Goal: Task Accomplishment & Management: Manage account settings

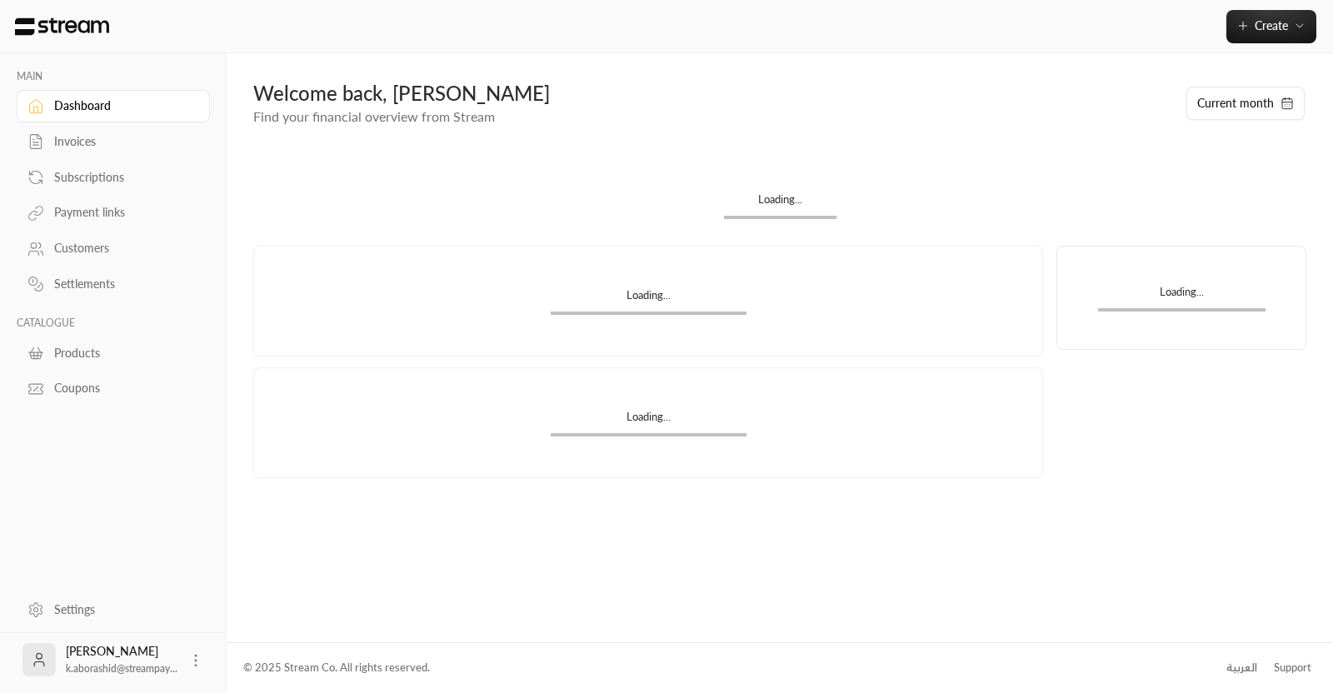
click at [69, 143] on div "Invoices" at bounding box center [121, 141] width 135 height 17
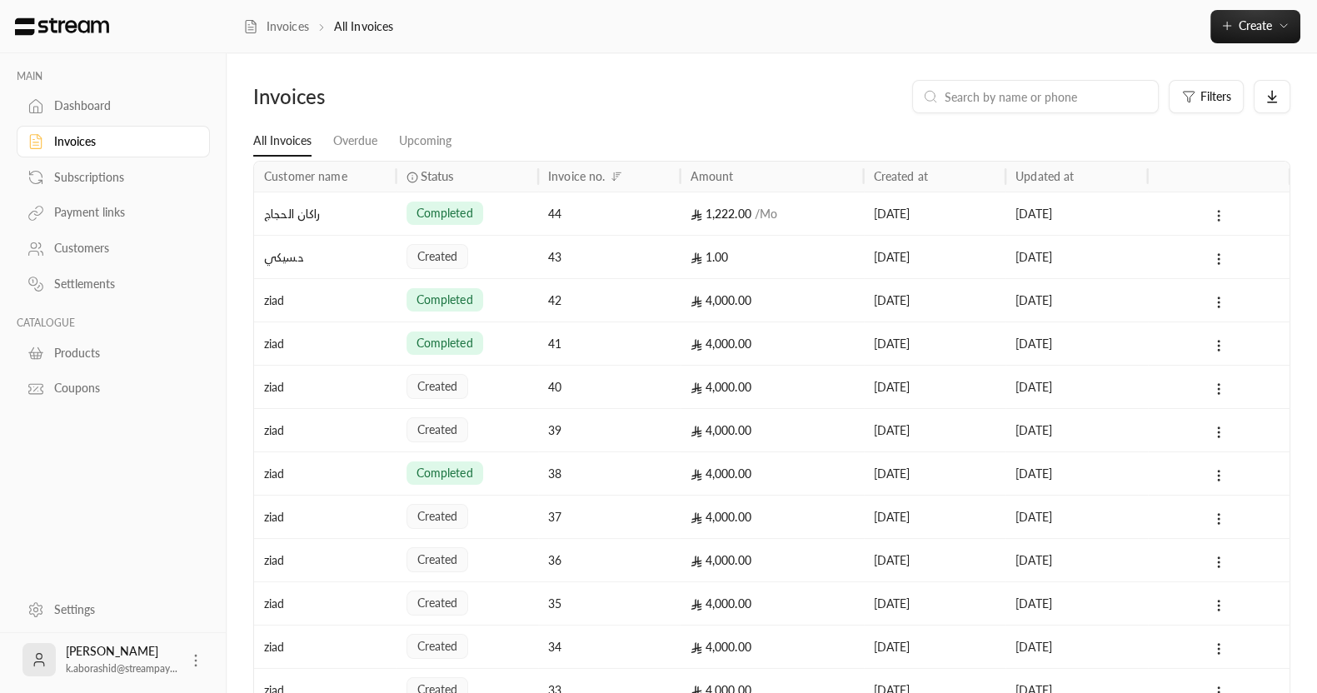
click at [1225, 212] on icon at bounding box center [1218, 215] width 15 height 15
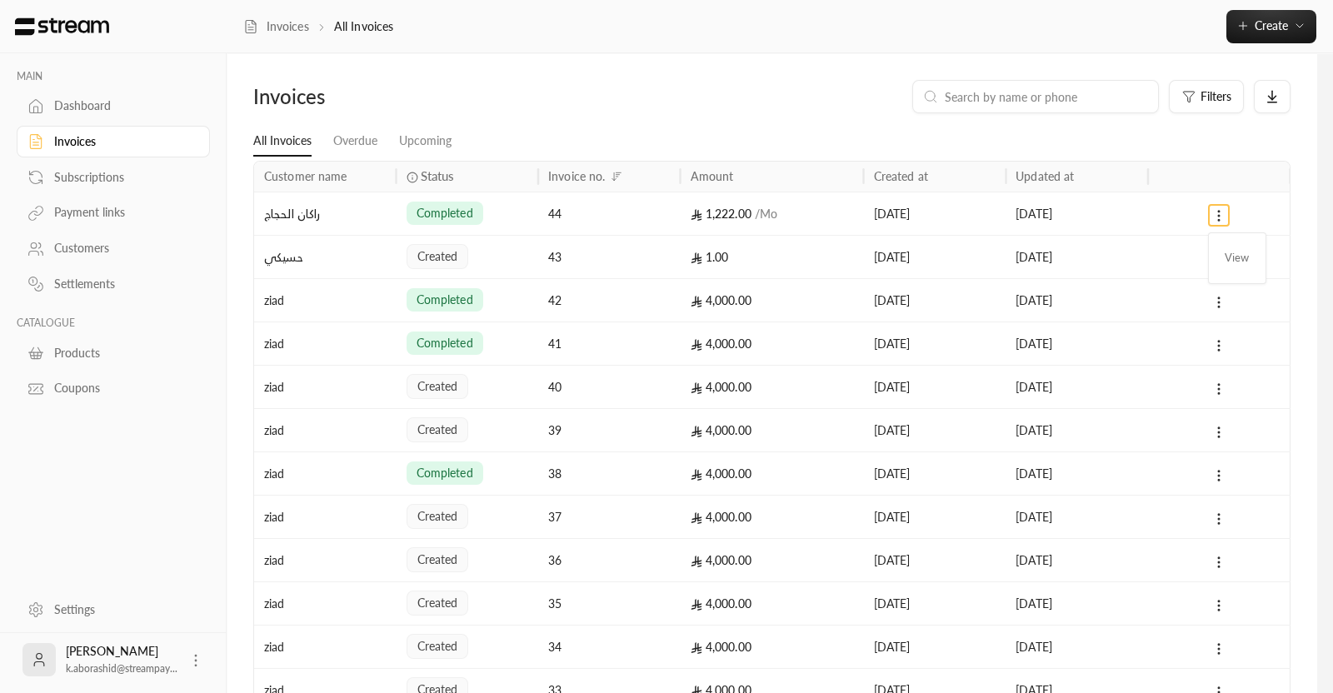
click at [1217, 223] on div at bounding box center [666, 346] width 1333 height 693
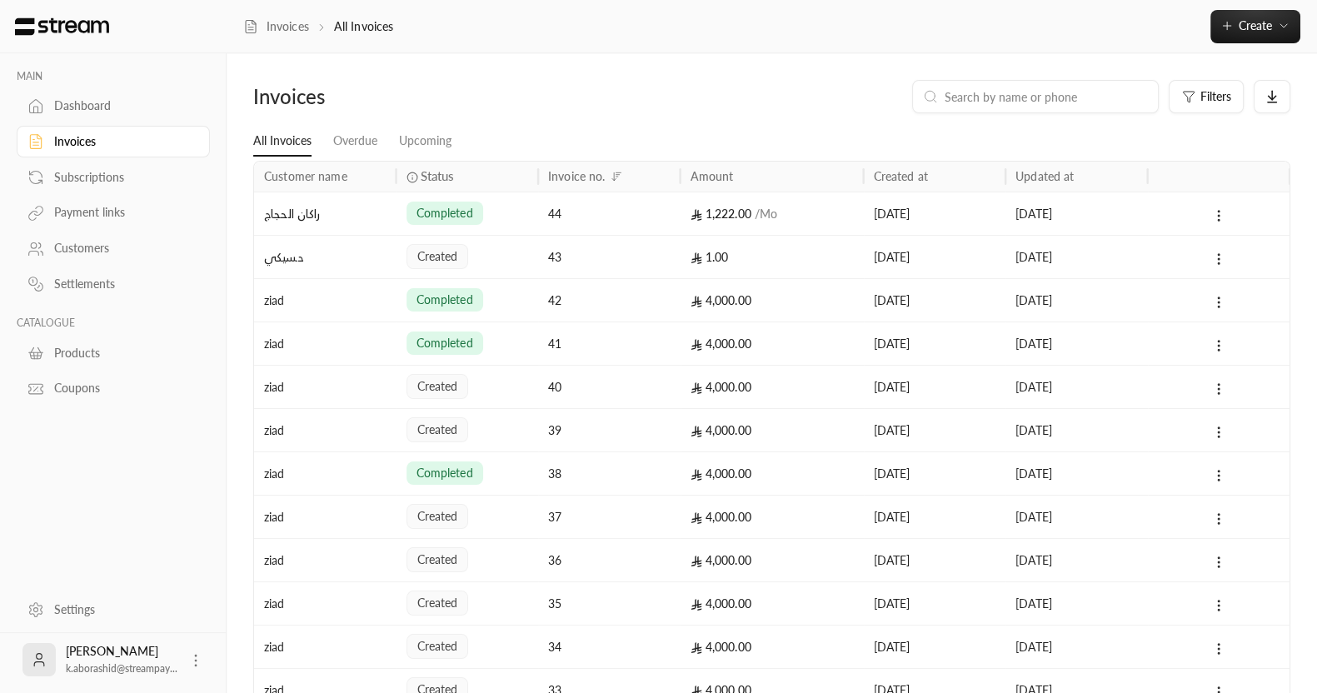
click at [32, 106] on icon at bounding box center [35, 106] width 17 height 17
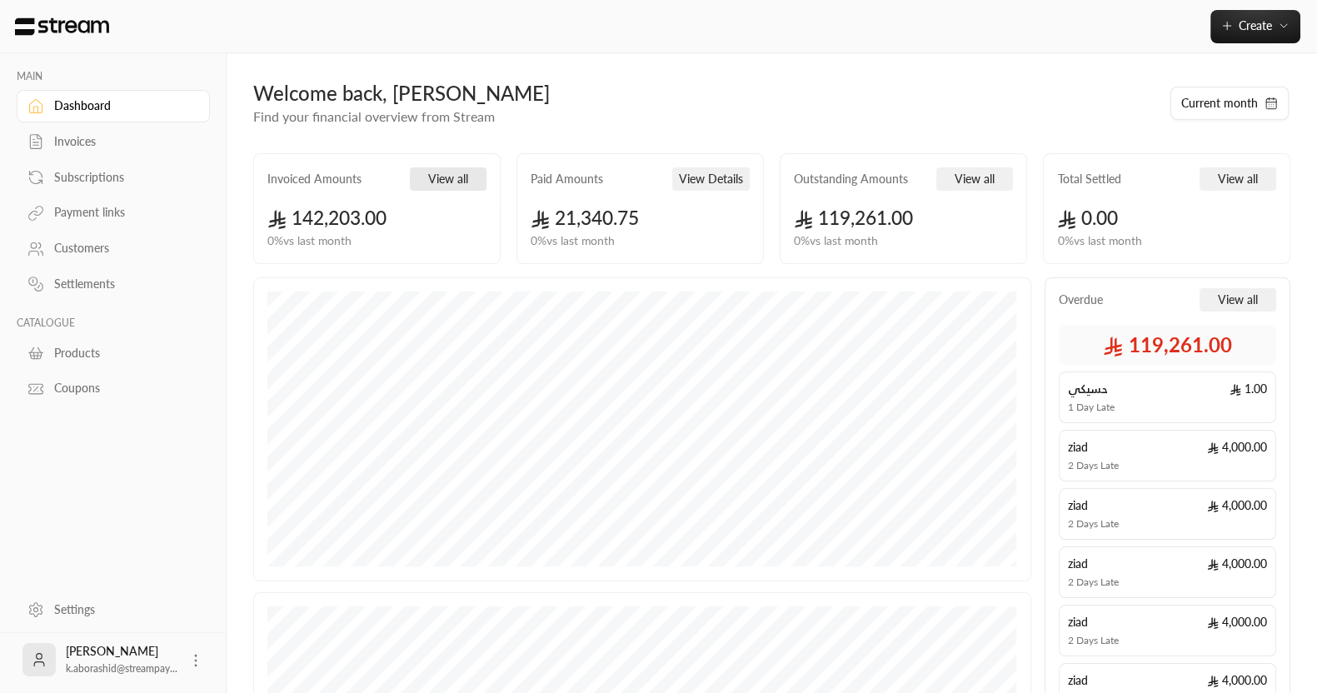
click at [462, 175] on button "View all" at bounding box center [448, 178] width 77 height 23
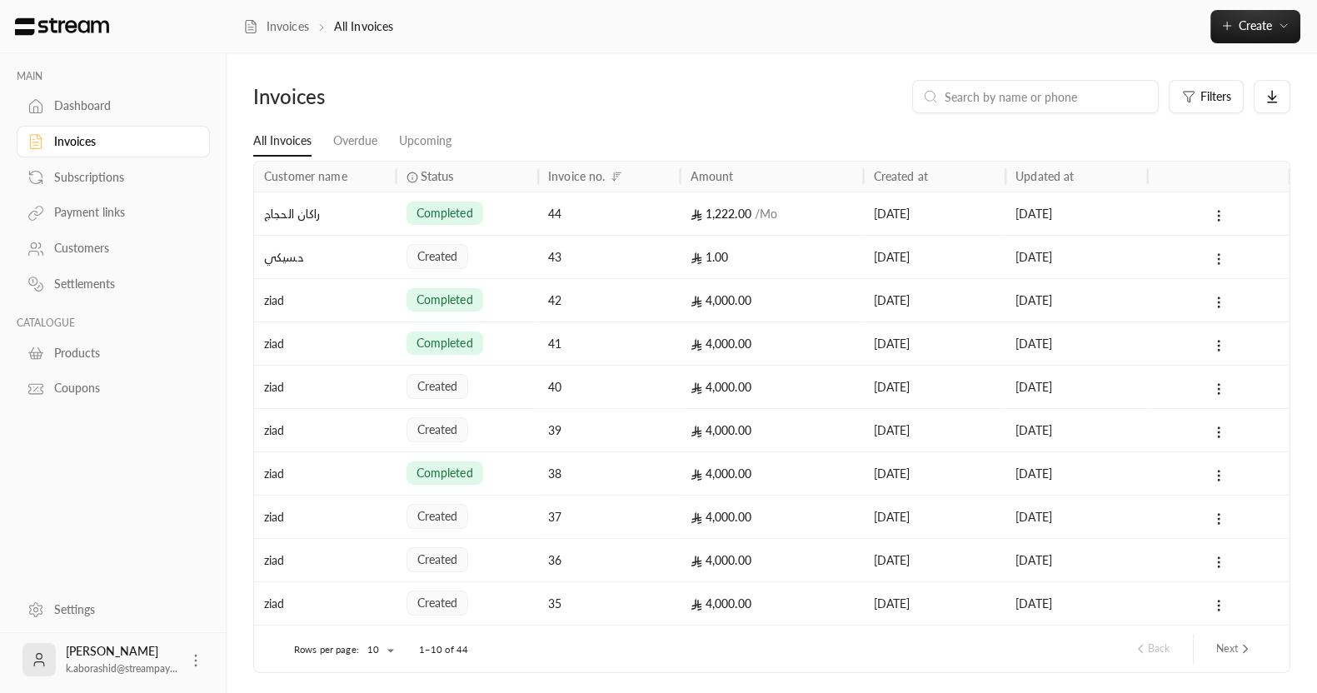
click at [1215, 257] on icon at bounding box center [1218, 259] width 15 height 15
click at [80, 177] on div "Subscriptions" at bounding box center [121, 177] width 135 height 17
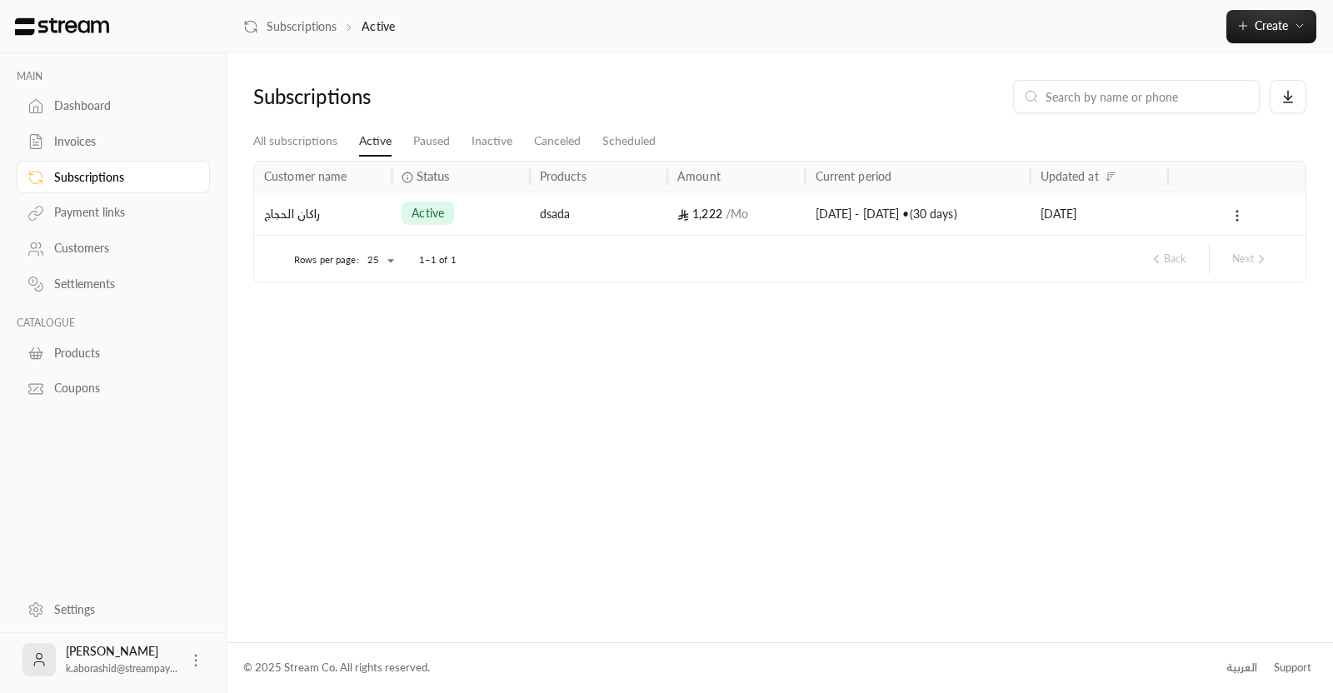
click at [1246, 222] on button at bounding box center [1237, 215] width 18 height 19
click at [1075, 406] on div at bounding box center [666, 346] width 1333 height 693
click at [1250, 208] on div at bounding box center [1236, 213] width 117 height 42
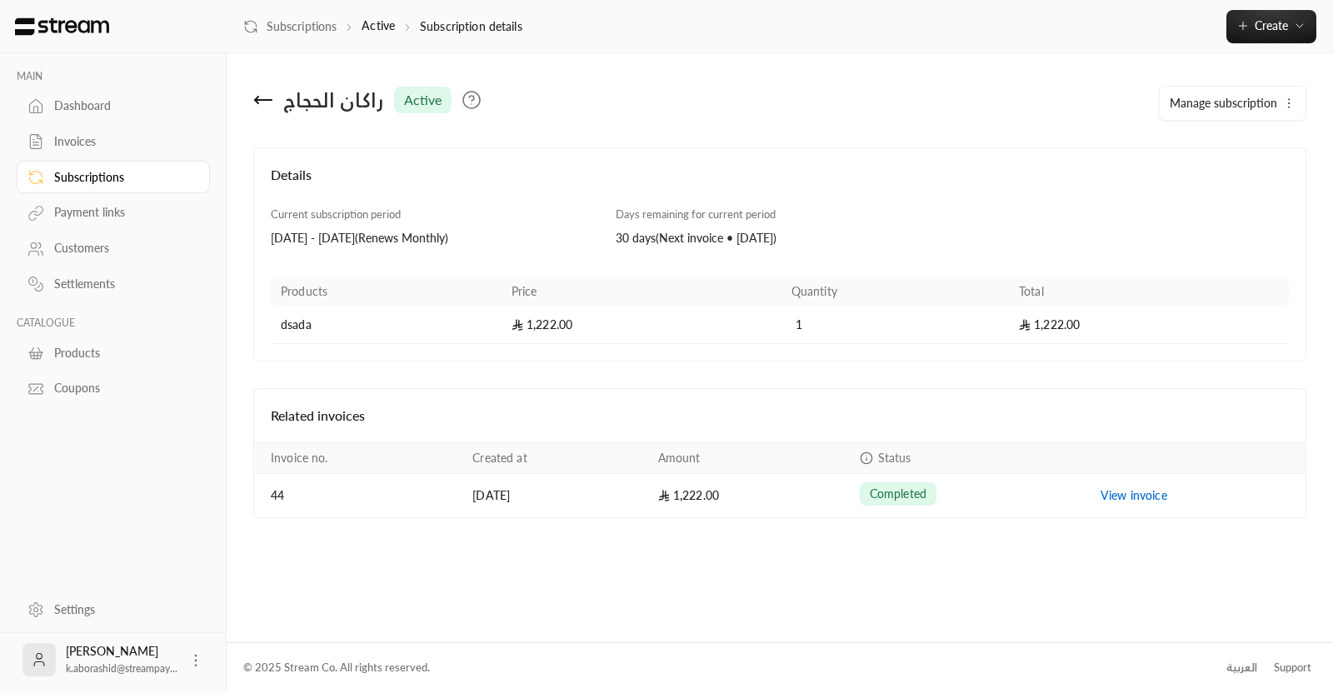
click at [69, 222] on link "Payment links" at bounding box center [113, 213] width 193 height 32
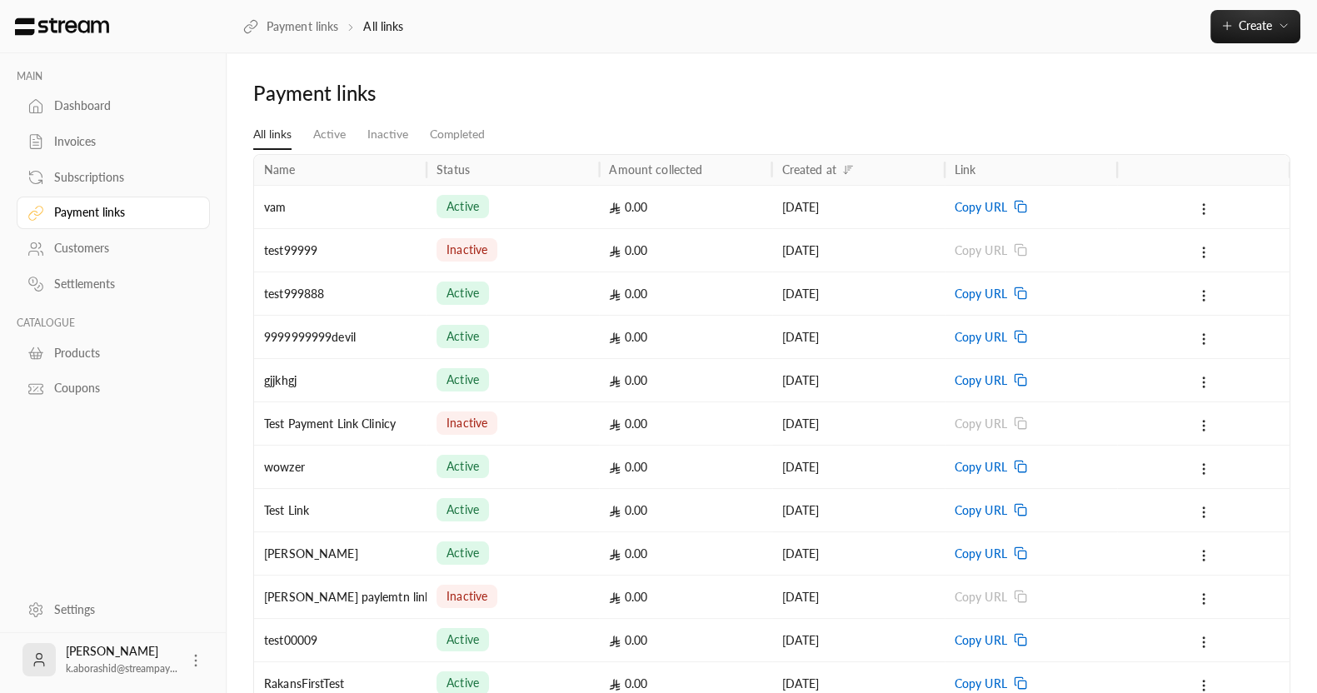
click at [75, 151] on link "Invoices" at bounding box center [113, 142] width 193 height 32
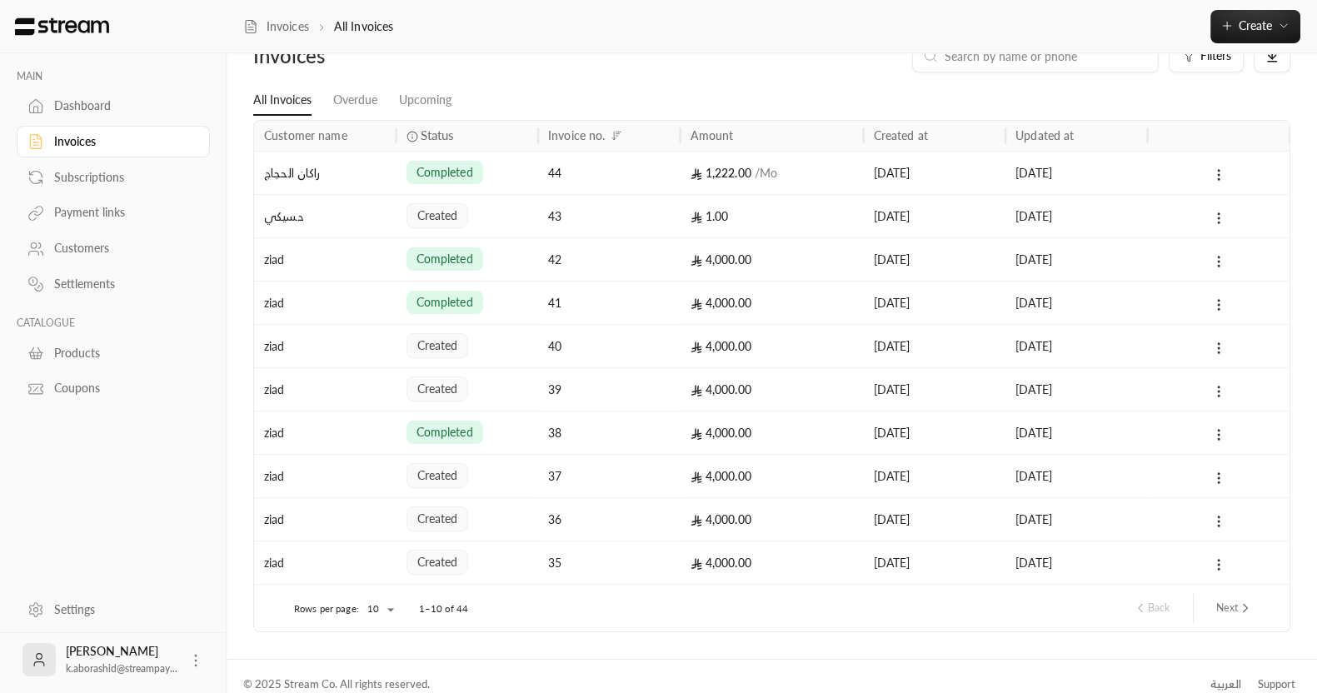
scroll to position [42, 0]
click at [759, 268] on div "4,000.00" at bounding box center [772, 258] width 163 height 42
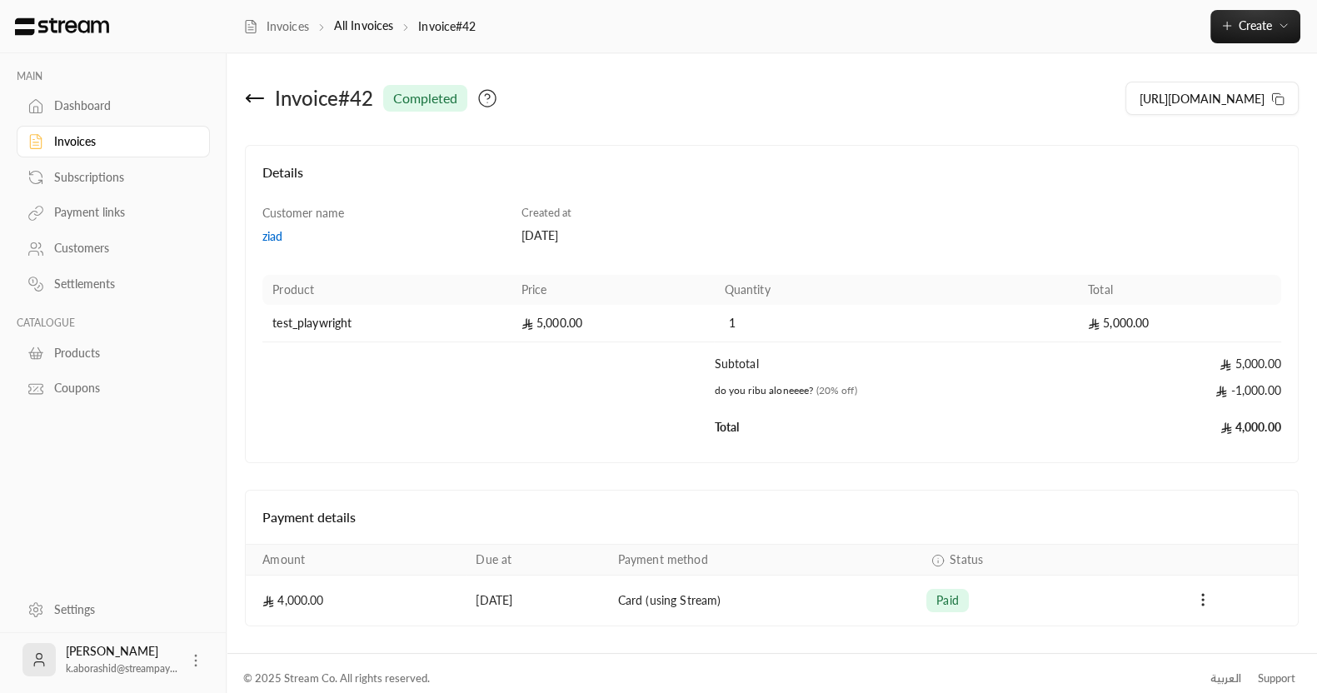
scroll to position [11, 0]
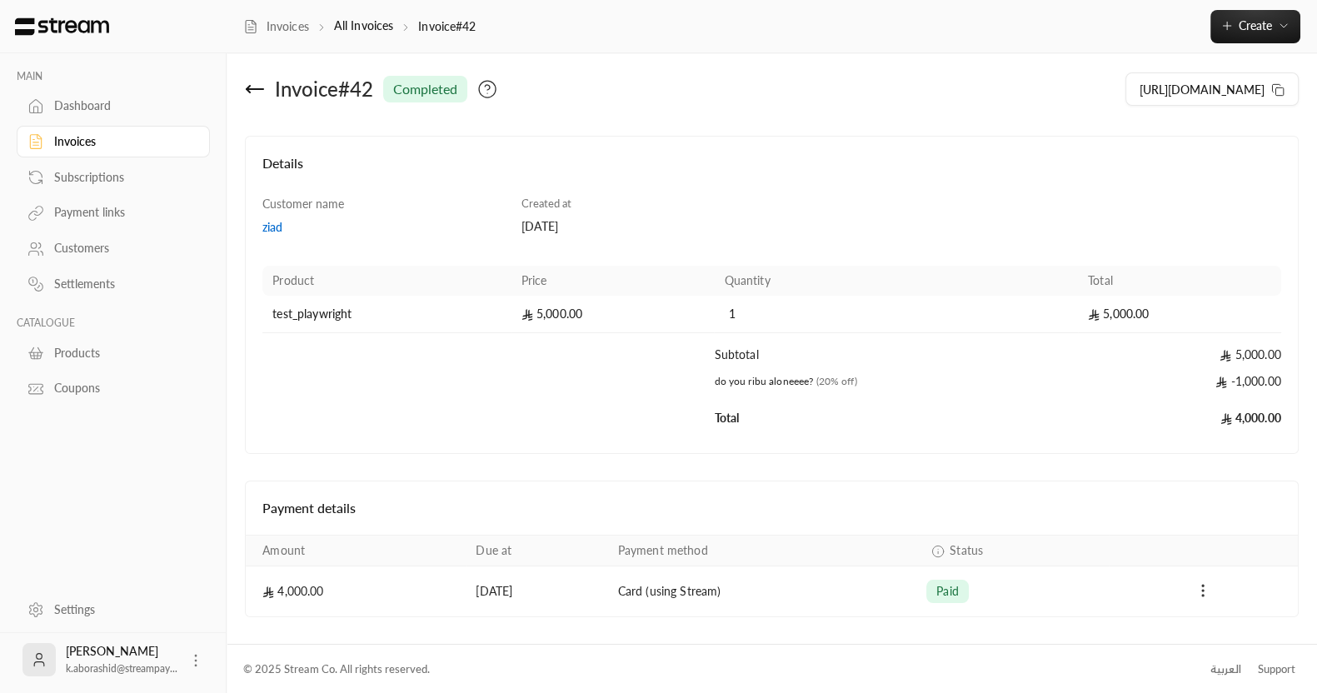
click at [1208, 585] on icon "Payments" at bounding box center [1203, 590] width 17 height 17
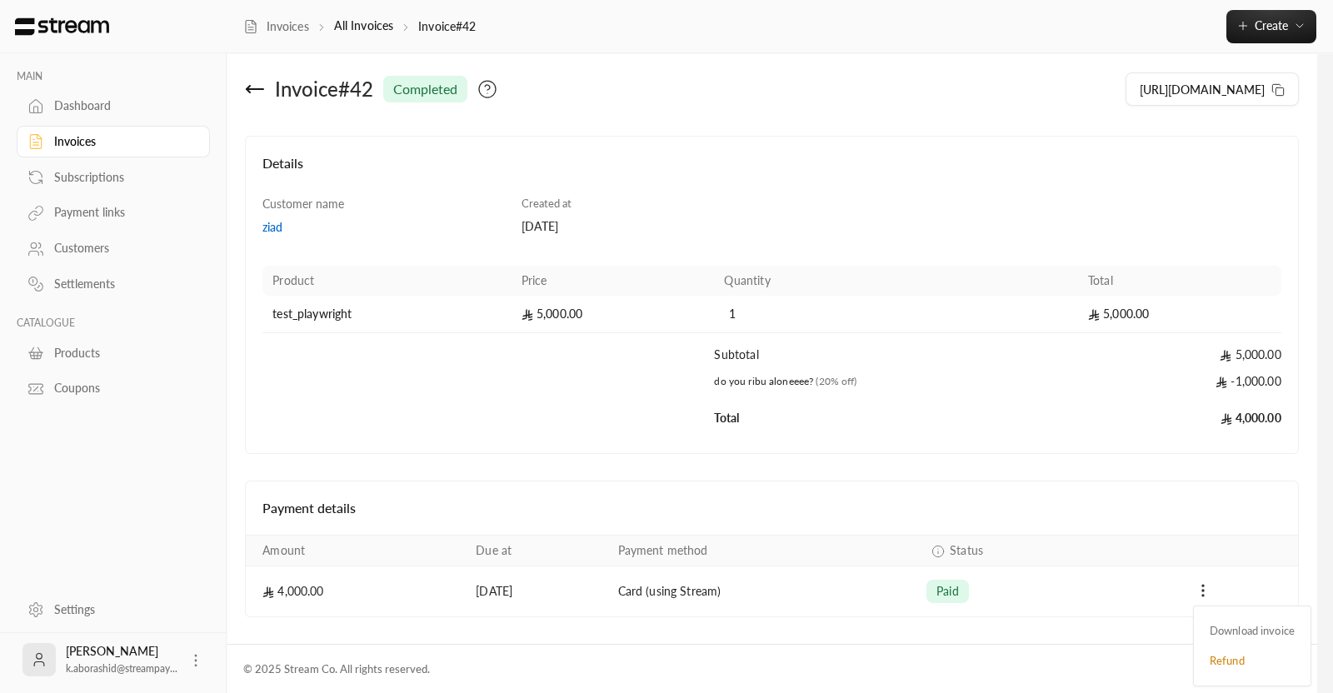
click at [963, 510] on div at bounding box center [666, 346] width 1333 height 693
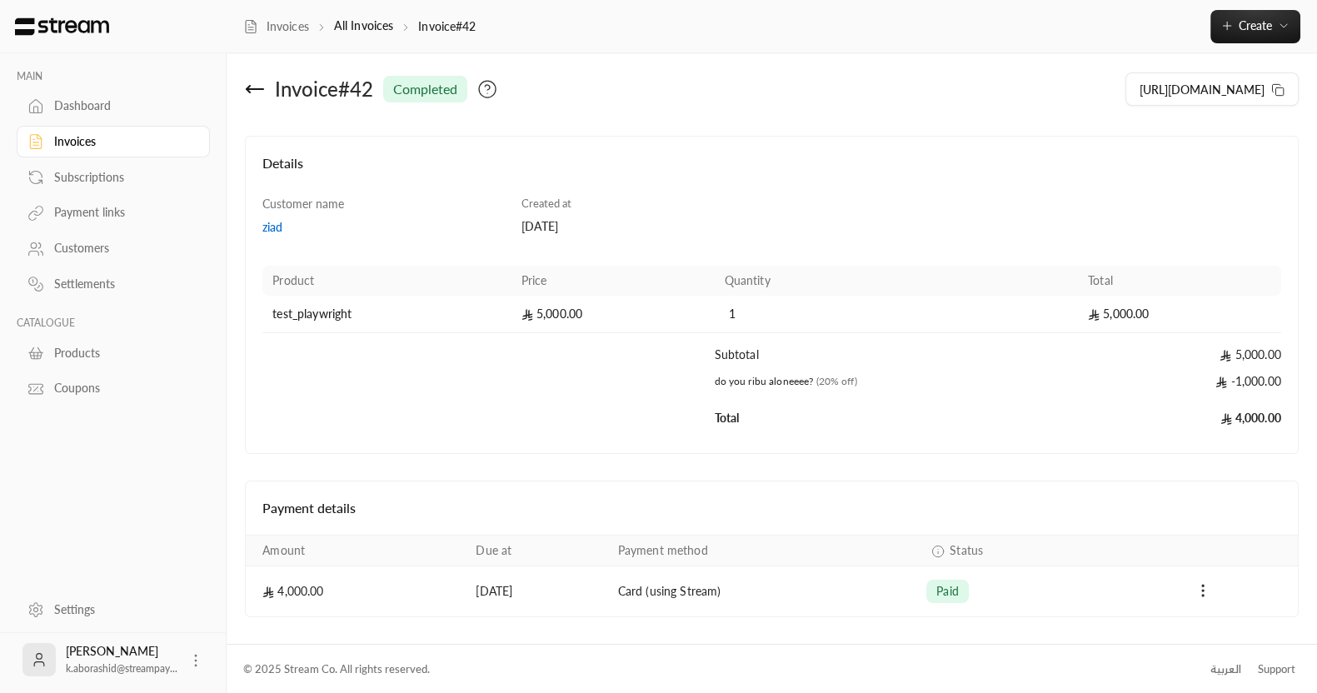
scroll to position [0, 0]
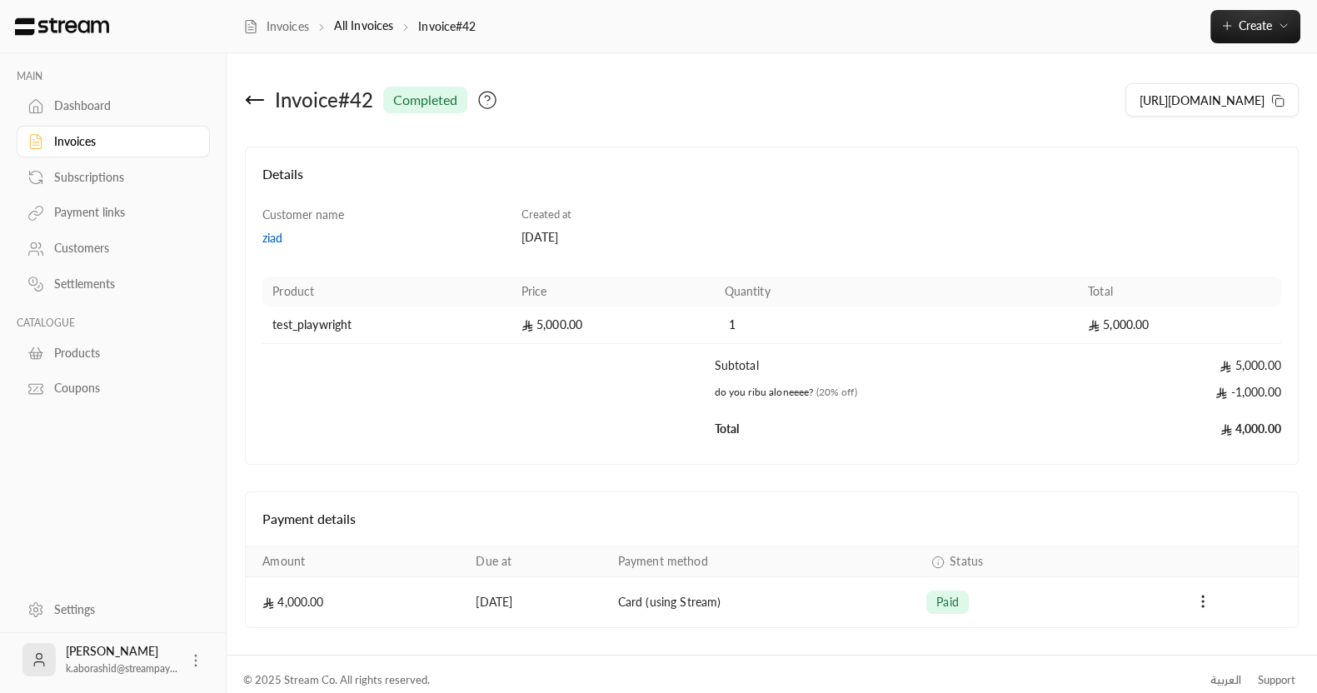
click at [96, 112] on div "Dashboard" at bounding box center [121, 105] width 135 height 17
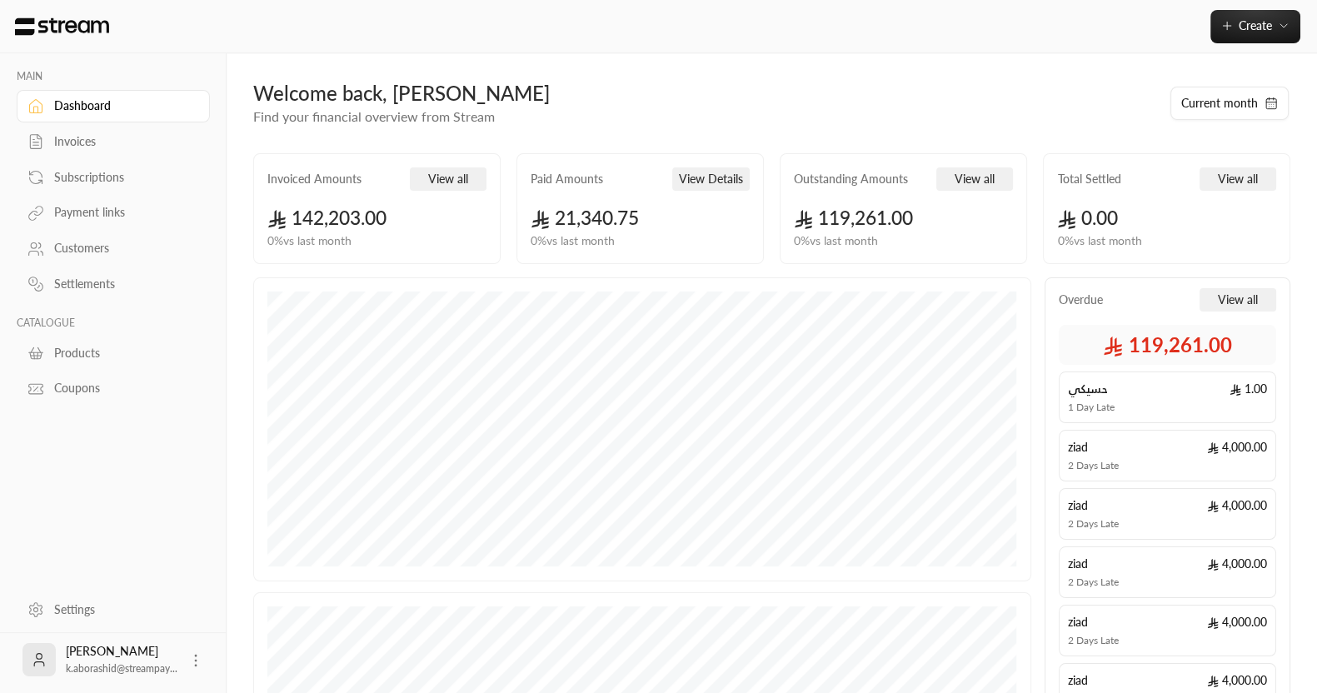
click at [52, 142] on link "Invoices" at bounding box center [113, 142] width 193 height 32
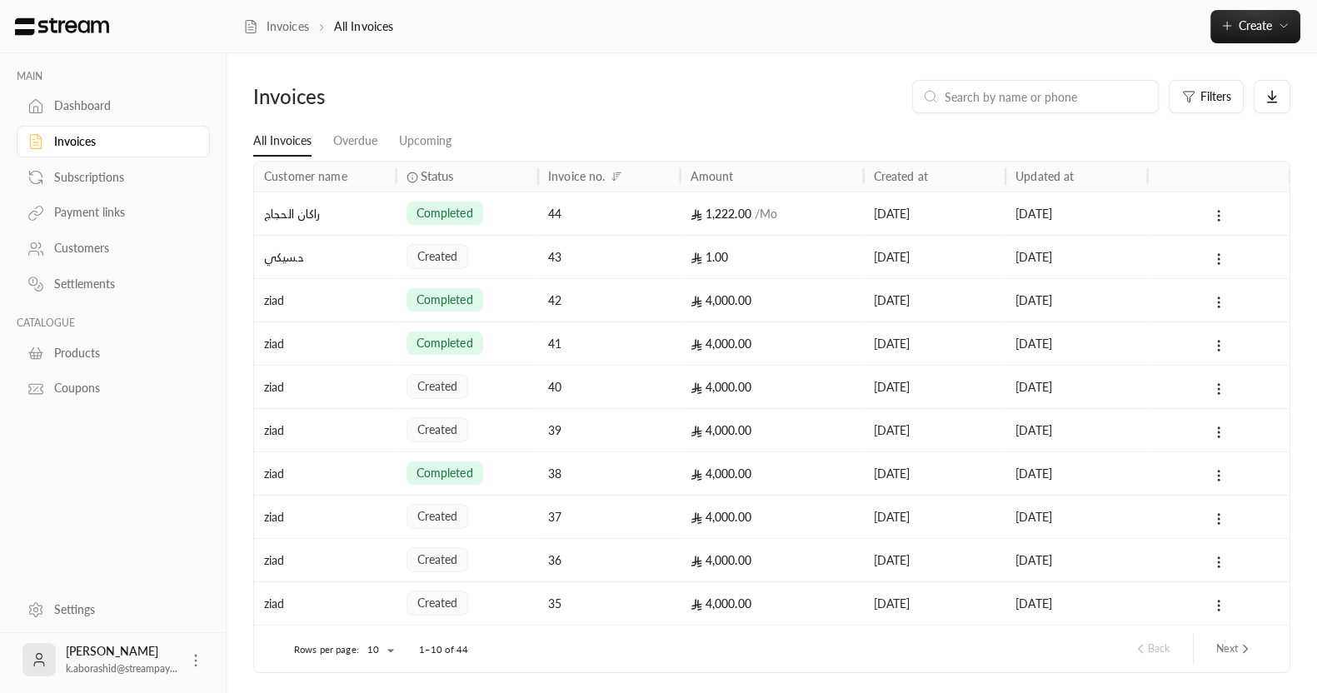
click at [571, 292] on div "42" at bounding box center [609, 300] width 122 height 42
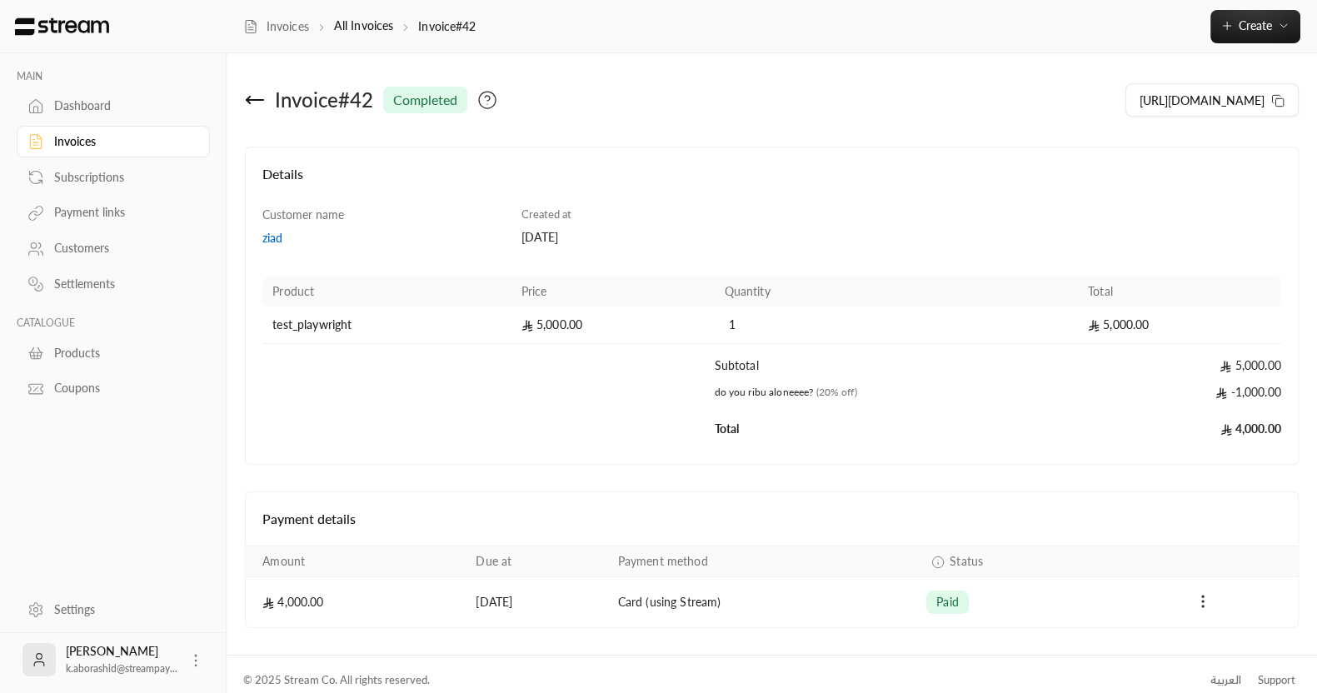
scroll to position [11, 0]
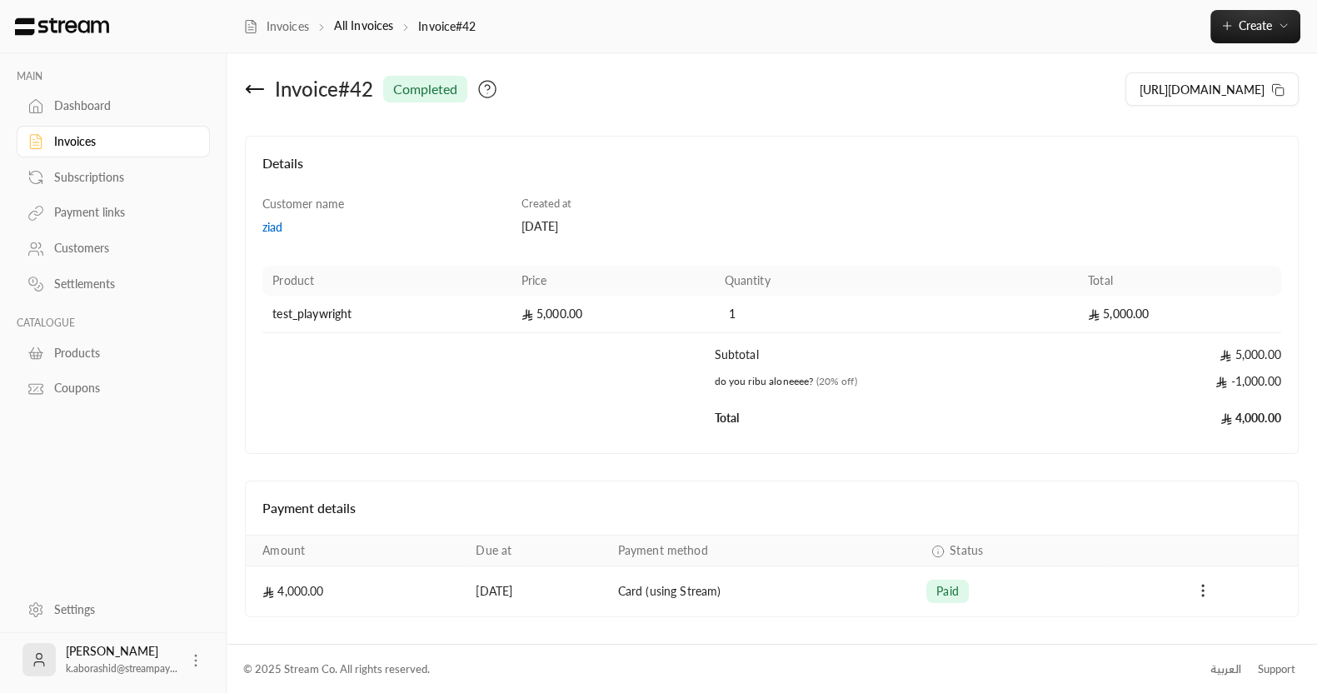
click at [1208, 592] on icon "Payments" at bounding box center [1203, 590] width 17 height 17
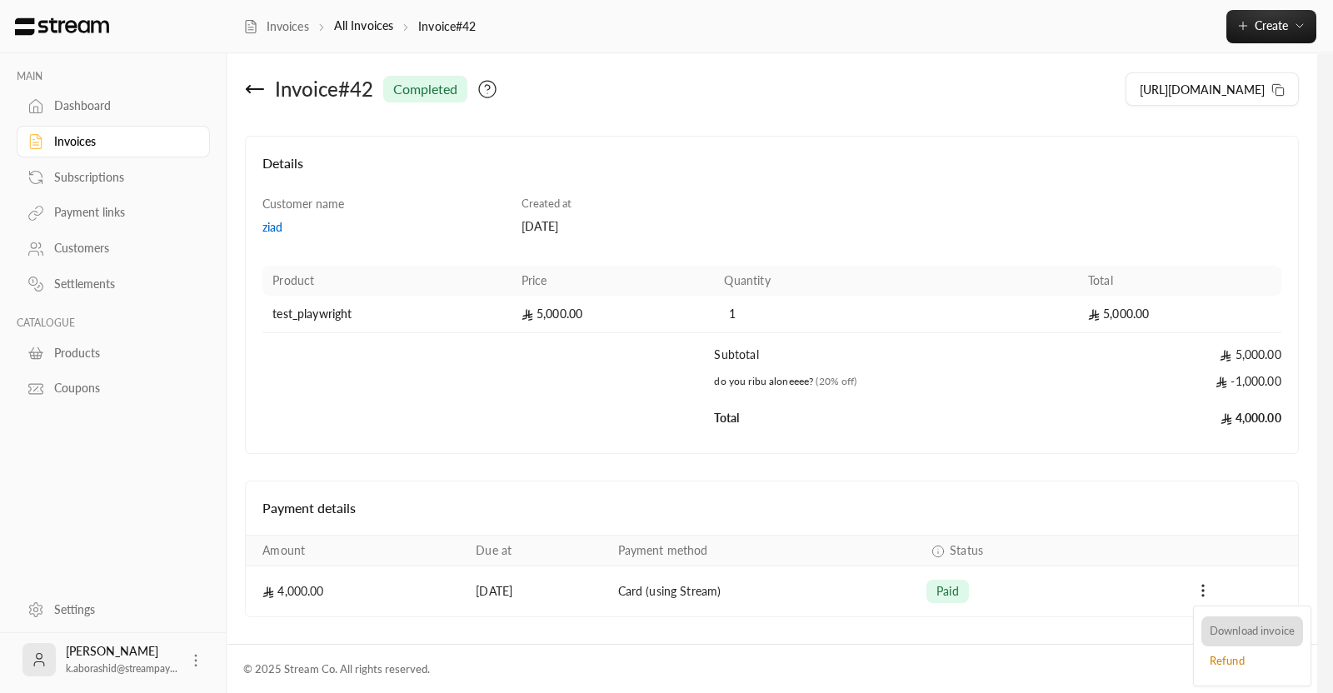
click at [73, 190] on div at bounding box center [666, 346] width 1333 height 693
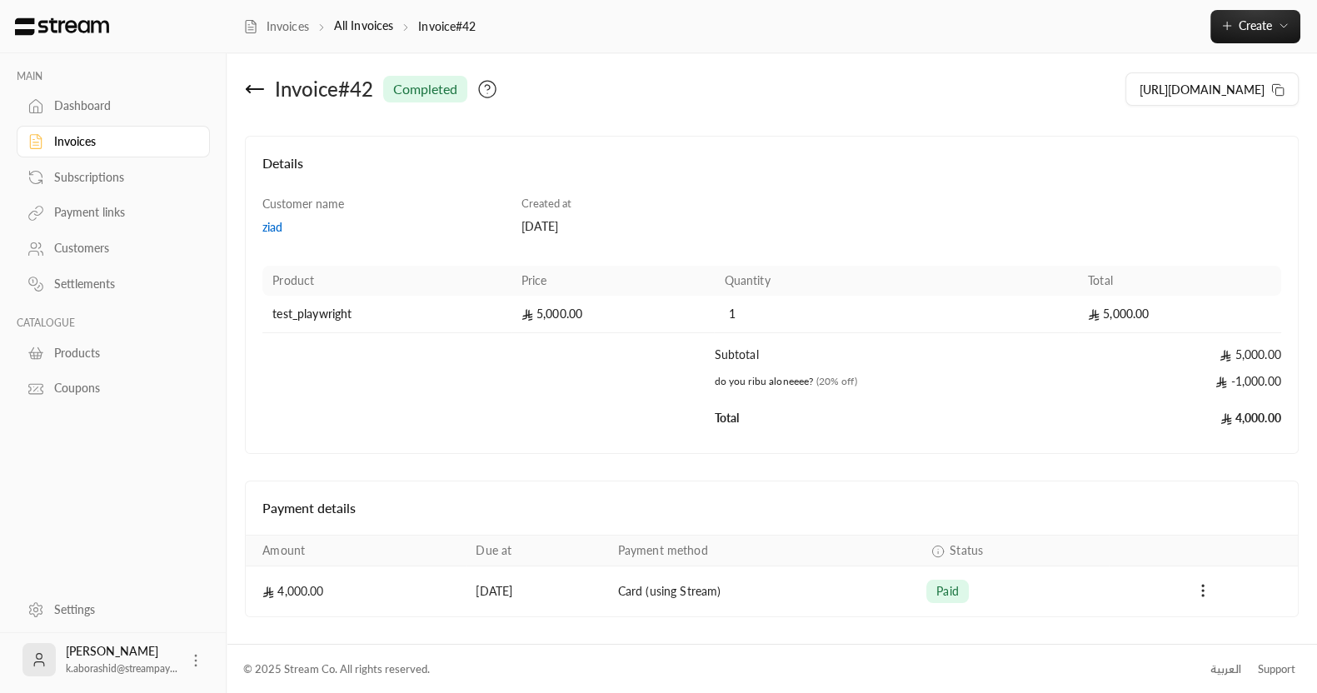
click at [72, 182] on div "Subscriptions" at bounding box center [121, 177] width 135 height 17
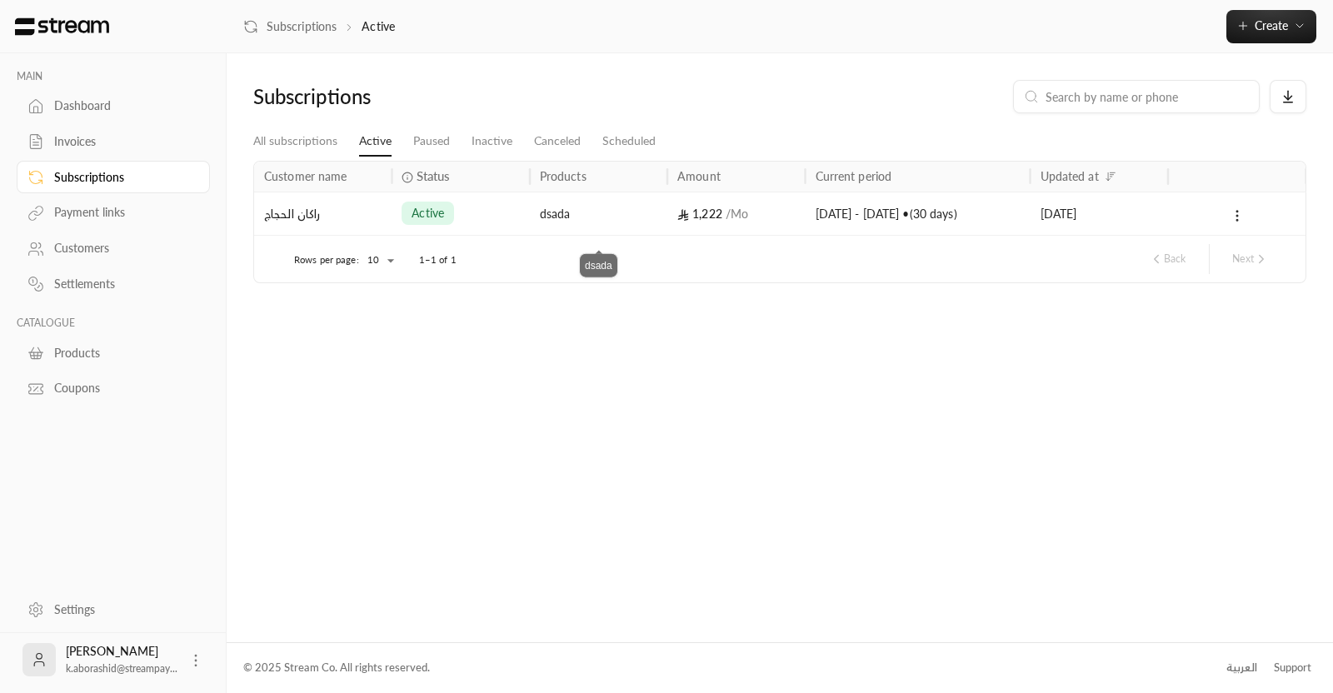
click at [546, 222] on div "dsada" at bounding box center [598, 213] width 117 height 42
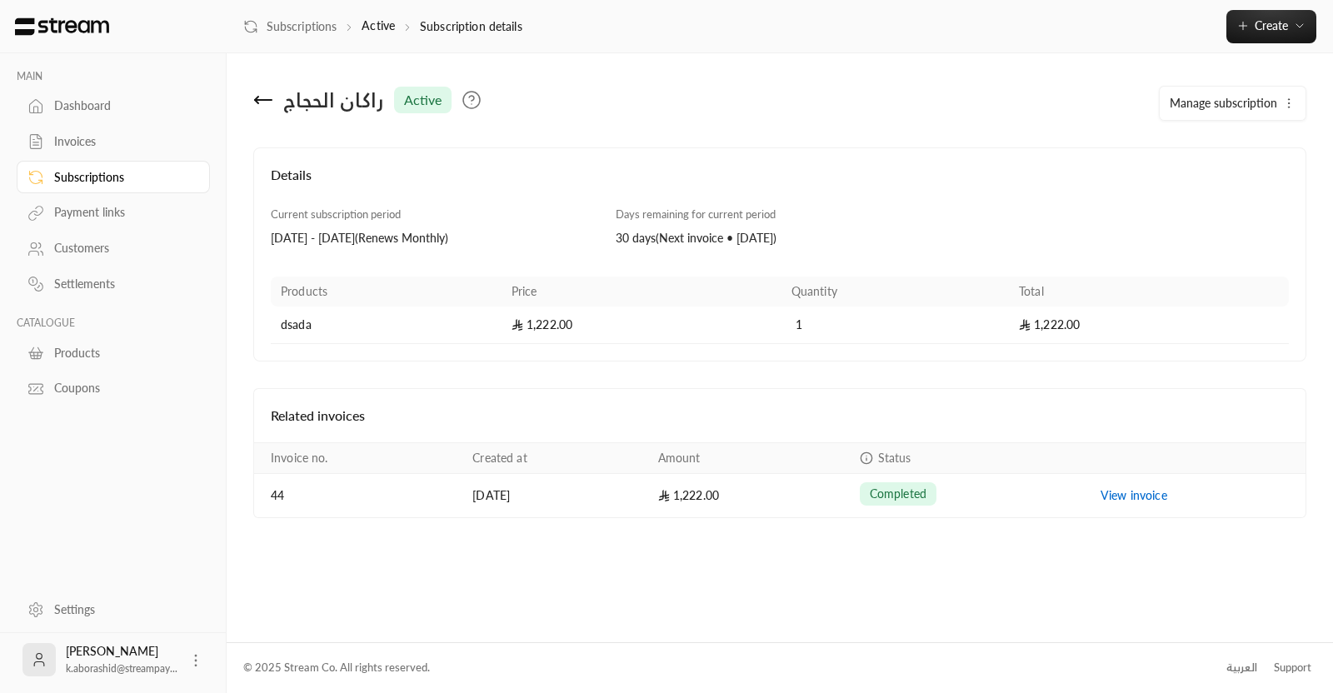
click at [83, 221] on link "Payment links" at bounding box center [113, 213] width 193 height 32
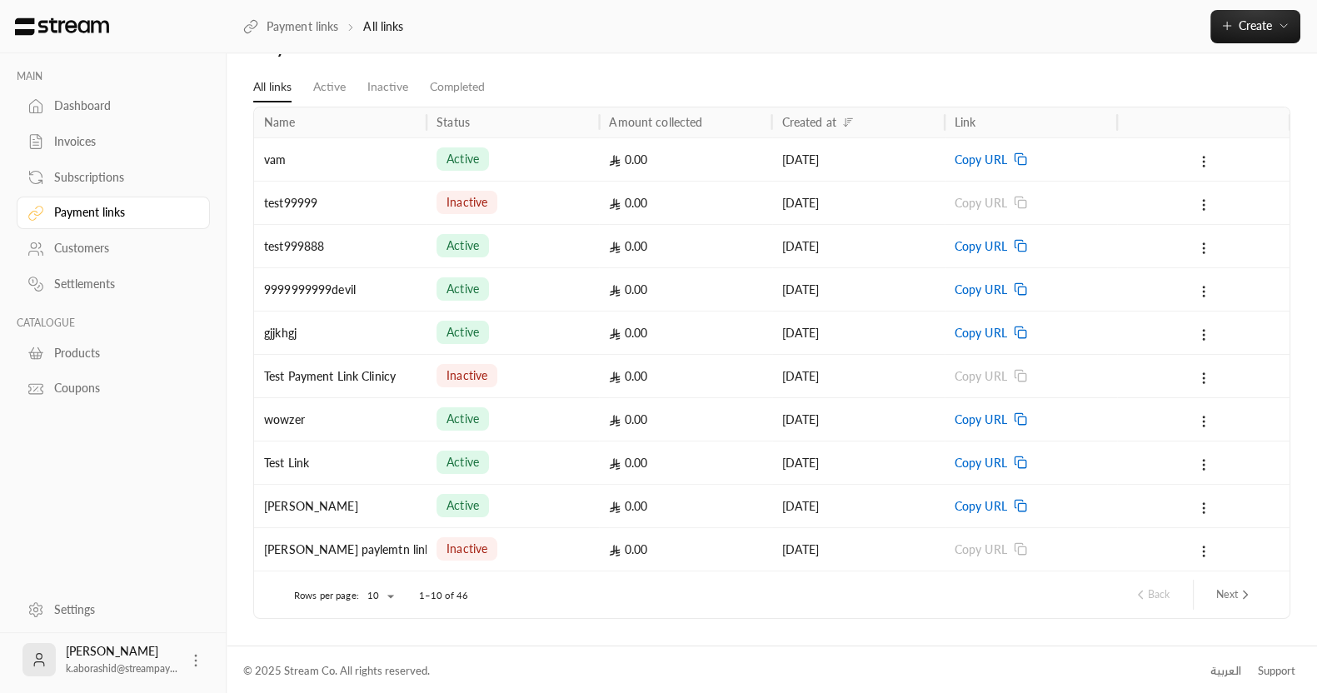
scroll to position [49, 0]
click at [946, 335] on div "Copy URL" at bounding box center [1031, 330] width 172 height 43
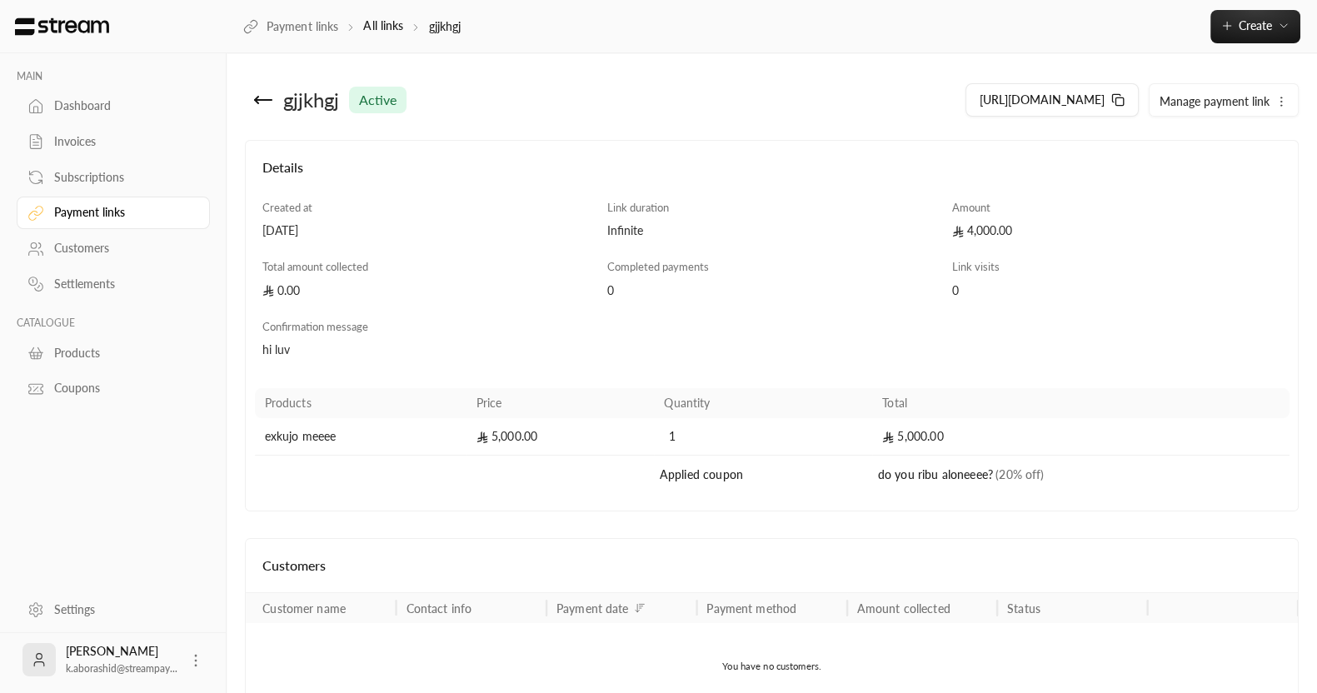
click at [1281, 99] on icon "button" at bounding box center [1281, 101] width 13 height 13
click at [781, 162] on h4 "Details" at bounding box center [771, 175] width 1019 height 37
click at [277, 112] on div "gjjkhgj active" at bounding box center [512, 100] width 535 height 40
click at [262, 100] on icon at bounding box center [263, 100] width 17 height 0
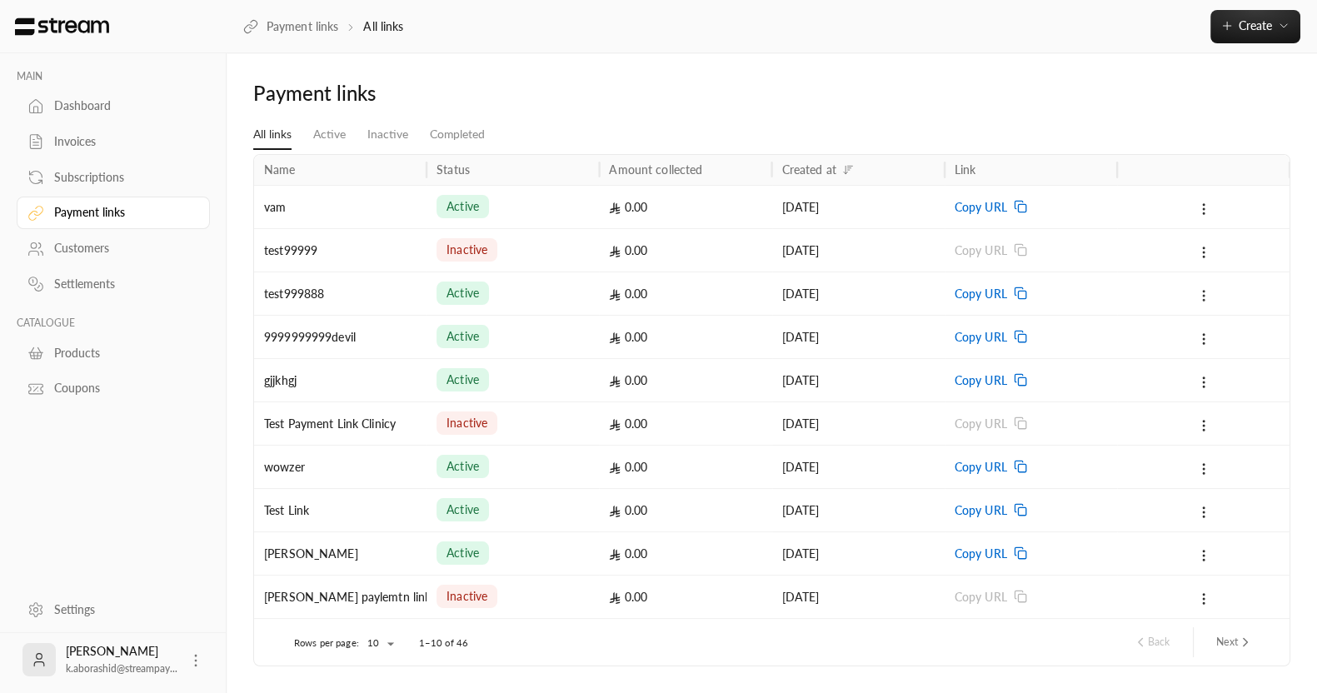
click at [1208, 292] on icon at bounding box center [1203, 295] width 15 height 15
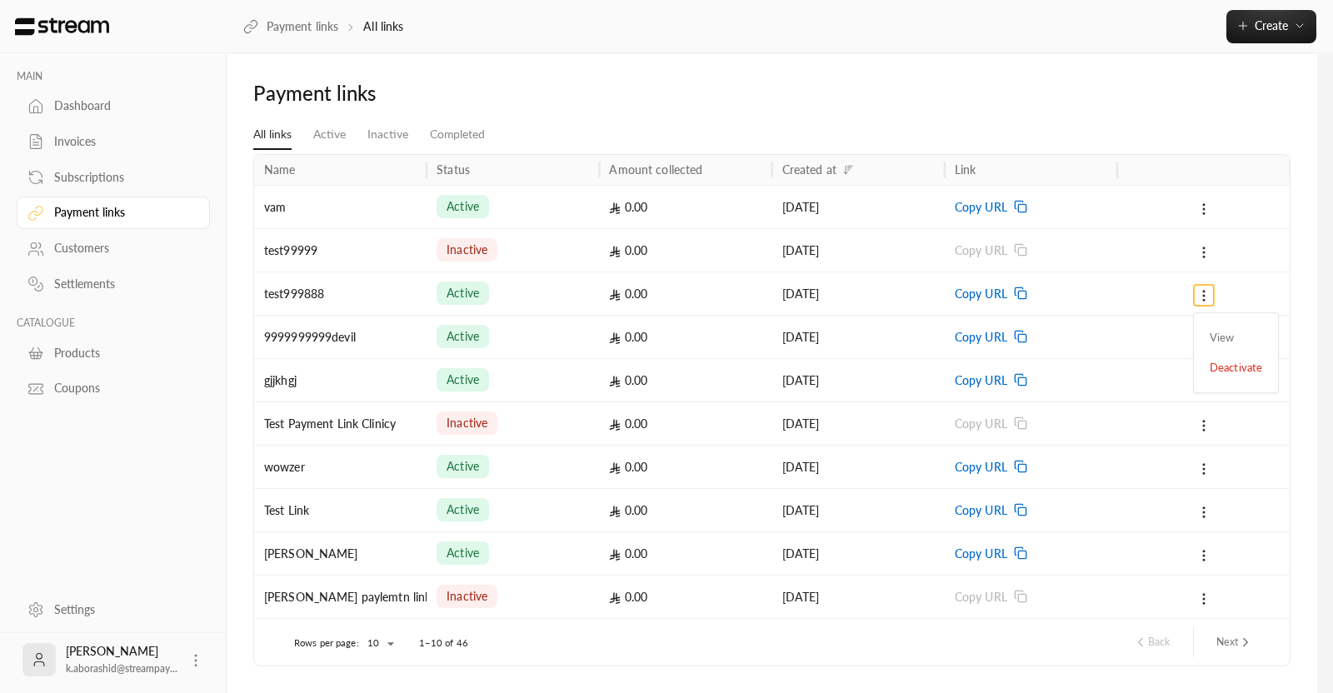
click at [967, 77] on div at bounding box center [666, 346] width 1333 height 693
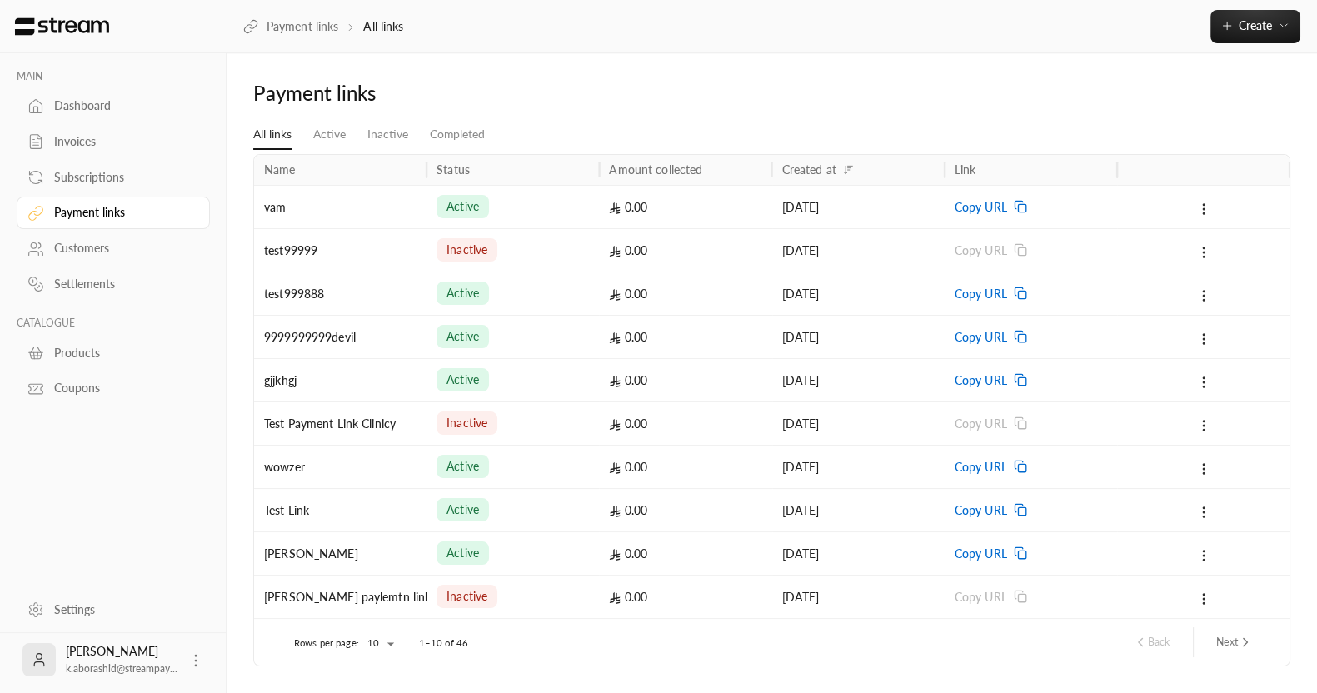
click at [46, 93] on link "Dashboard" at bounding box center [113, 106] width 193 height 32
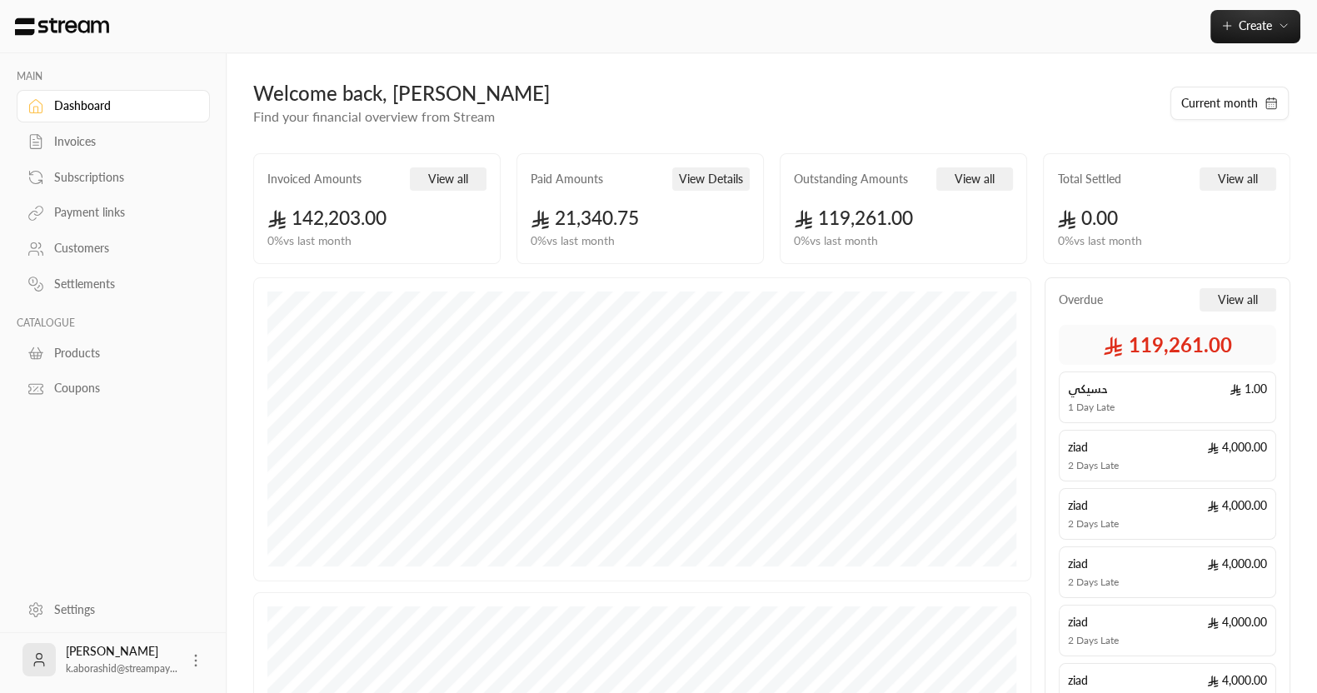
click at [77, 602] on div "Settings" at bounding box center [121, 610] width 135 height 17
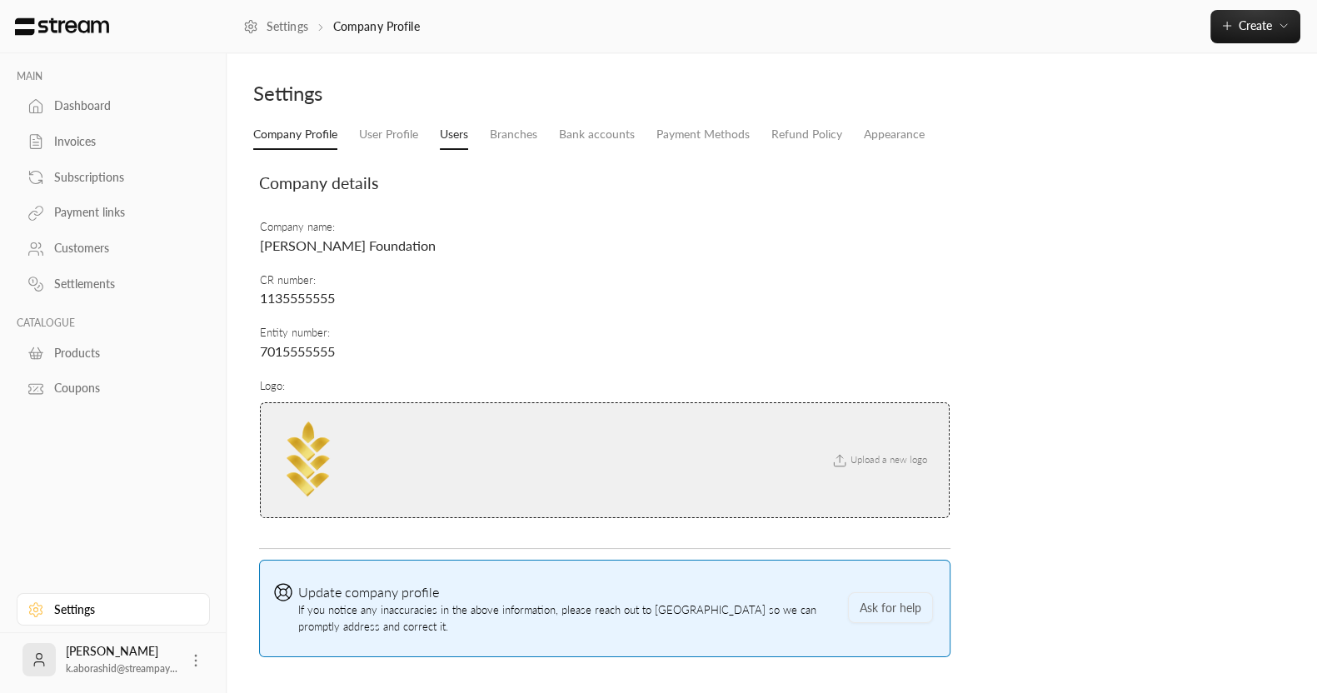
click at [452, 129] on link "Users" at bounding box center [454, 135] width 28 height 30
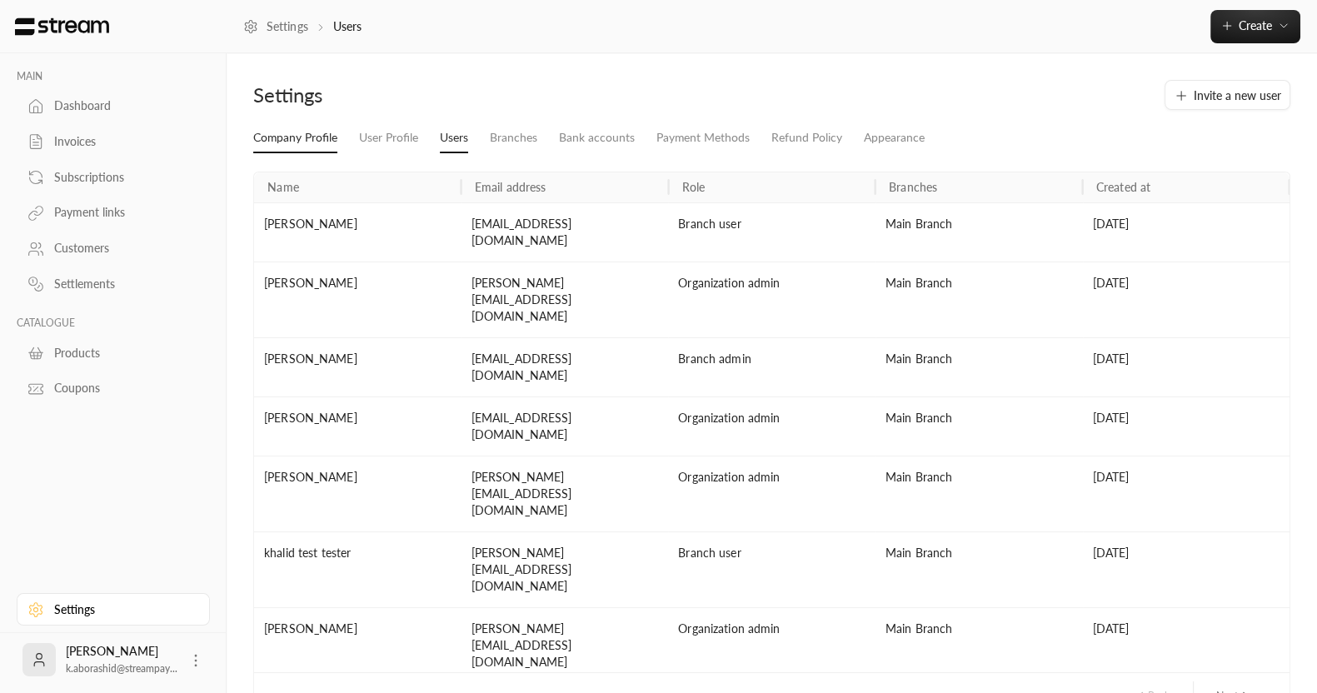
click at [301, 140] on link "Company Profile" at bounding box center [295, 138] width 84 height 30
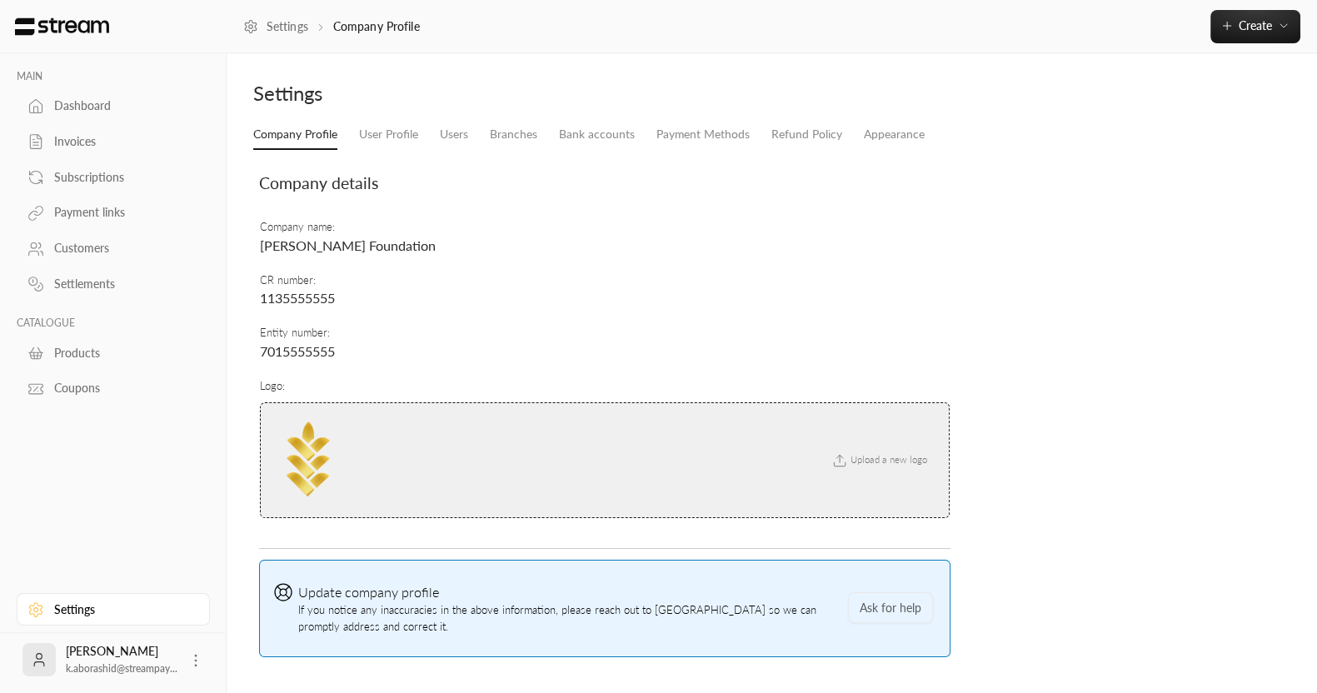
click at [447, 150] on div "Company Profile User Profile Users Branches Bank accounts Payment Methods Refun…" at bounding box center [772, 394] width 1054 height 548
click at [454, 132] on link "Users" at bounding box center [454, 135] width 28 height 30
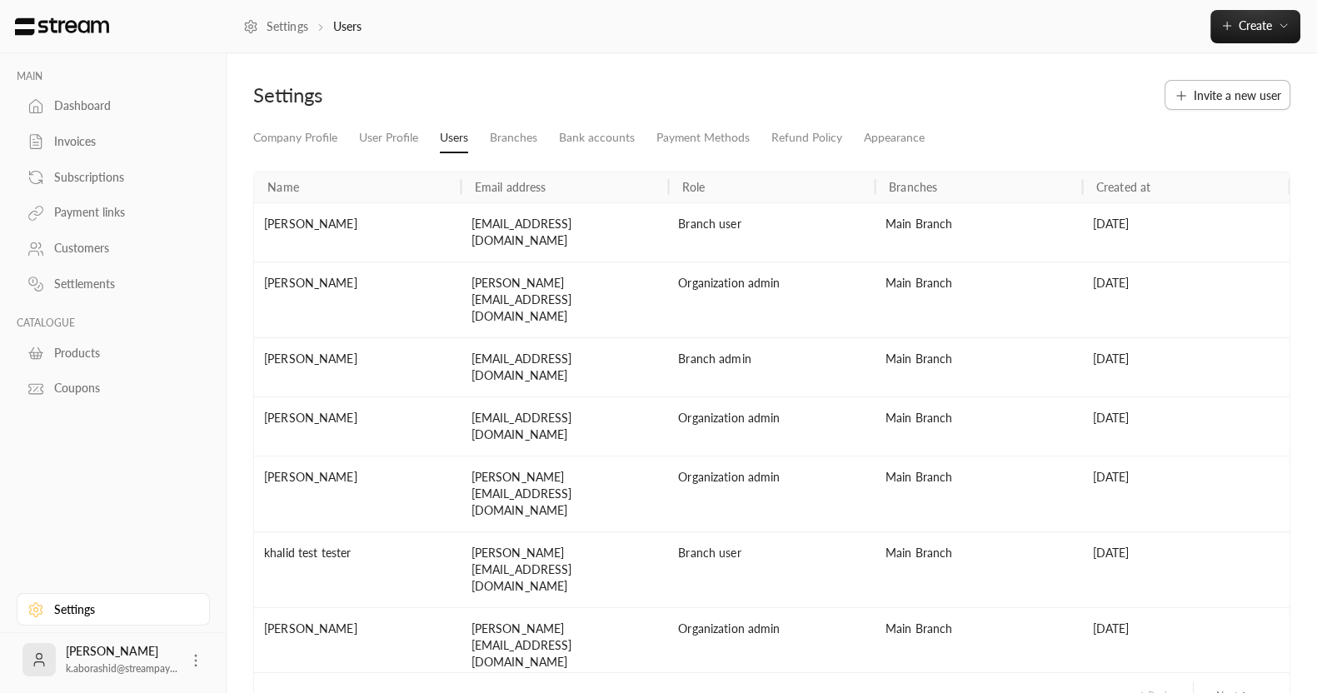
click at [1184, 94] on icon at bounding box center [1181, 95] width 15 height 15
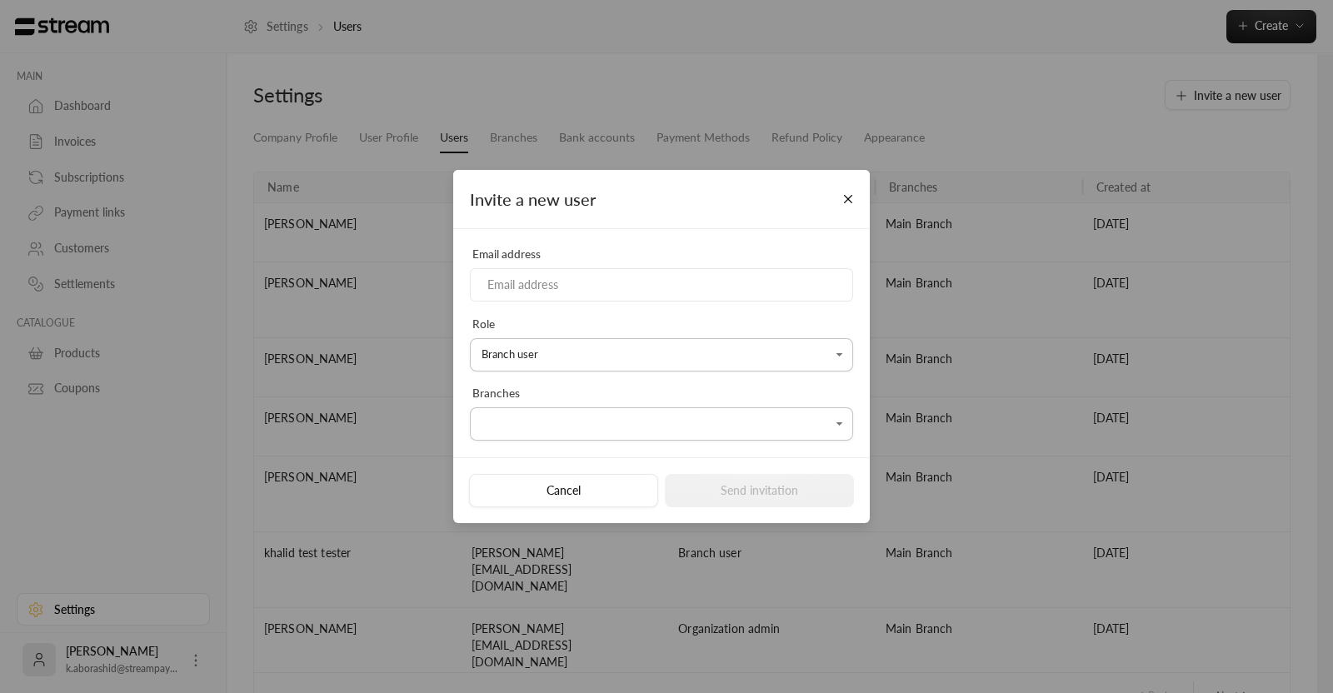
click at [546, 351] on body "MAIN Dashboard Invoices Subscriptions Payment links Customers Settlements CATAL…" at bounding box center [666, 346] width 1333 height 693
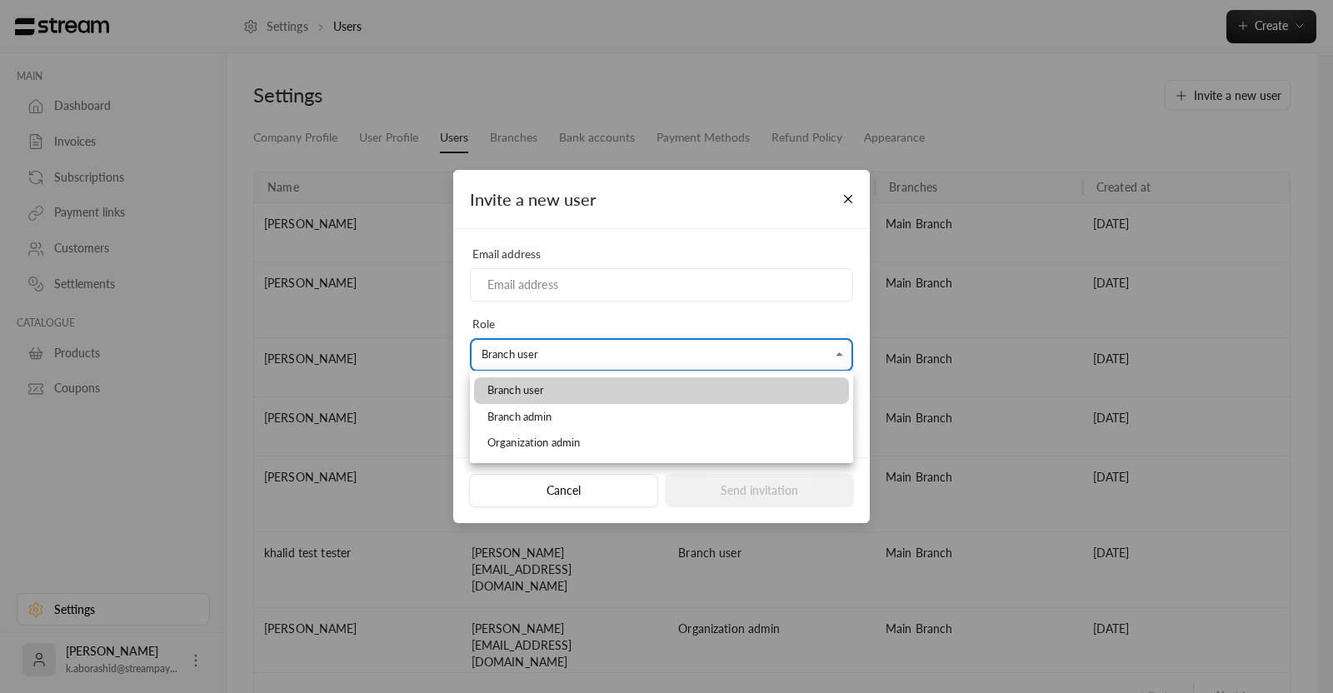
click at [546, 351] on div at bounding box center [666, 346] width 1333 height 693
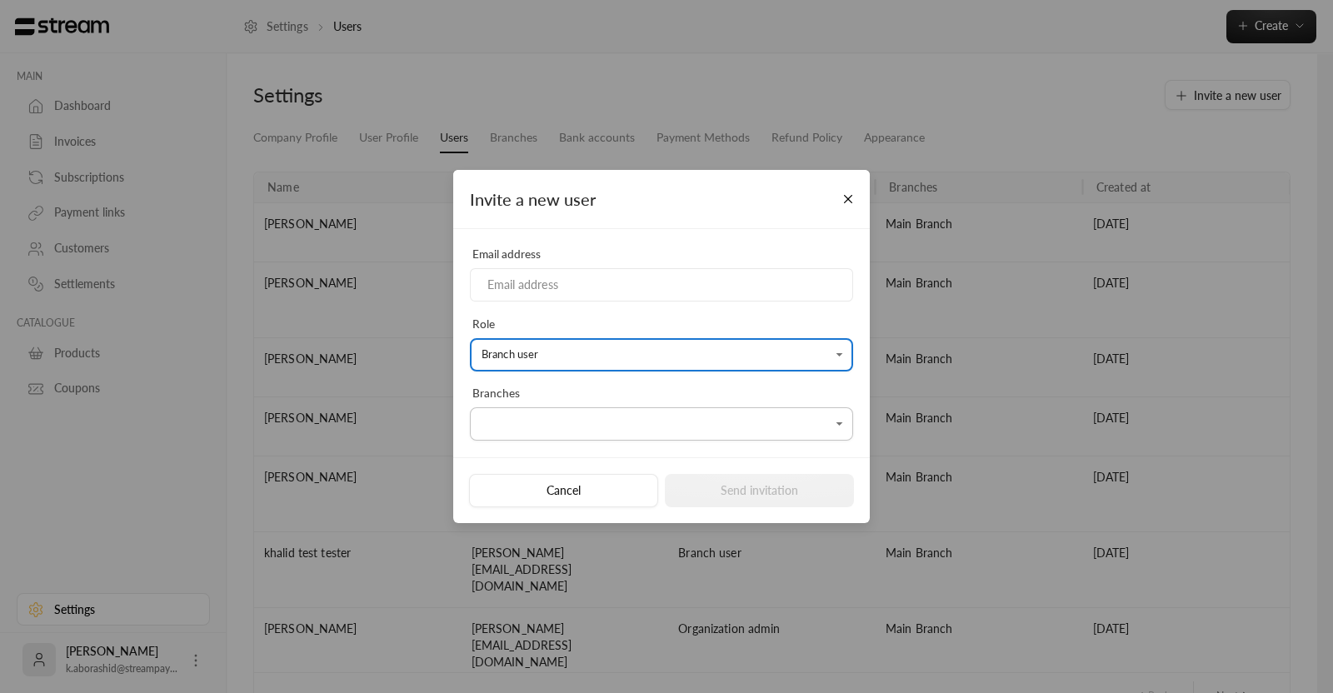
click at [535, 407] on div "​ ​" at bounding box center [661, 423] width 383 height 33
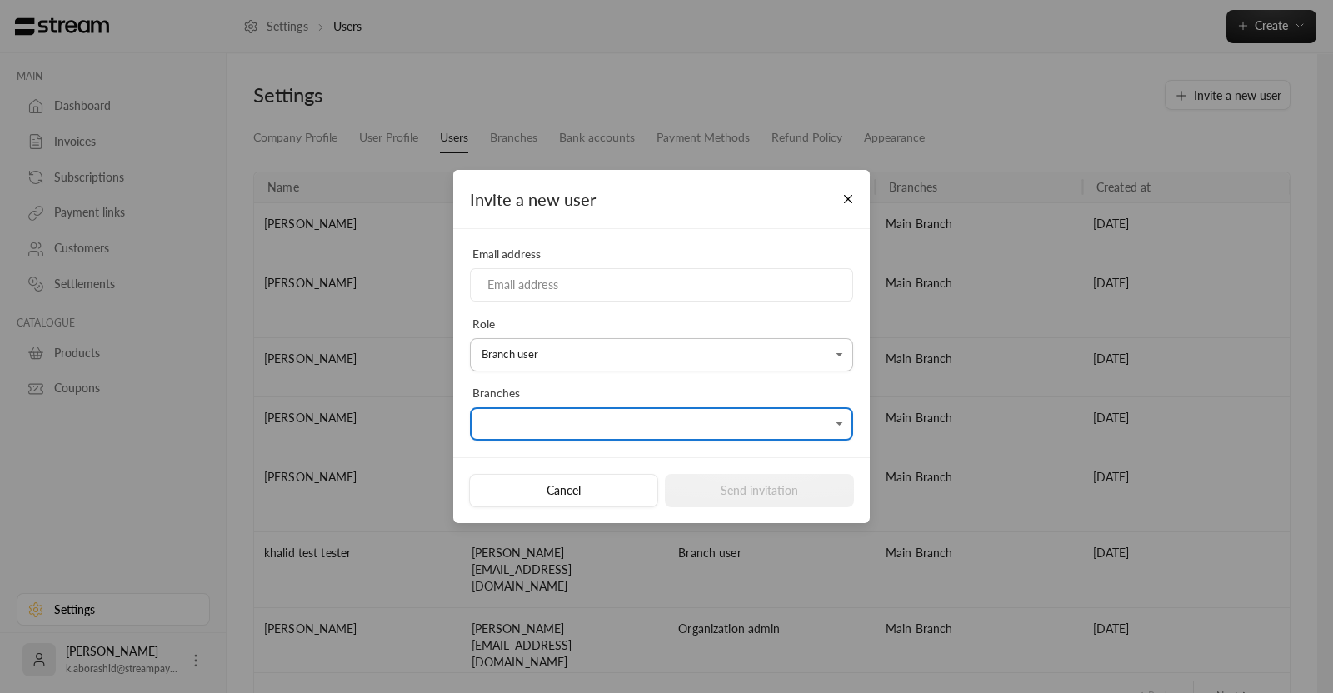
click at [535, 407] on div "​ ​" at bounding box center [661, 423] width 383 height 33
click at [549, 415] on body "MAIN Dashboard Invoices Subscriptions Payment links Customers Settlements CATAL…" at bounding box center [666, 346] width 1333 height 693
click at [572, 417] on div at bounding box center [666, 346] width 1333 height 693
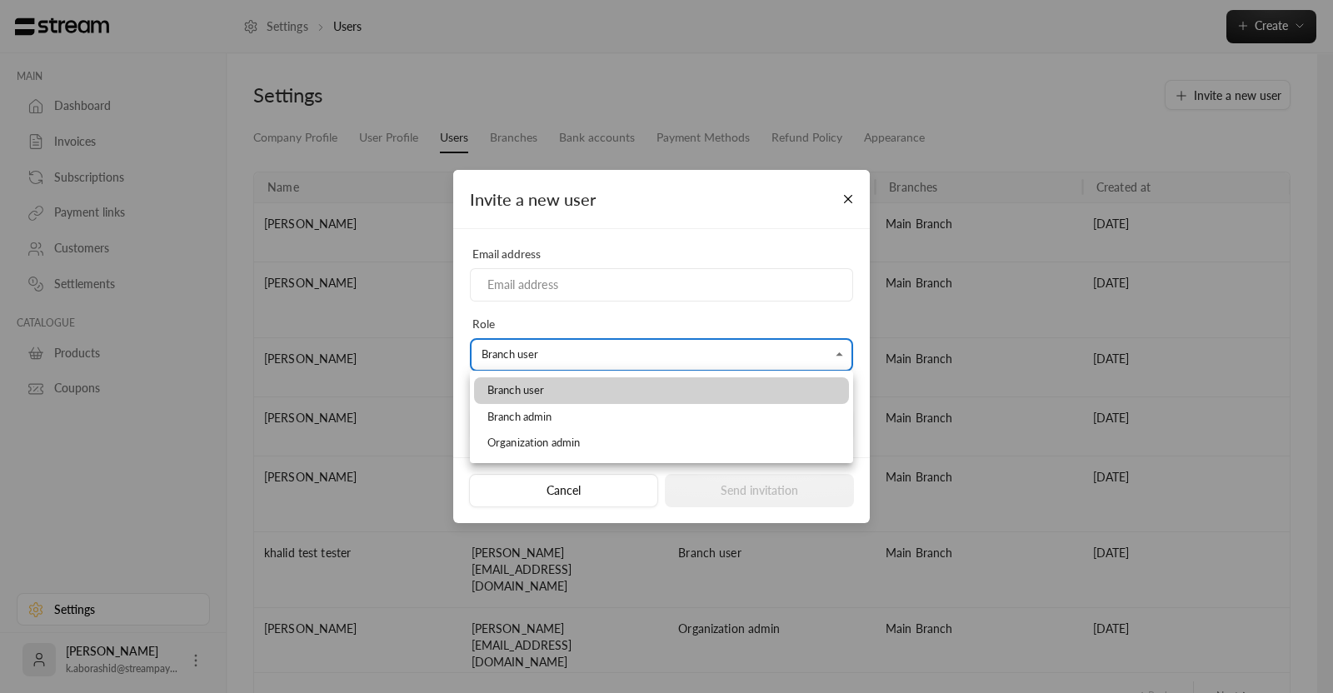
click at [602, 362] on body "MAIN Dashboard Invoices Subscriptions Payment links Customers Settlements CATAL…" at bounding box center [666, 346] width 1333 height 693
click at [579, 290] on div at bounding box center [666, 346] width 1333 height 693
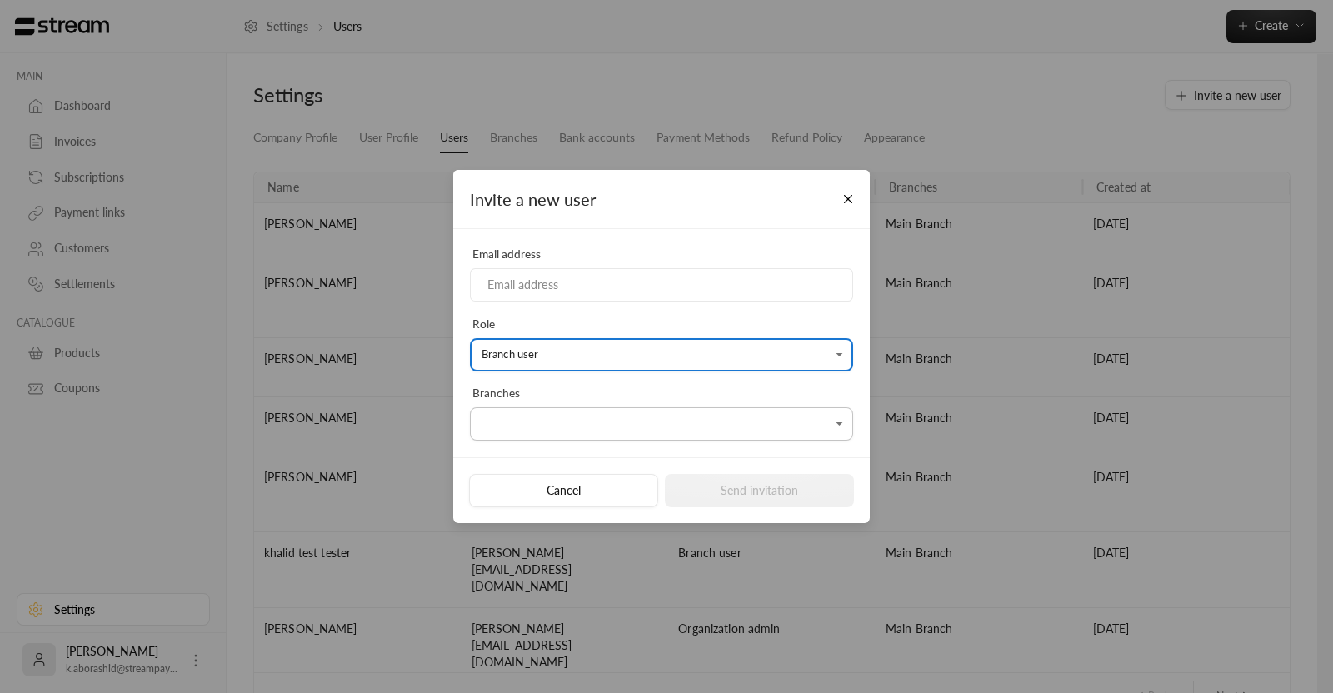
click at [621, 207] on div "Invite a new user" at bounding box center [661, 199] width 417 height 59
click at [534, 263] on div "Email address" at bounding box center [662, 274] width 400 height 57
click at [548, 272] on input at bounding box center [661, 285] width 383 height 34
click at [544, 223] on div "Invite a new user" at bounding box center [661, 199] width 417 height 59
click at [191, 135] on div "**********" at bounding box center [666, 346] width 1333 height 693
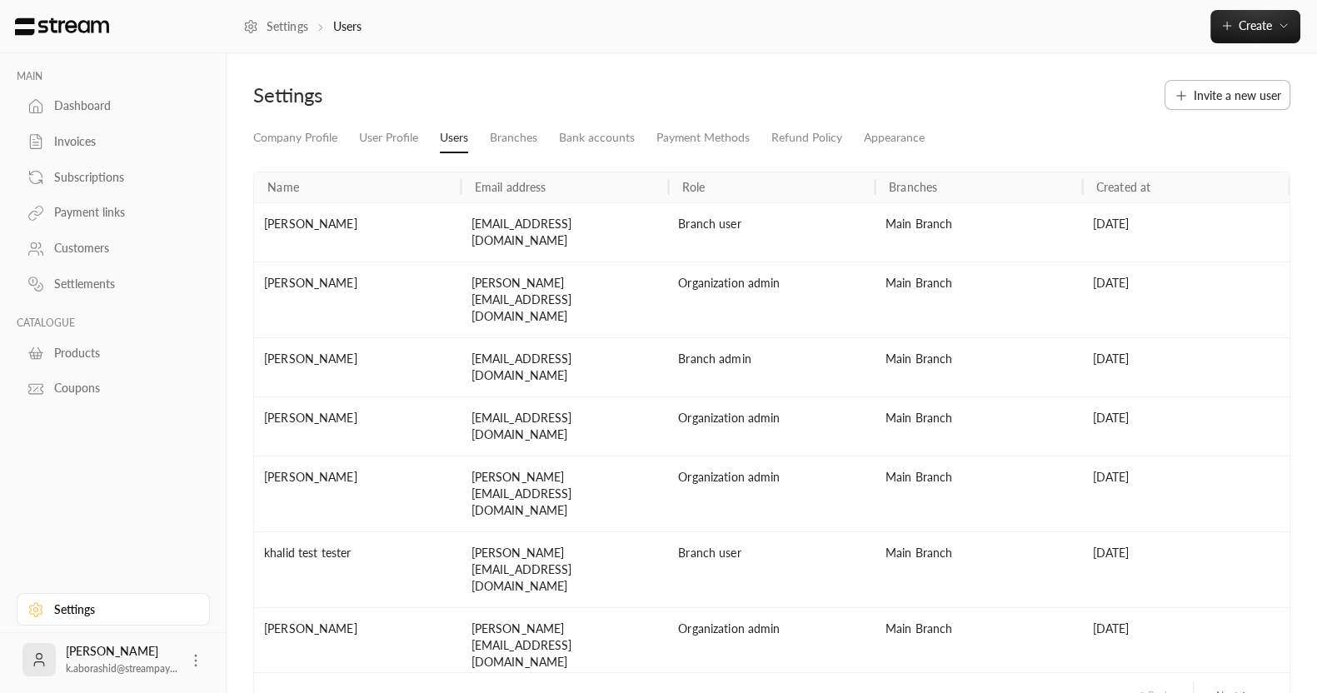
click at [1204, 92] on span "Invite a new user" at bounding box center [1237, 95] width 87 height 17
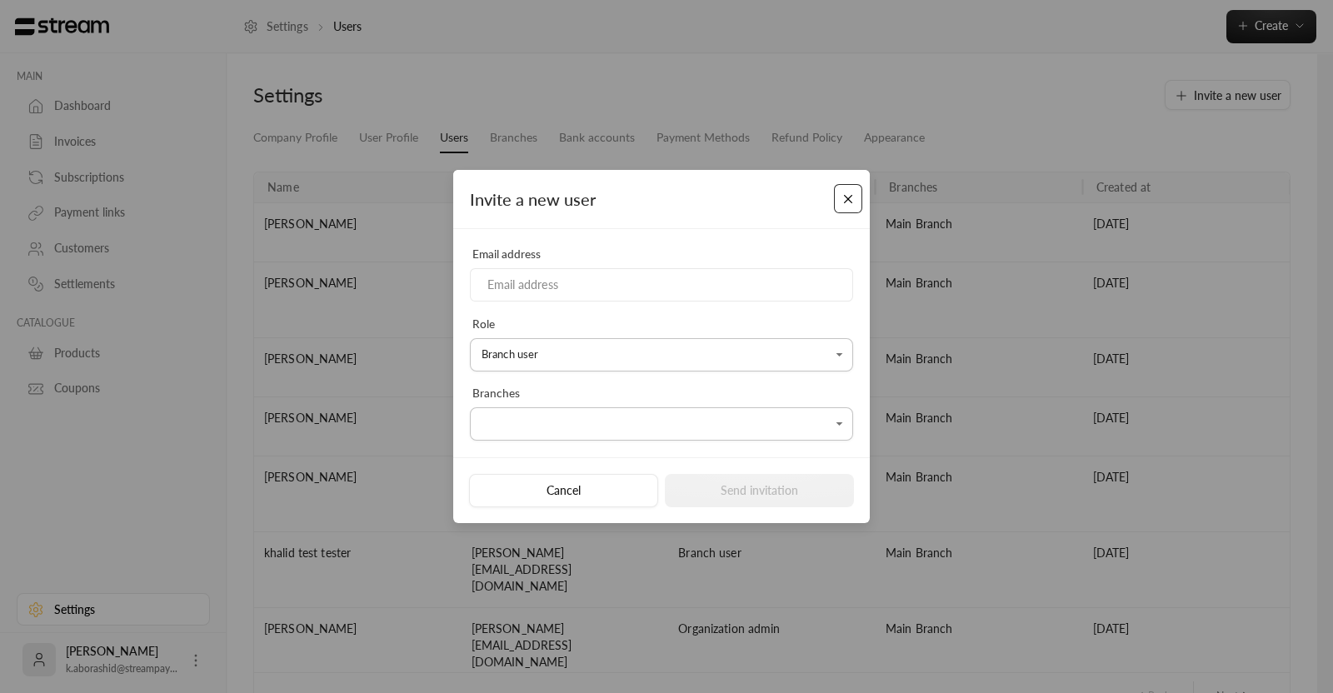
click at [846, 202] on button "Close" at bounding box center [848, 198] width 29 height 29
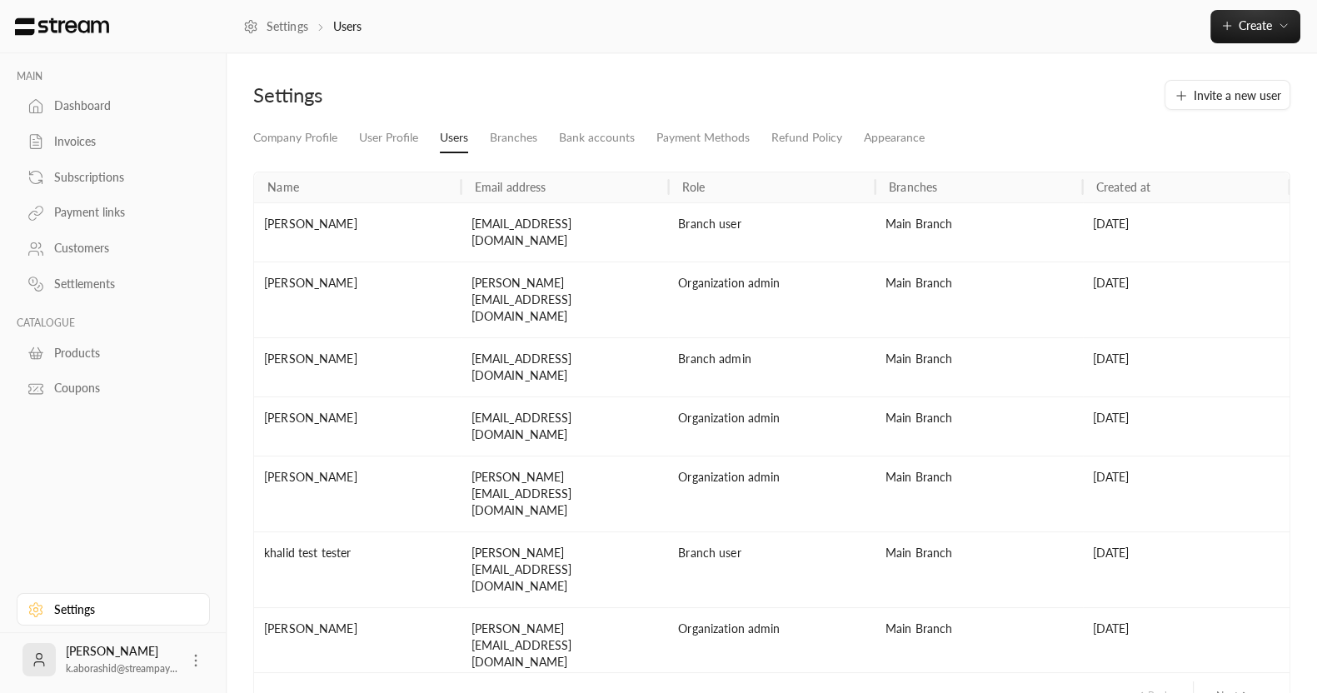
click at [67, 143] on div "Invoices" at bounding box center [121, 141] width 135 height 17
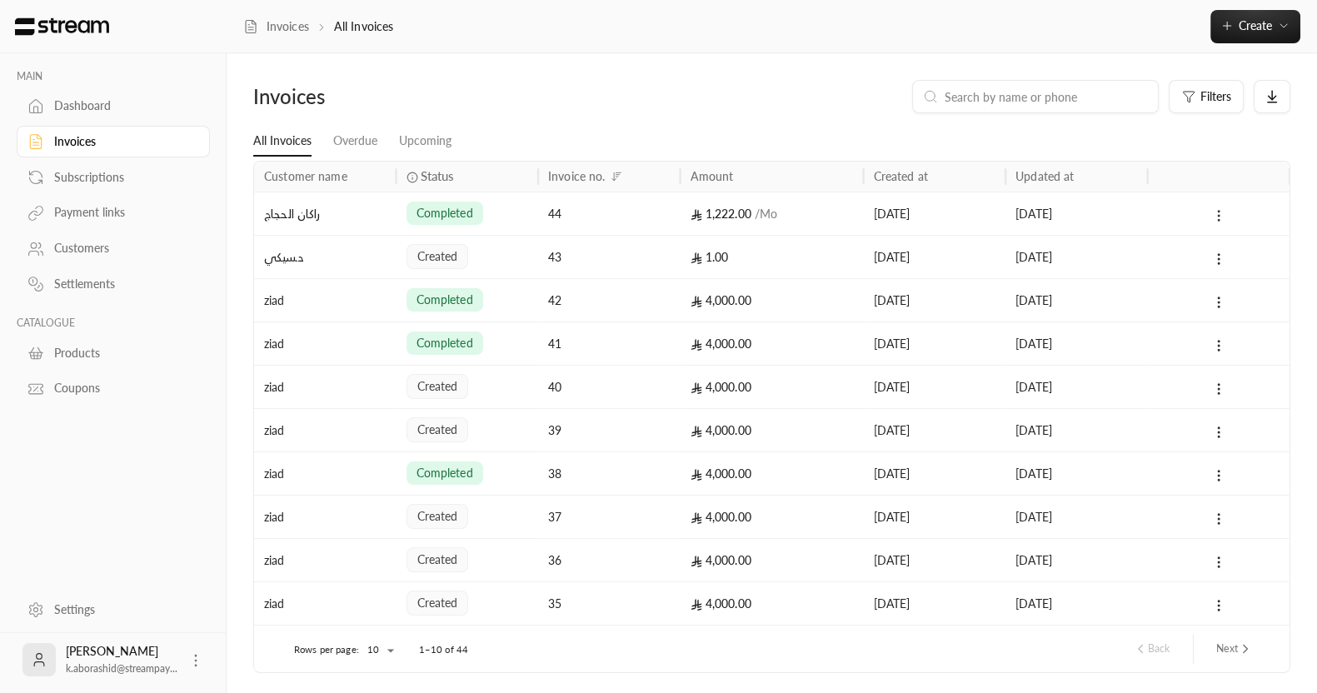
click at [1221, 218] on icon at bounding box center [1218, 215] width 15 height 15
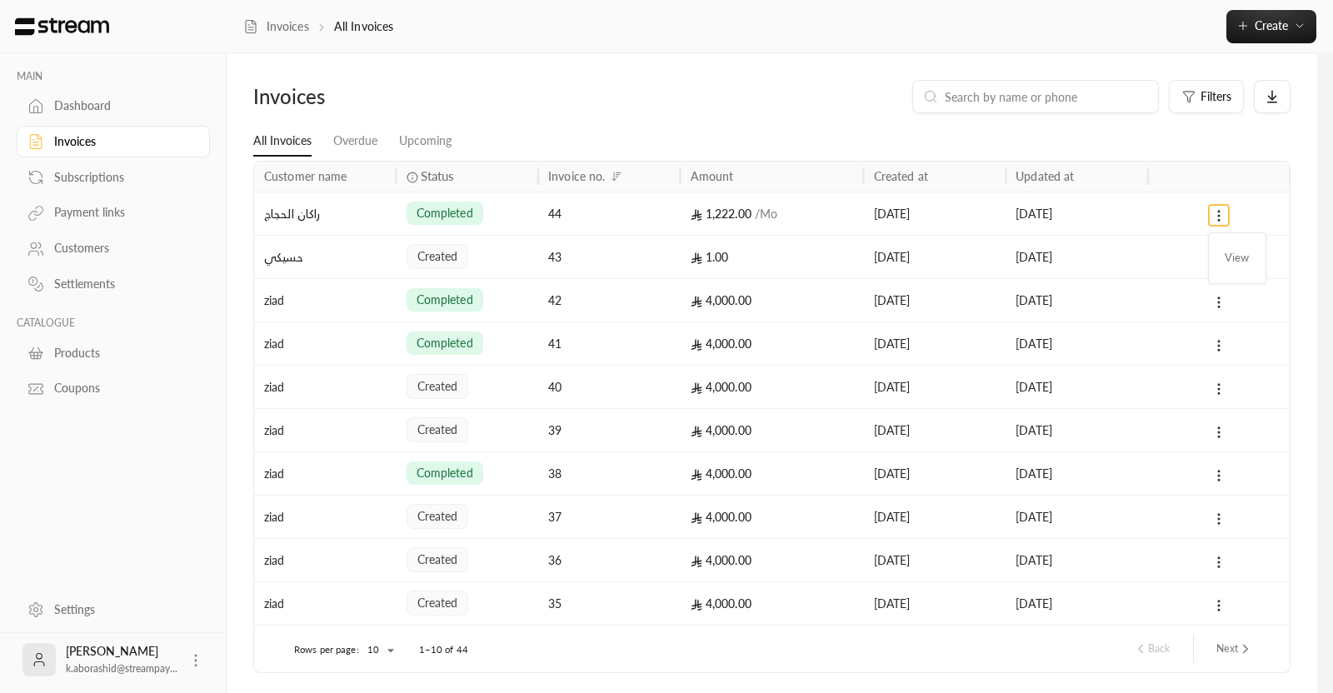
click at [851, 229] on div at bounding box center [666, 346] width 1333 height 693
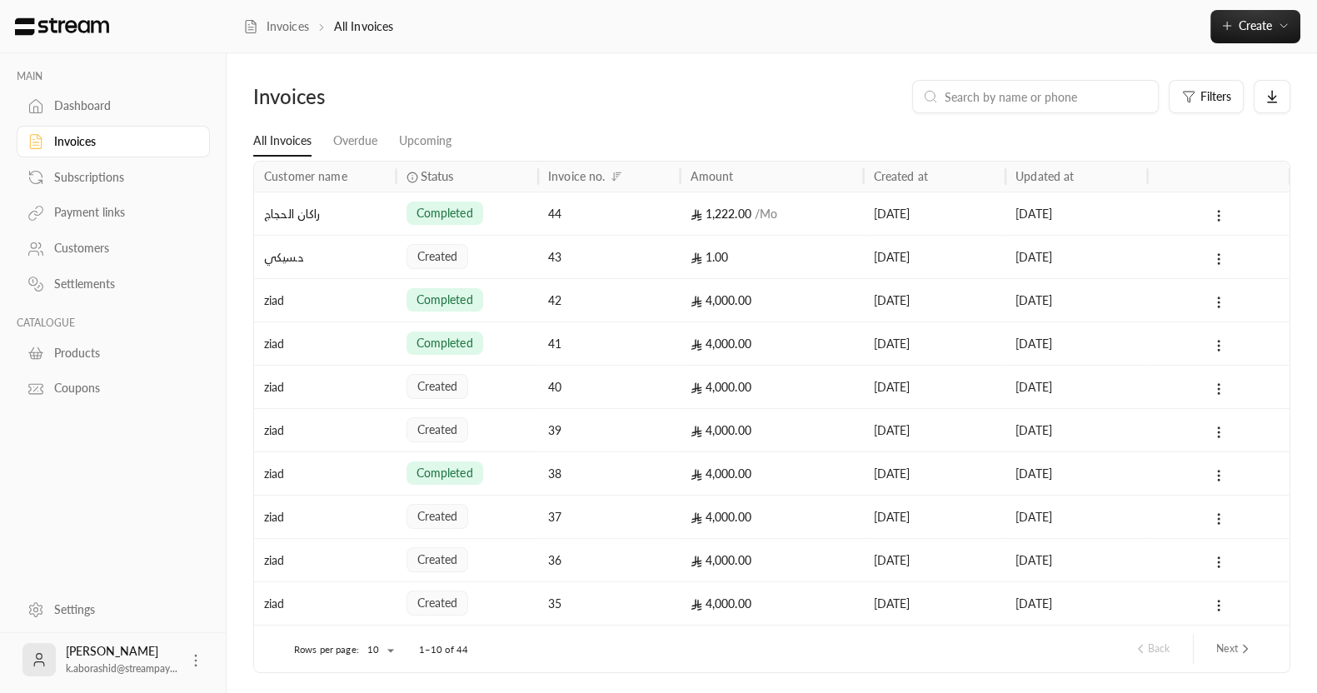
click at [812, 218] on div "1,222.00 / Mo" at bounding box center [772, 213] width 163 height 42
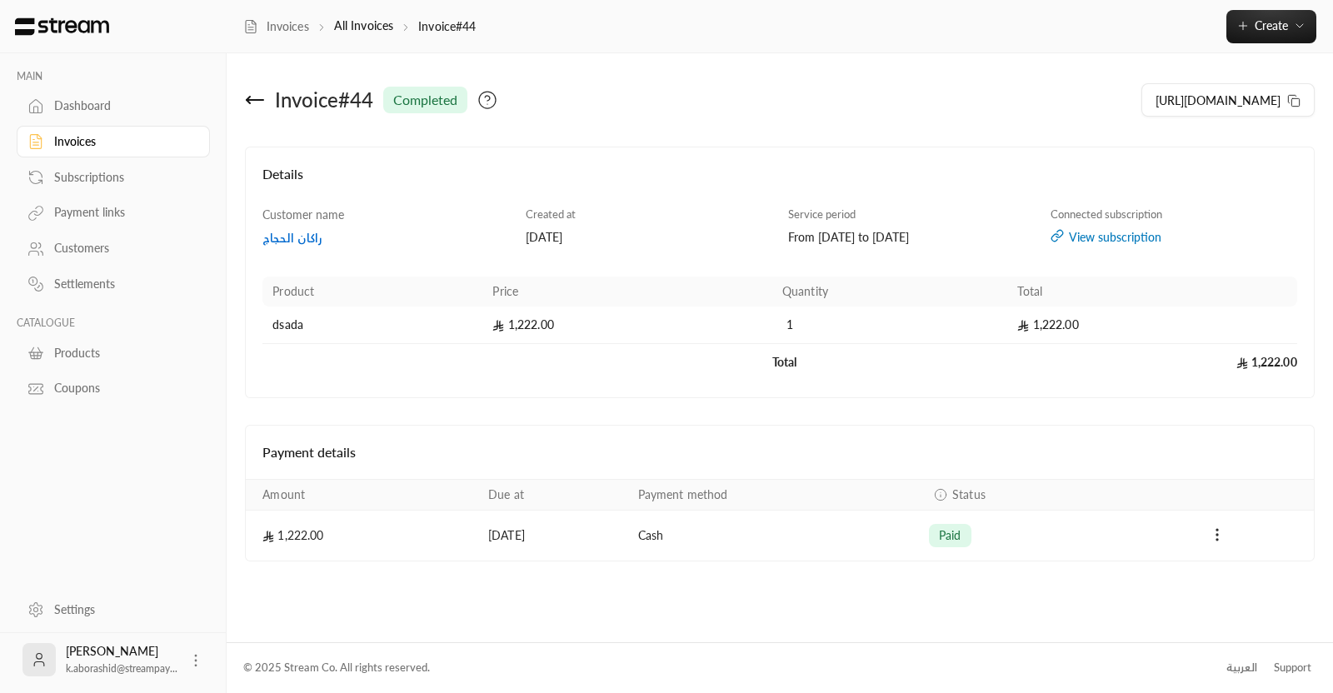
click at [61, 140] on div "Invoices" at bounding box center [121, 141] width 135 height 17
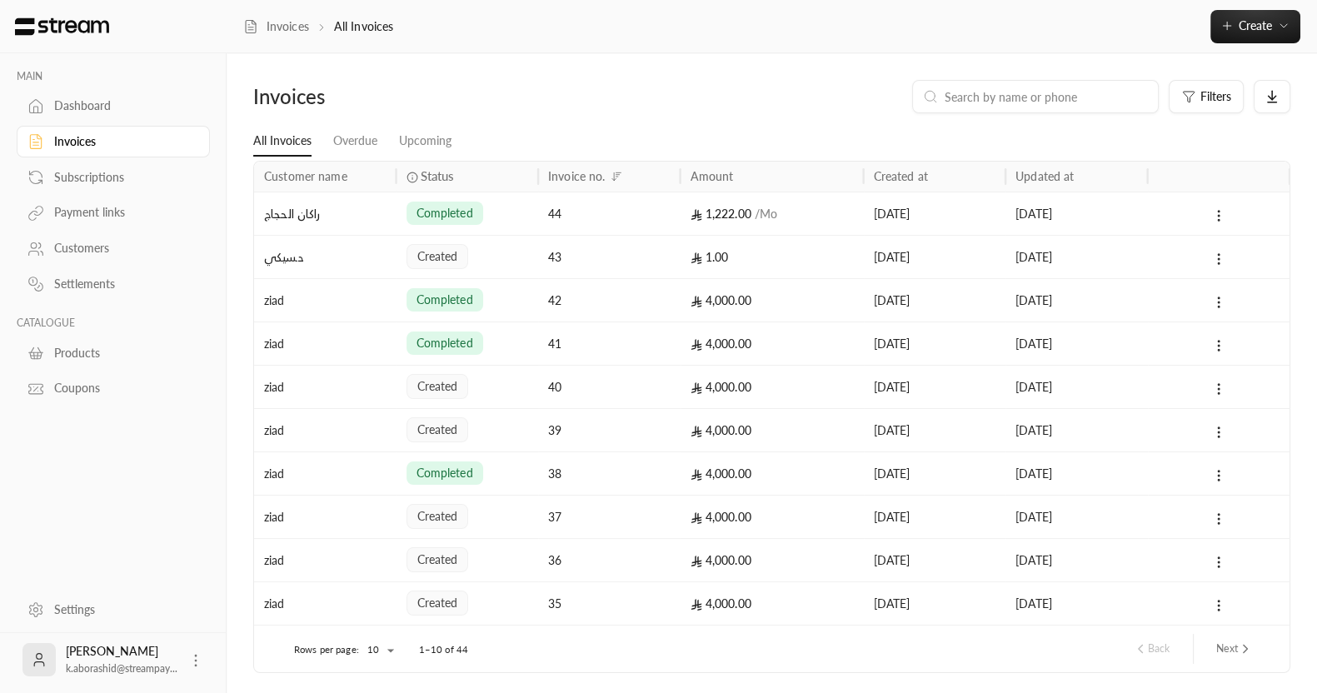
click at [447, 252] on span "created" at bounding box center [437, 256] width 41 height 17
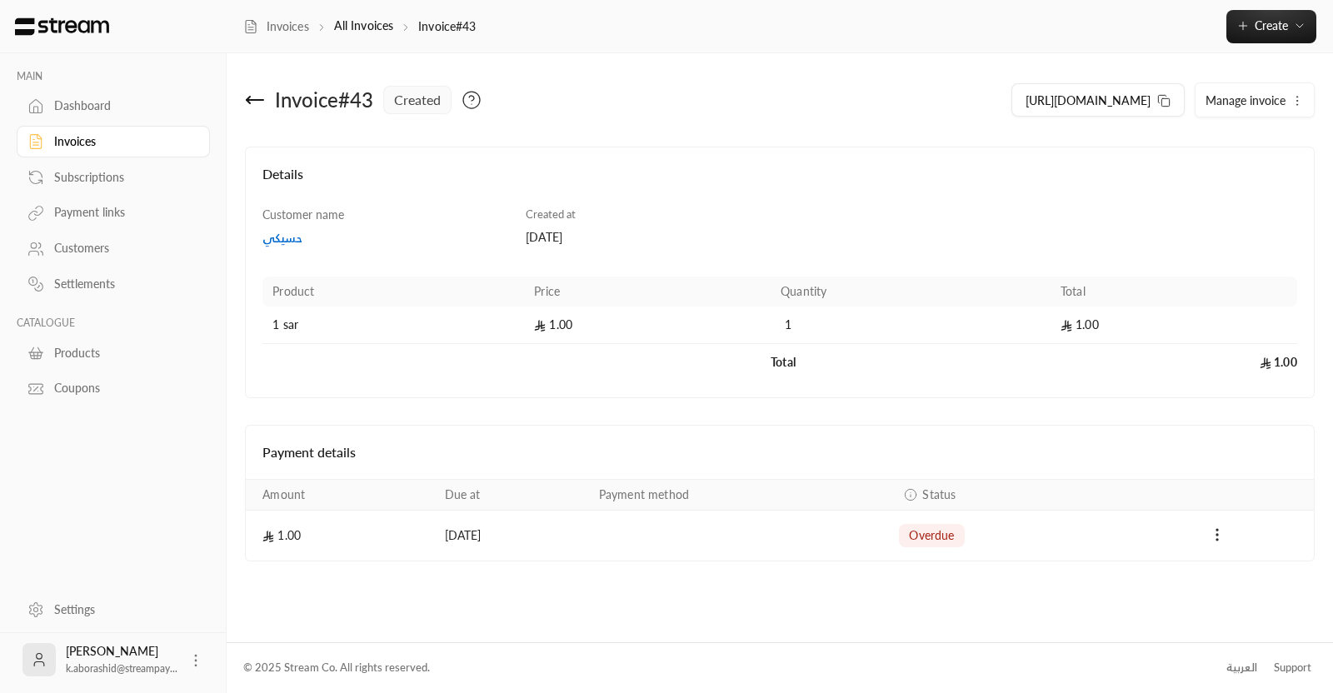
click at [1240, 552] on td "Payments" at bounding box center [1217, 536] width 192 height 50
click at [1234, 545] on td "Payments" at bounding box center [1217, 536] width 192 height 50
click at [1226, 539] on button "Payments" at bounding box center [1217, 536] width 20 height 20
click at [1041, 422] on div at bounding box center [666, 346] width 1333 height 693
click at [247, 105] on icon at bounding box center [255, 100] width 20 height 20
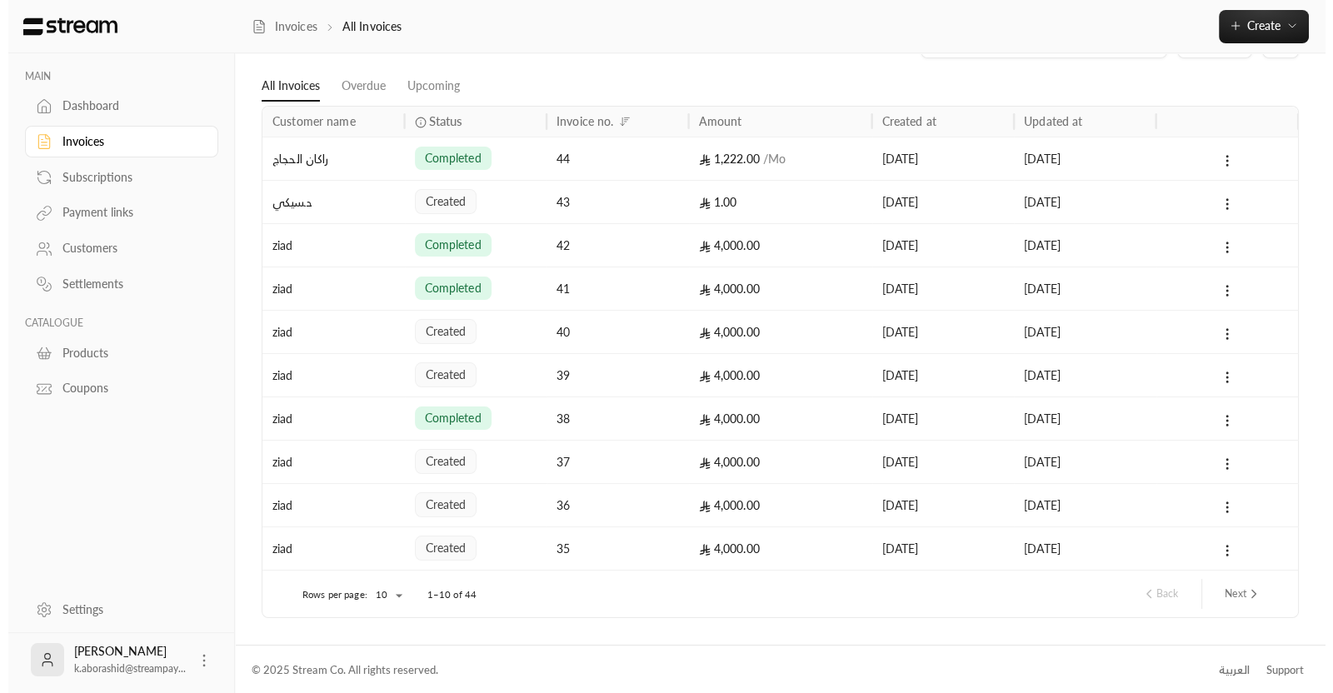
scroll to position [57, 0]
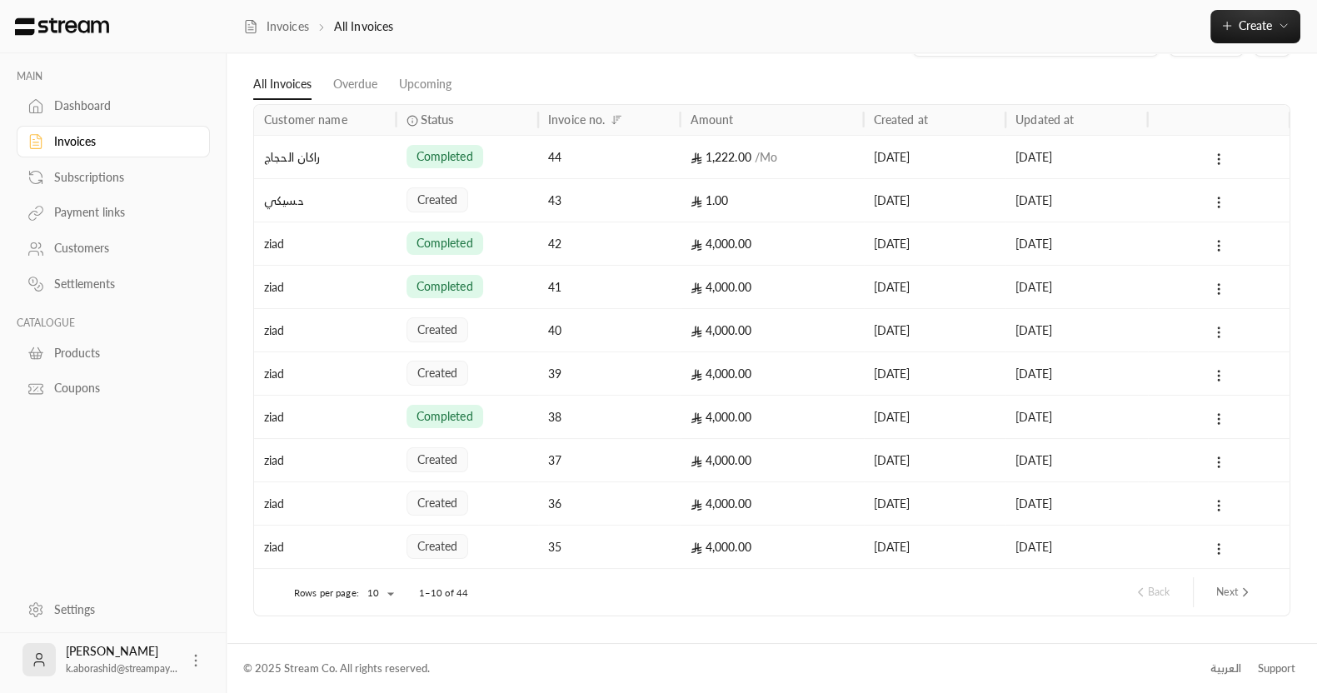
click at [1219, 329] on icon at bounding box center [1218, 332] width 15 height 15
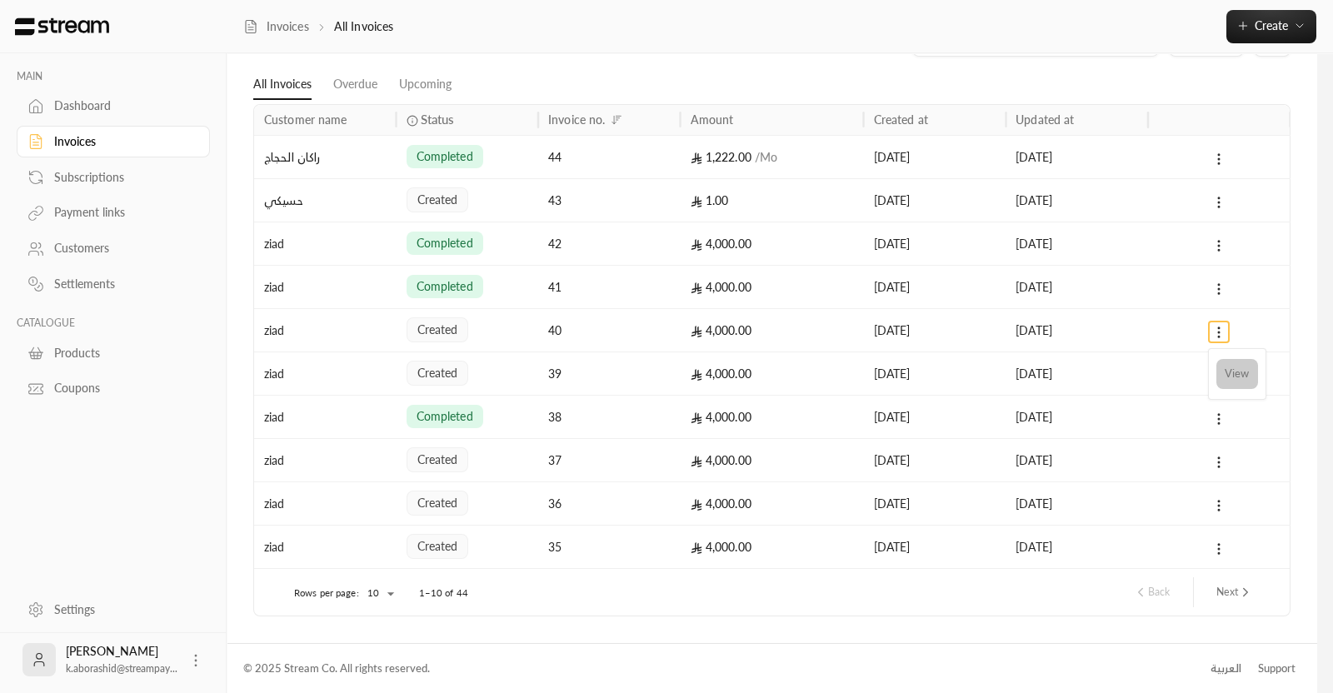
click at [1225, 381] on li "View" at bounding box center [1237, 374] width 42 height 30
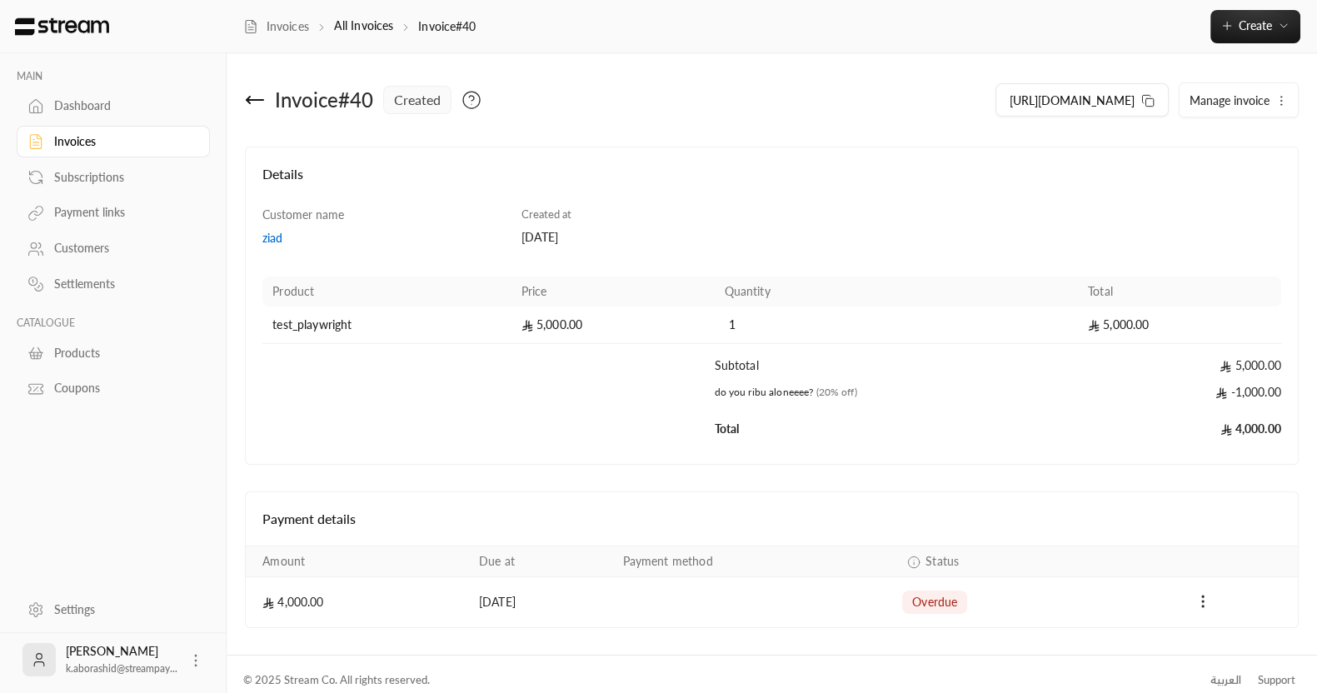
scroll to position [11, 0]
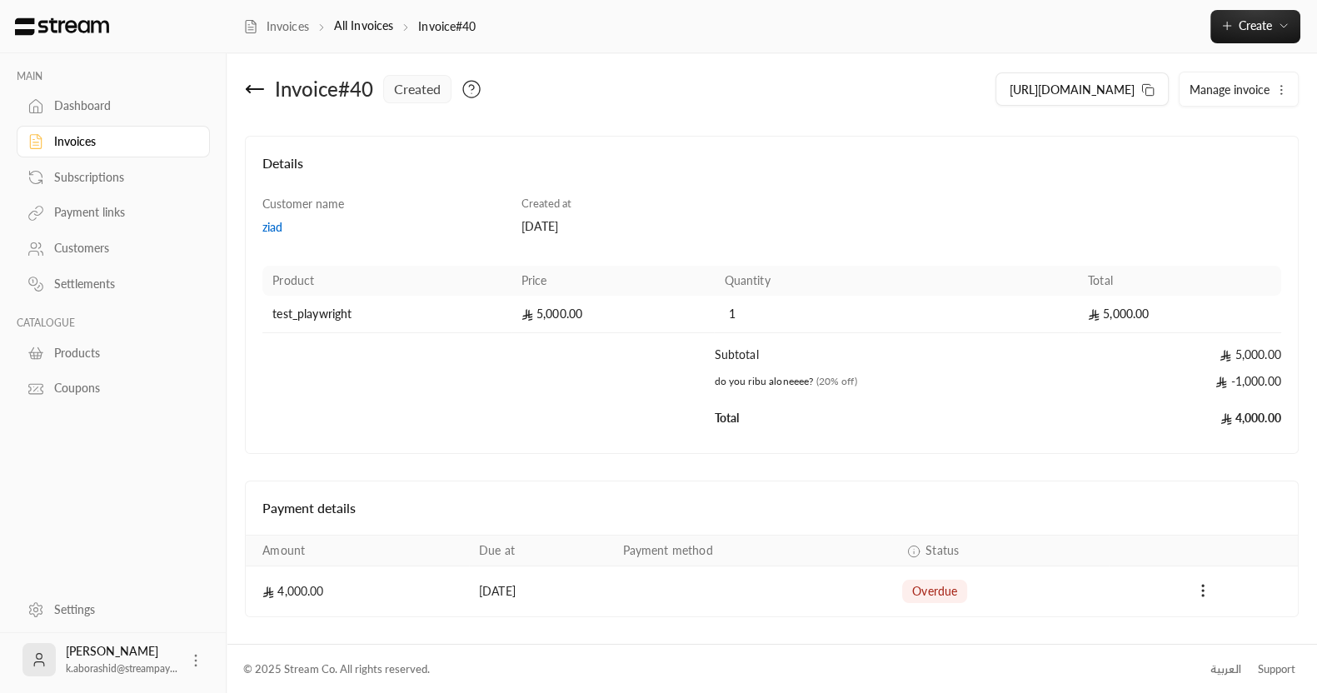
click at [255, 89] on icon at bounding box center [255, 89] width 17 height 0
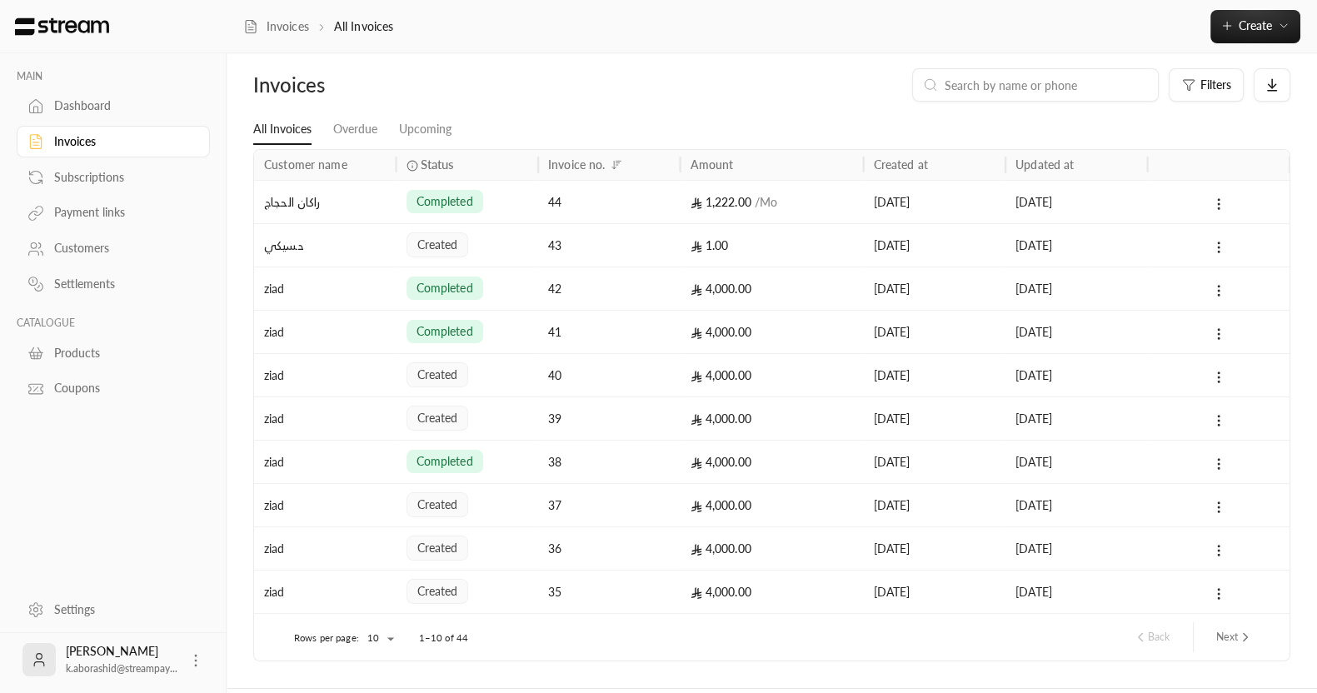
scroll to position [26, 0]
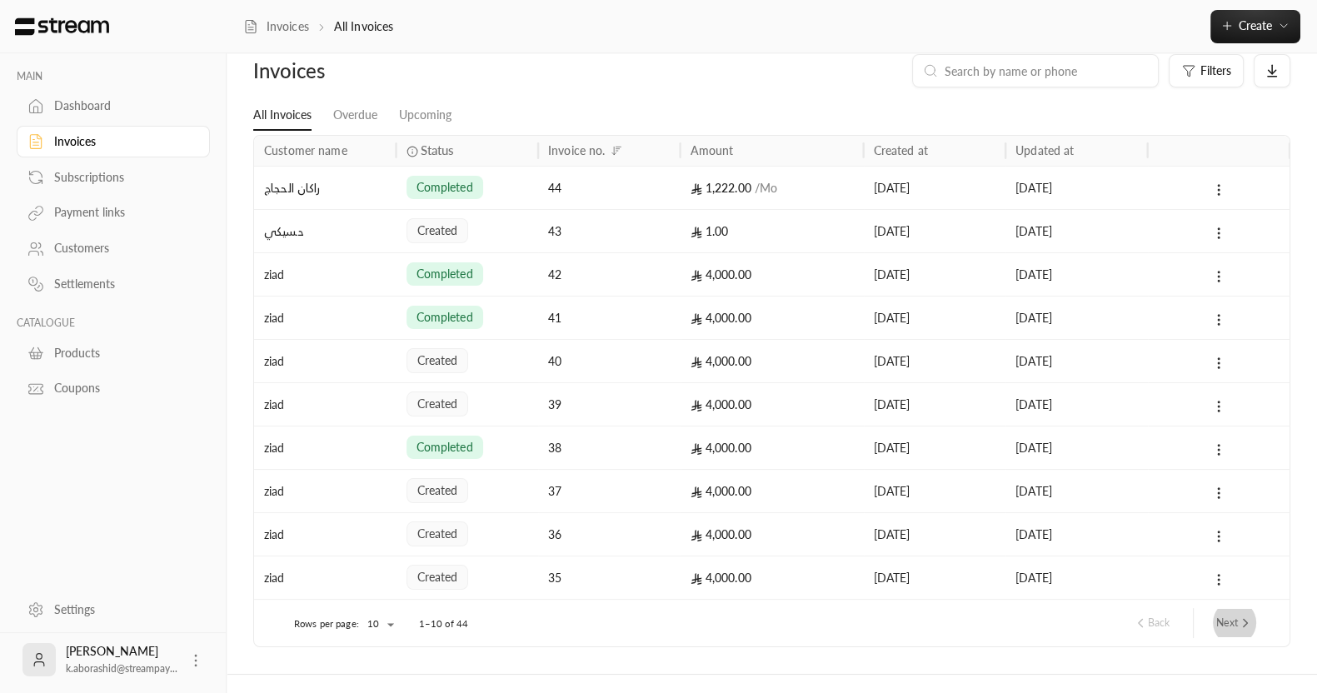
click at [1248, 624] on icon "next page" at bounding box center [1245, 623] width 15 height 15
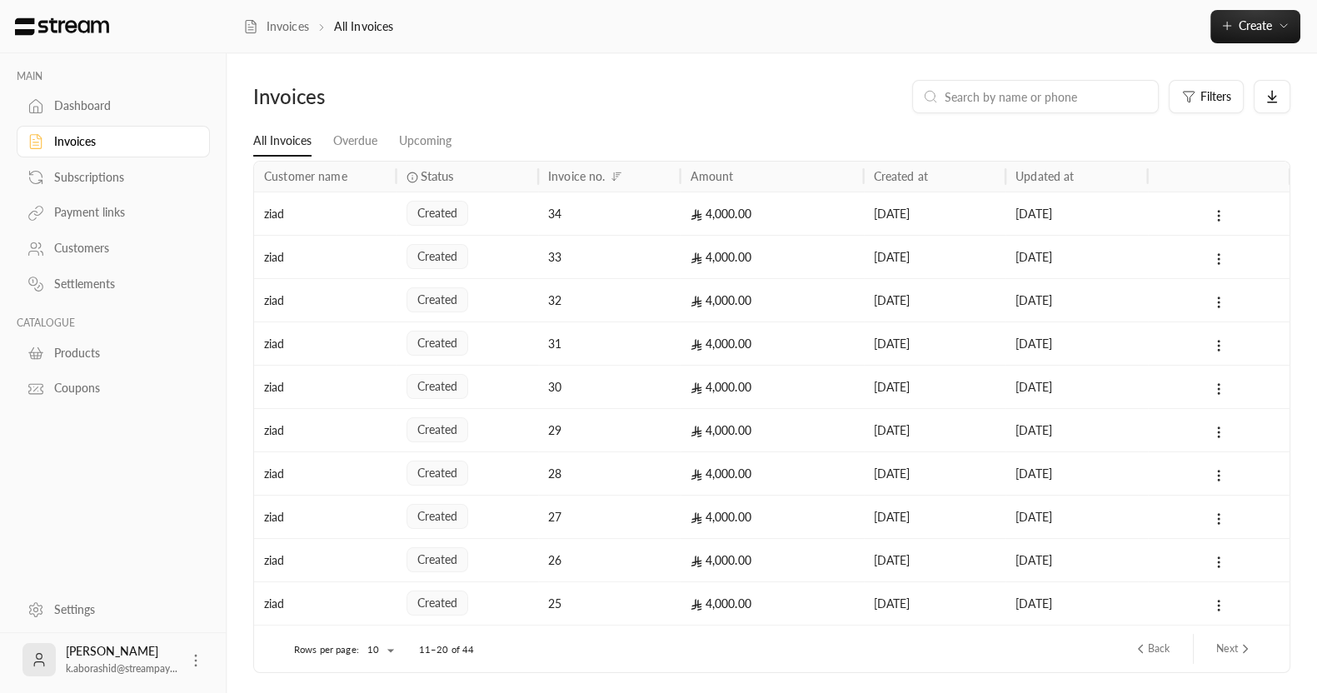
scroll to position [54, 0]
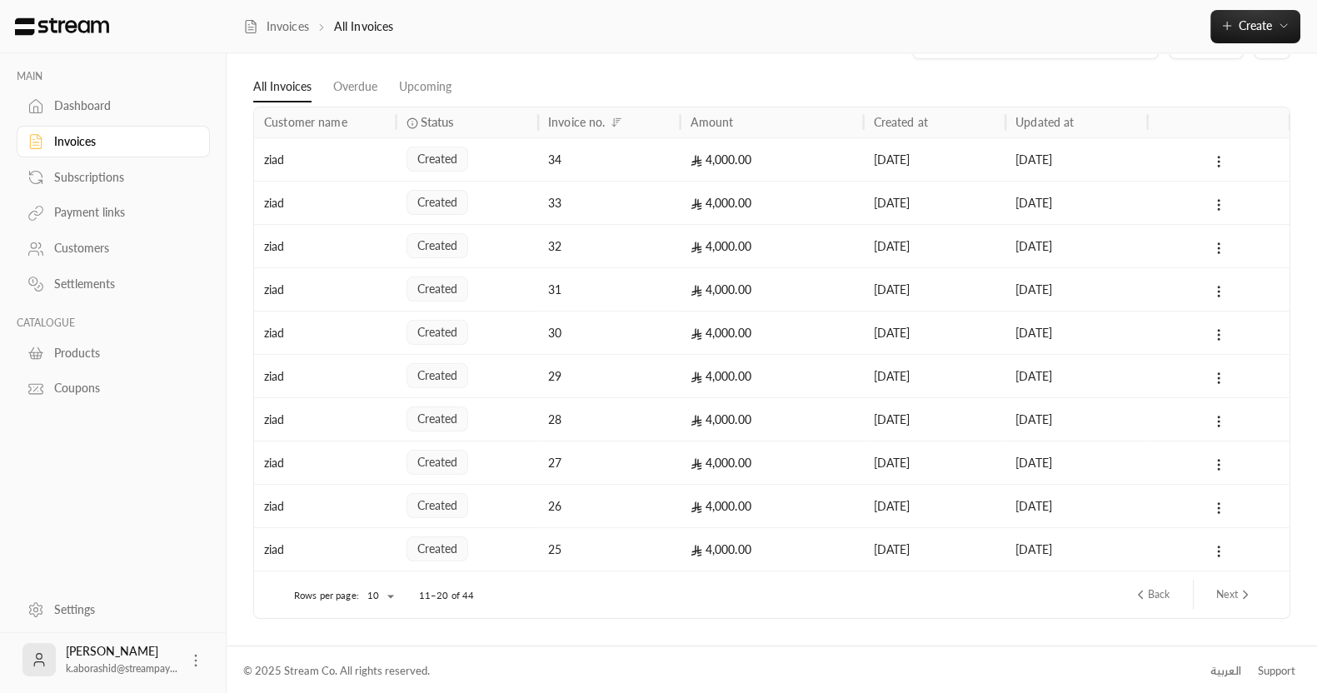
click at [1235, 595] on button "Next" at bounding box center [1235, 595] width 50 height 28
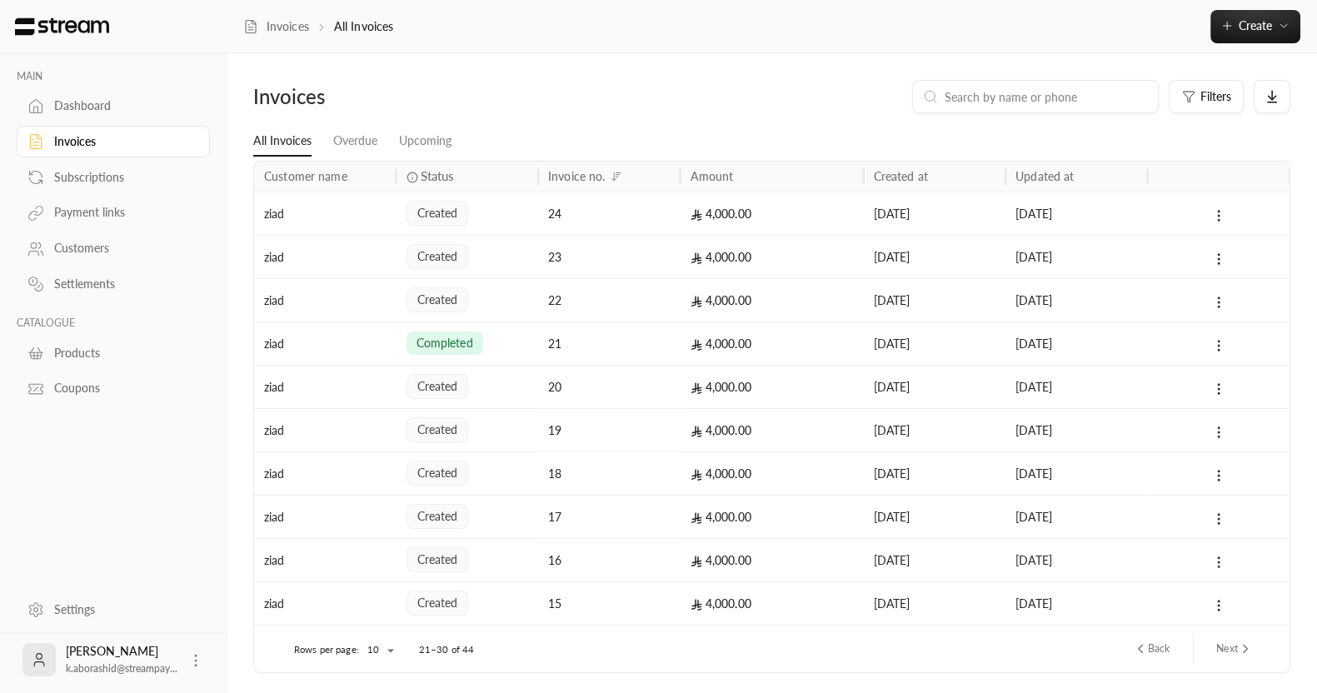
scroll to position [18, 0]
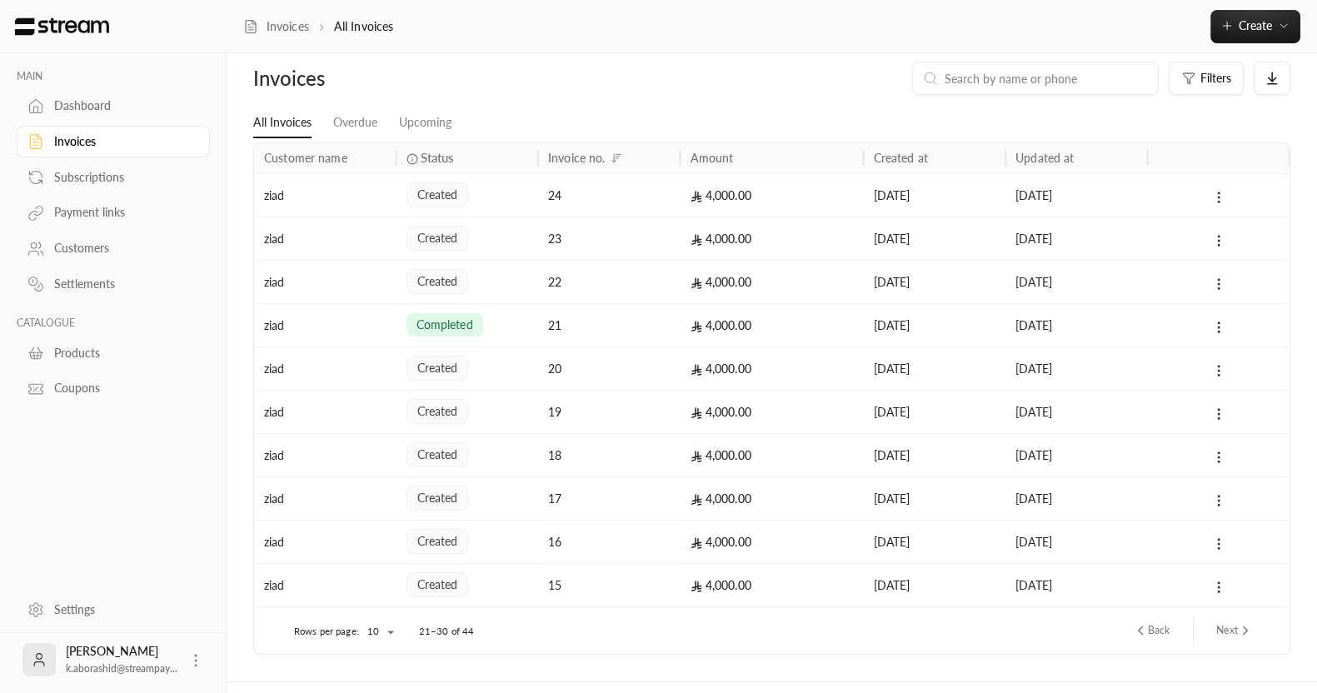
click at [1221, 624] on button "Next" at bounding box center [1235, 631] width 50 height 28
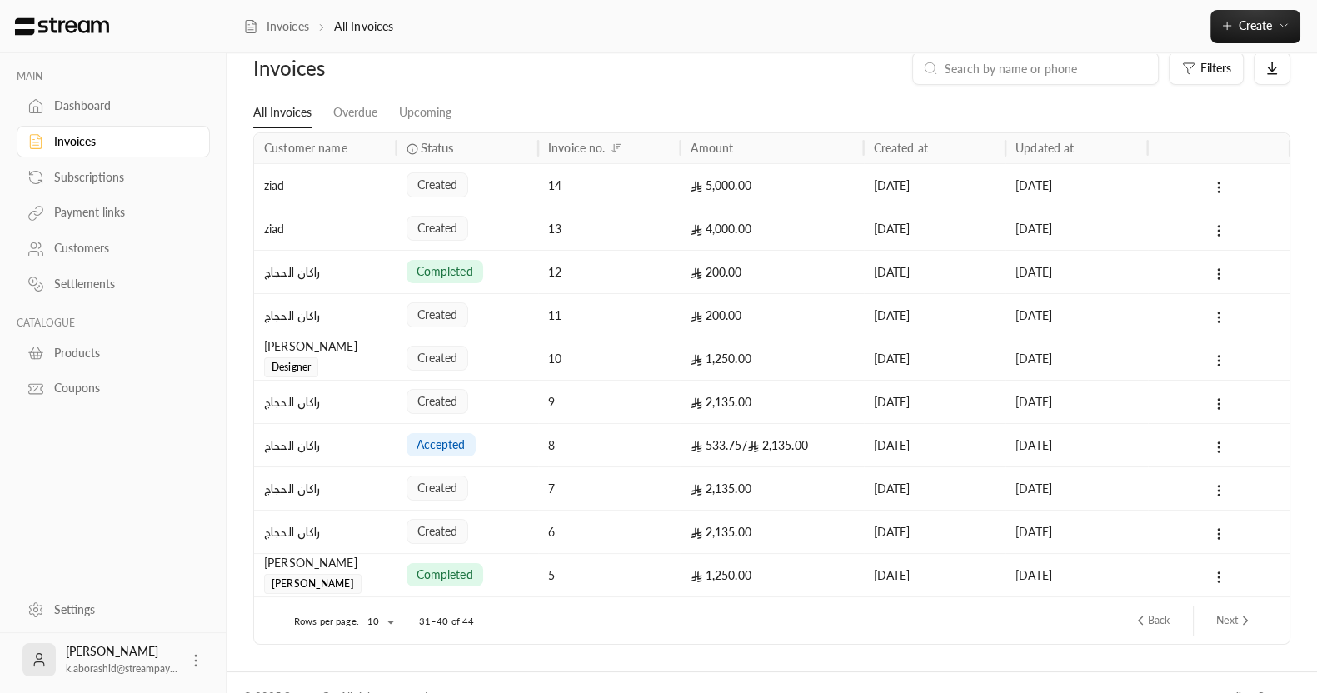
scroll to position [30, 0]
click at [1139, 442] on div "[DATE]" at bounding box center [1077, 443] width 142 height 43
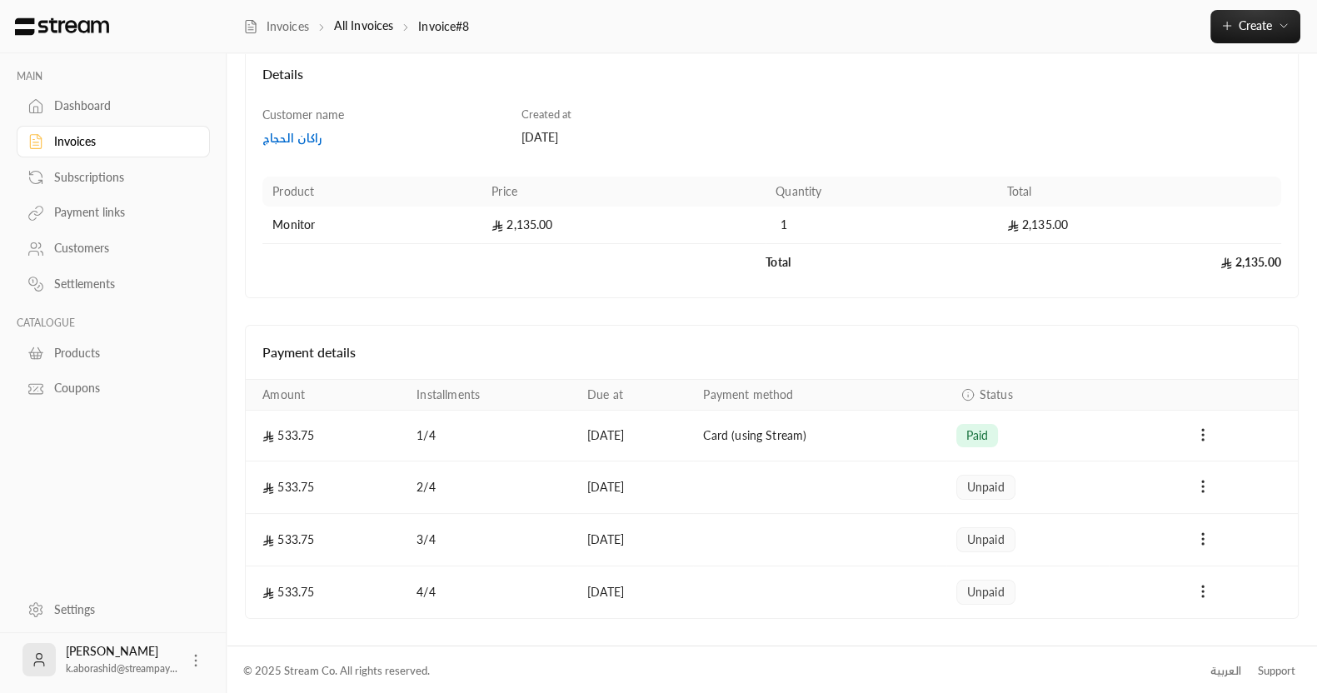
scroll to position [99, 0]
click at [1206, 439] on icon "Payments" at bounding box center [1203, 435] width 17 height 17
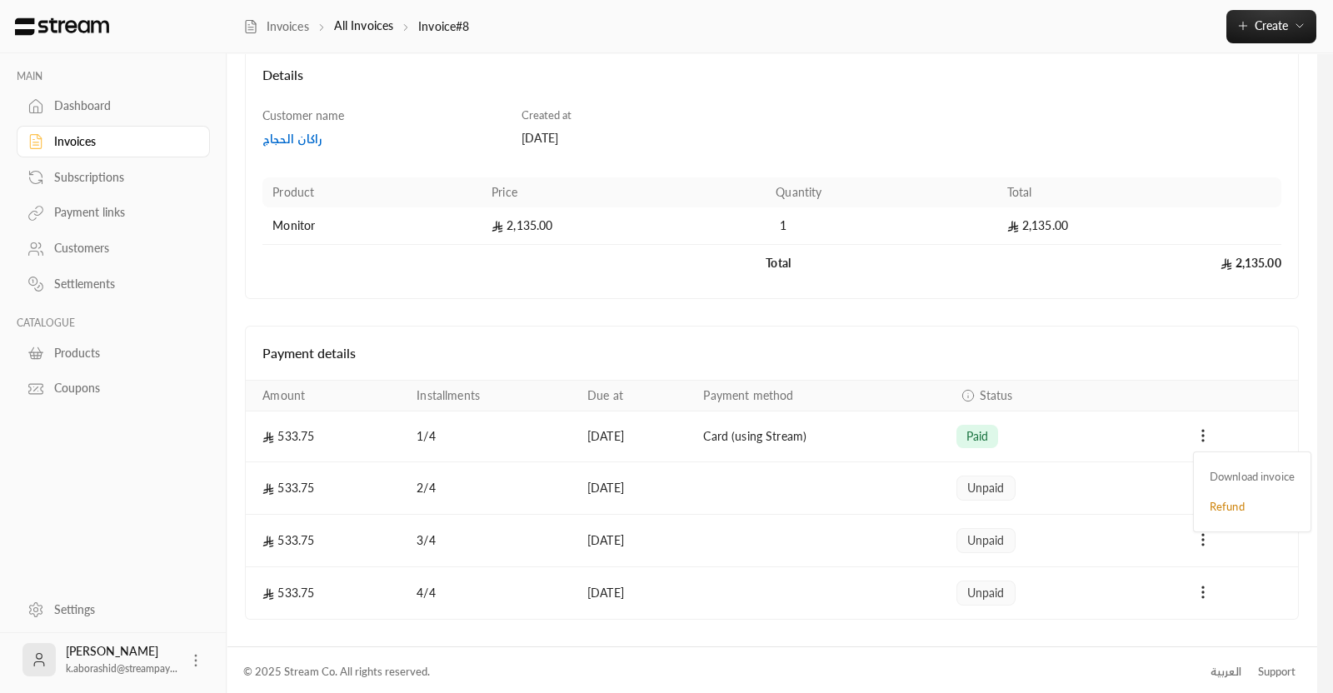
click at [1015, 357] on div at bounding box center [666, 346] width 1333 height 693
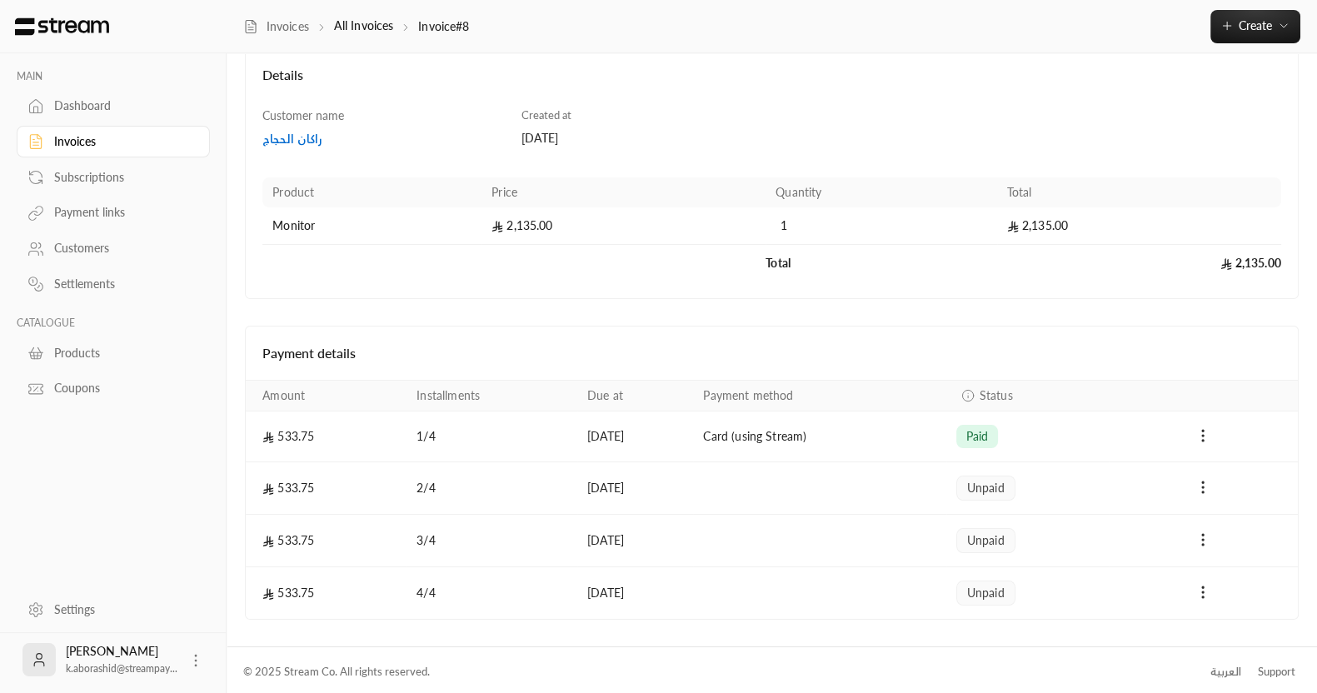
click at [58, 185] on link "Subscriptions" at bounding box center [113, 177] width 193 height 32
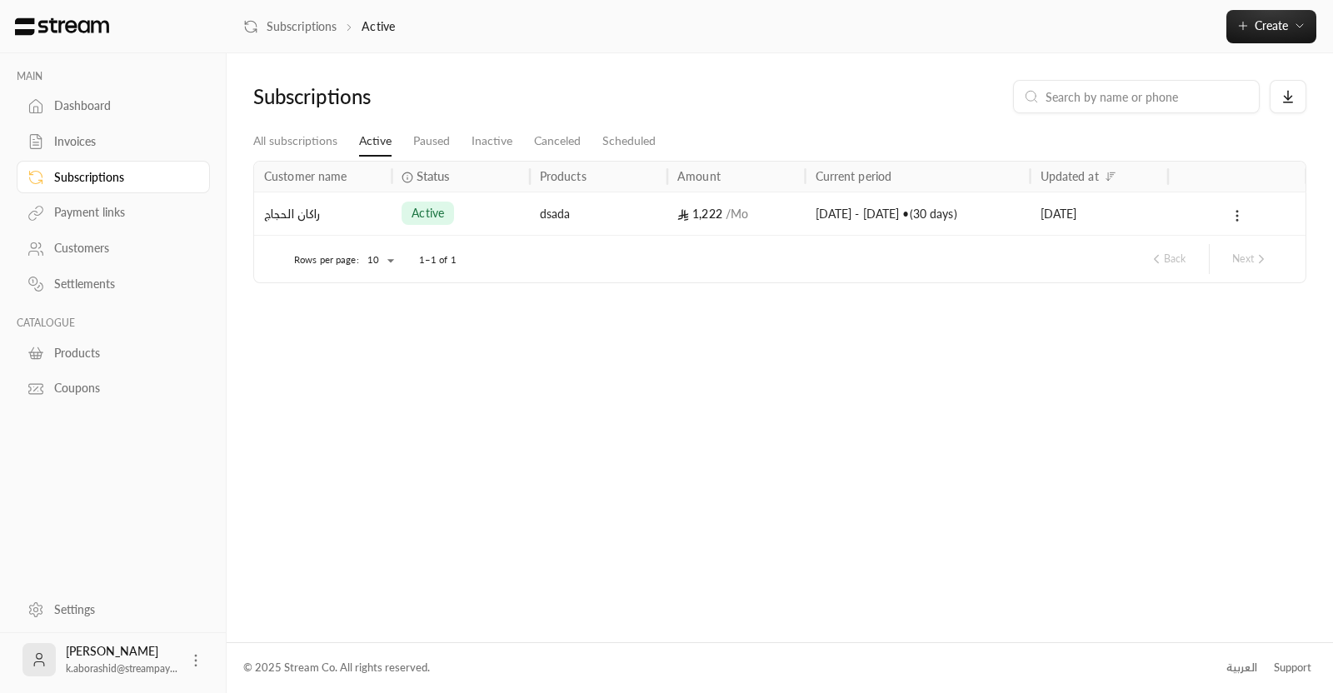
click at [1233, 214] on icon at bounding box center [1237, 215] width 15 height 15
click at [1271, 133] on div at bounding box center [666, 346] width 1333 height 693
click at [1286, 98] on icon at bounding box center [1288, 98] width 7 height 4
click at [1261, 142] on li "Download CSV" at bounding box center [1265, 146] width 88 height 30
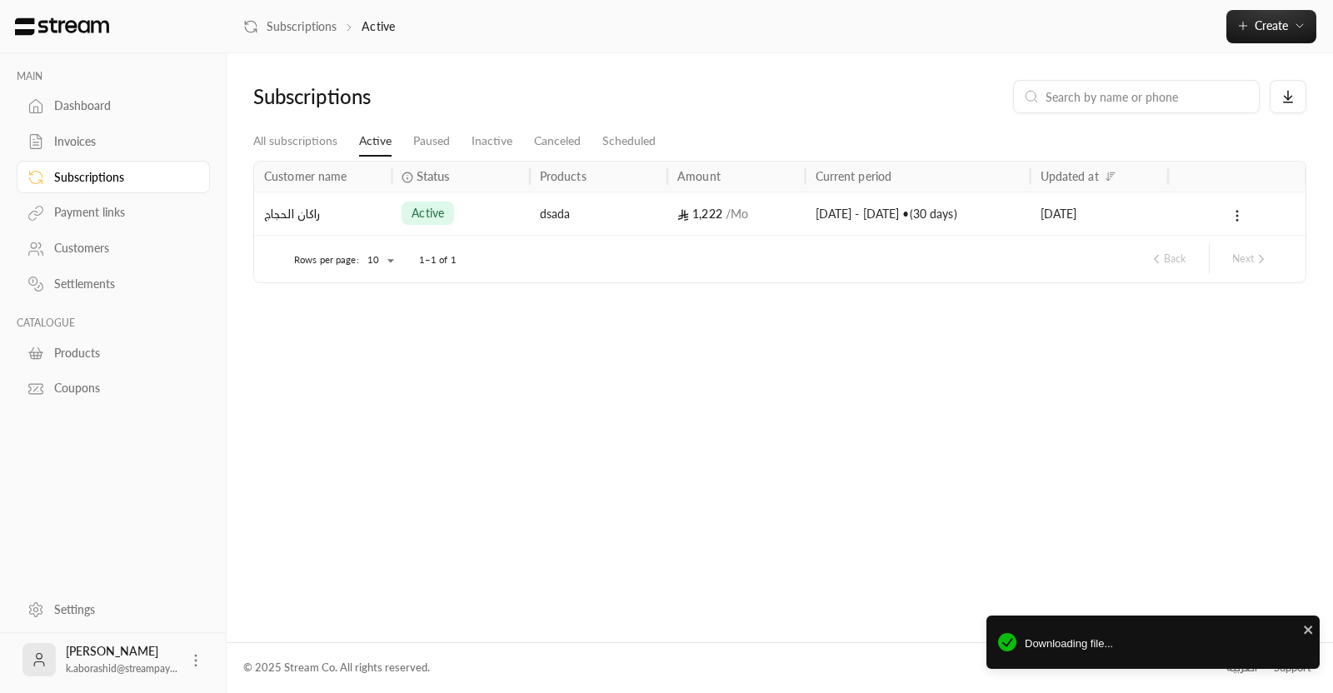
click at [121, 151] on link "Invoices" at bounding box center [113, 142] width 193 height 32
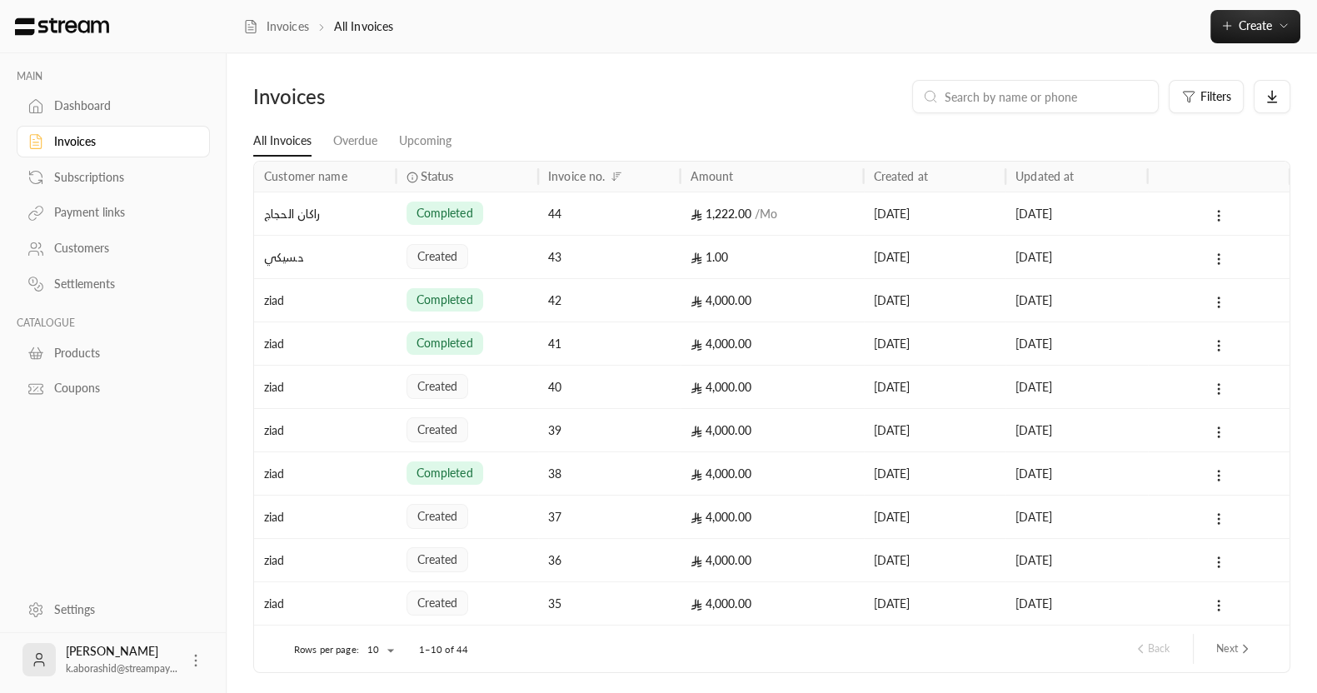
click at [87, 93] on link "Dashboard" at bounding box center [113, 106] width 193 height 32
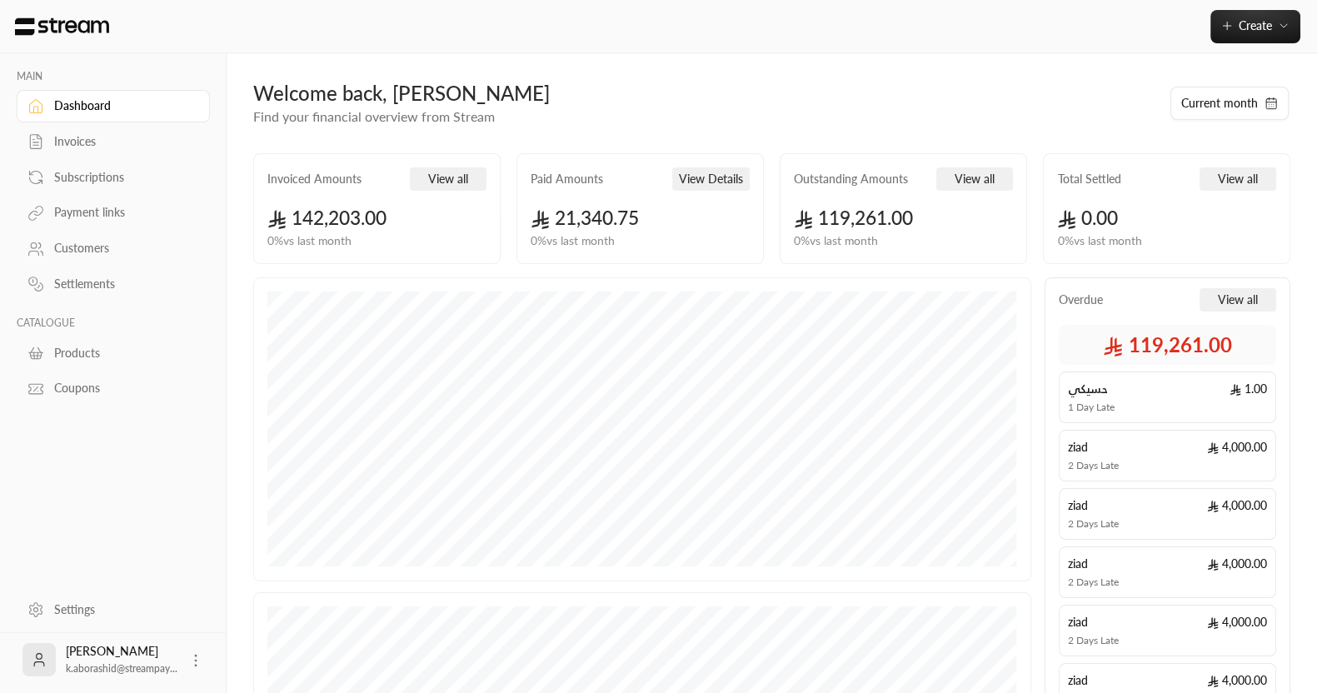
click at [83, 201] on link "Payment links" at bounding box center [113, 213] width 193 height 32
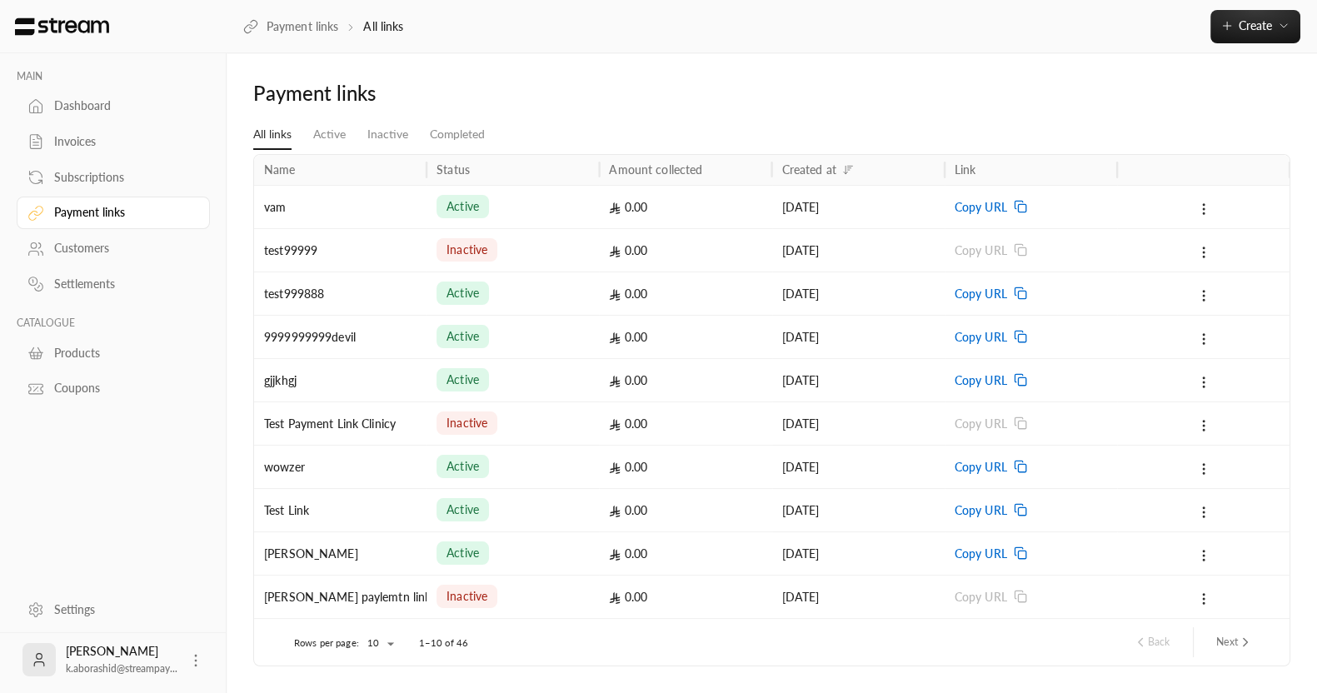
click at [103, 172] on div "Subscriptions" at bounding box center [121, 177] width 135 height 17
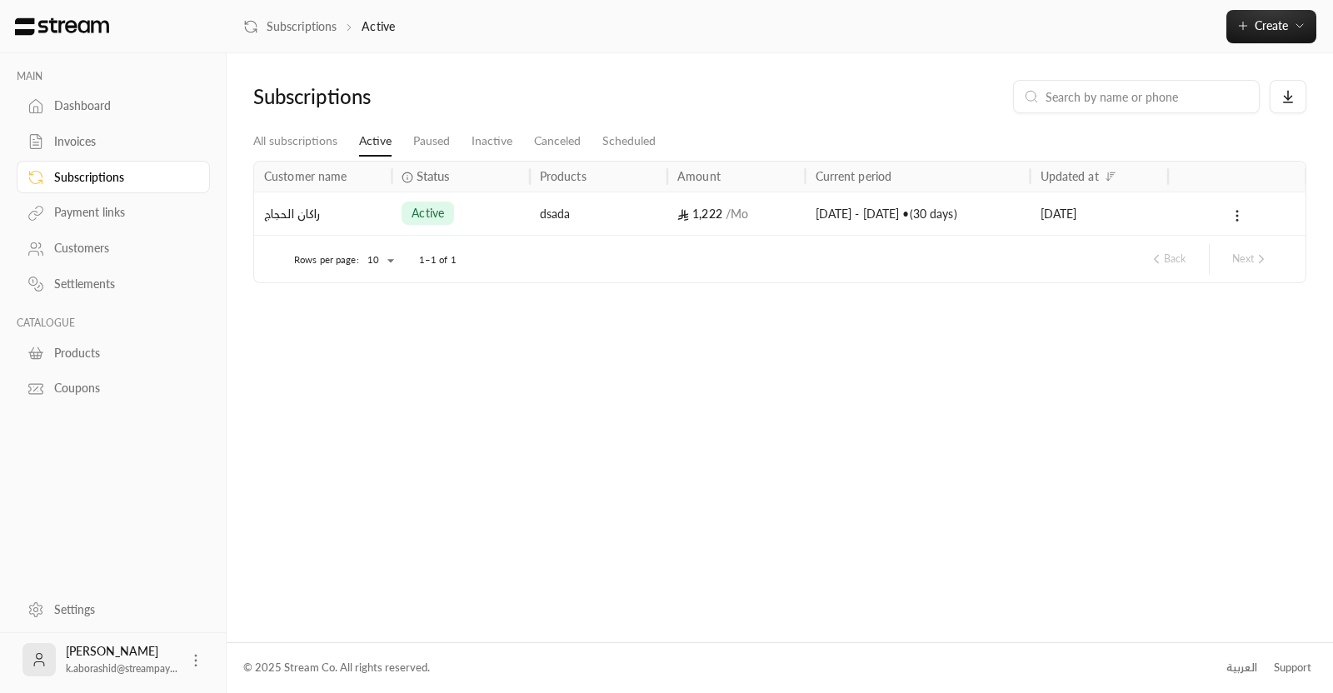
click at [54, 110] on div "Dashboard" at bounding box center [121, 105] width 135 height 17
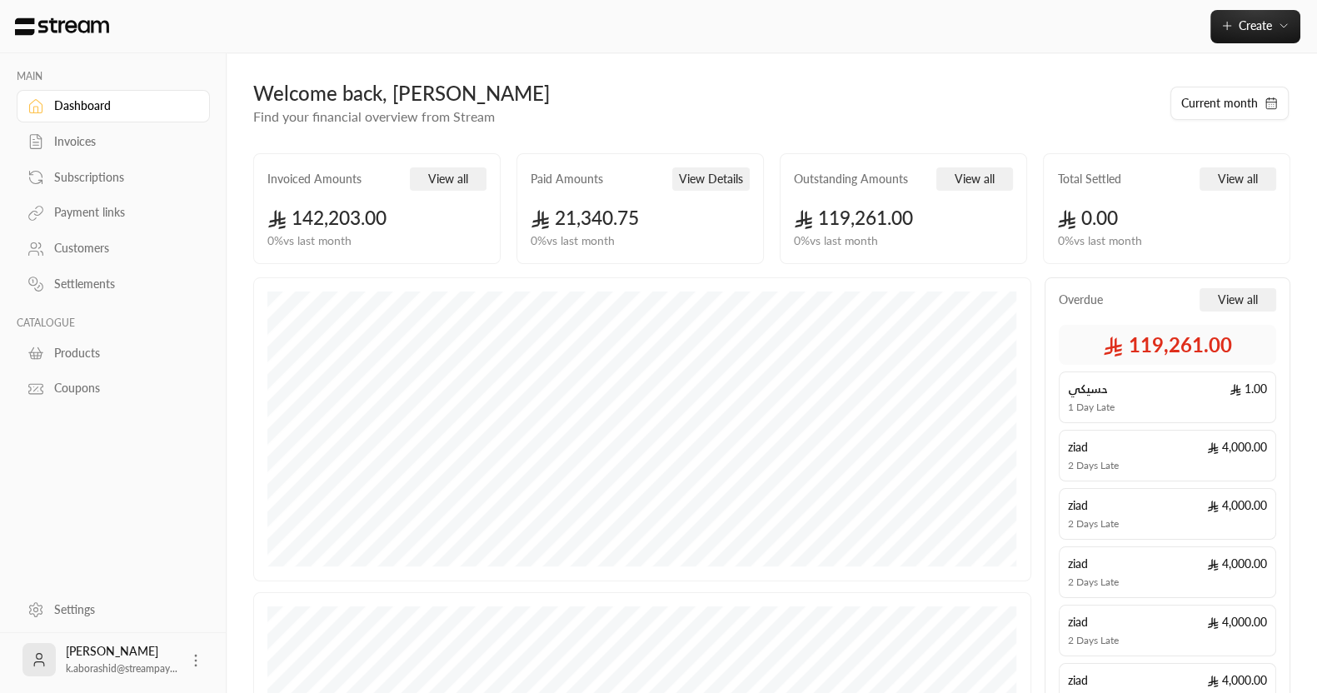
click at [64, 147] on div "Invoices" at bounding box center [121, 141] width 135 height 17
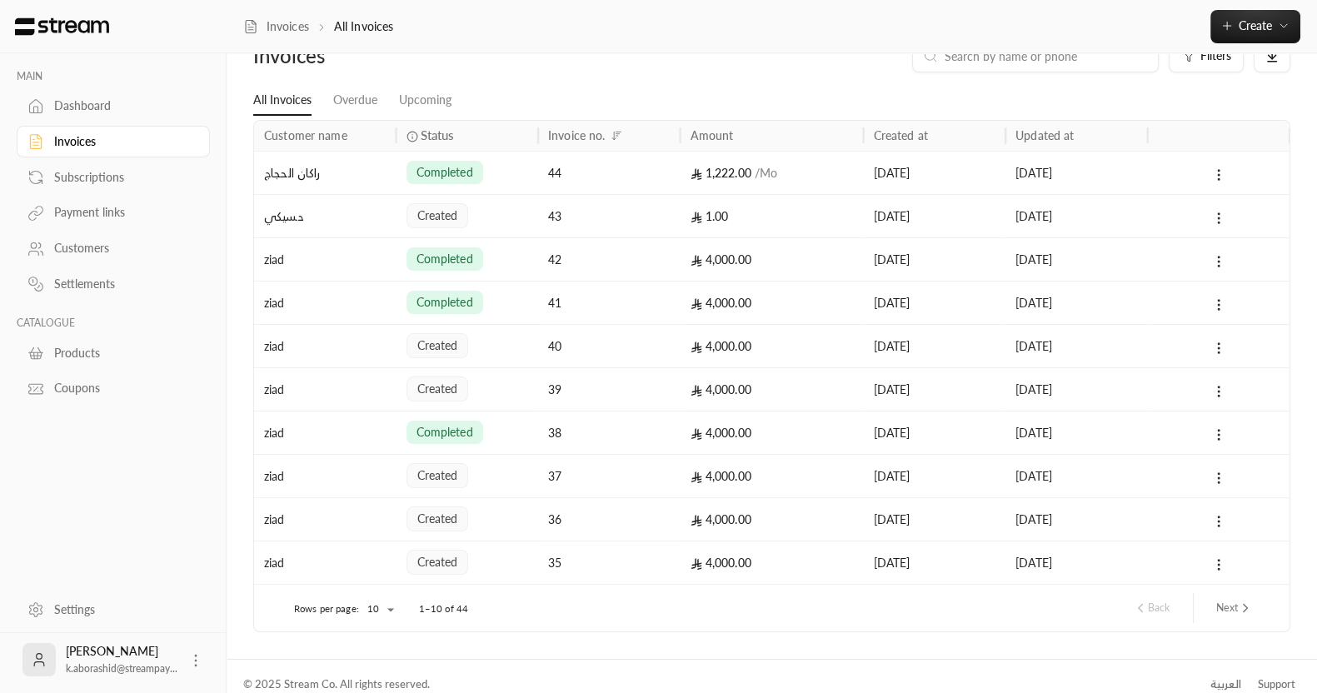
scroll to position [57, 0]
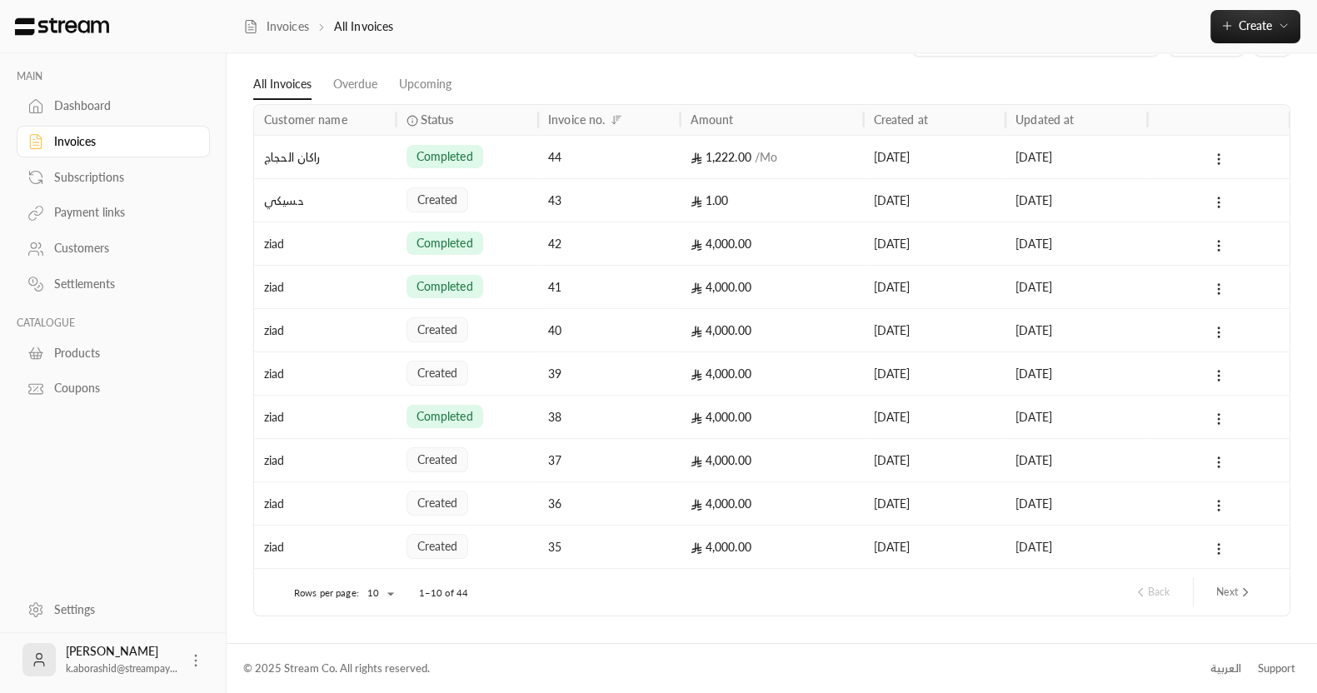
click at [1233, 593] on button "Next" at bounding box center [1235, 592] width 50 height 28
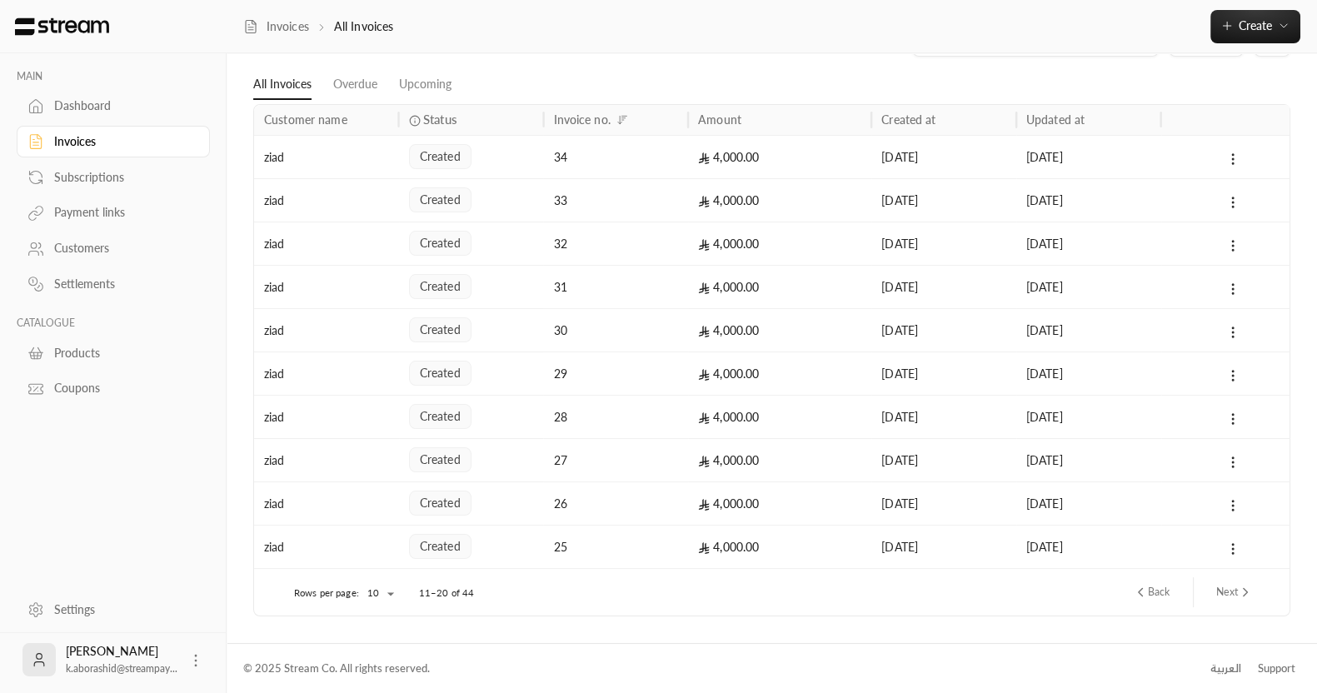
scroll to position [0, 0]
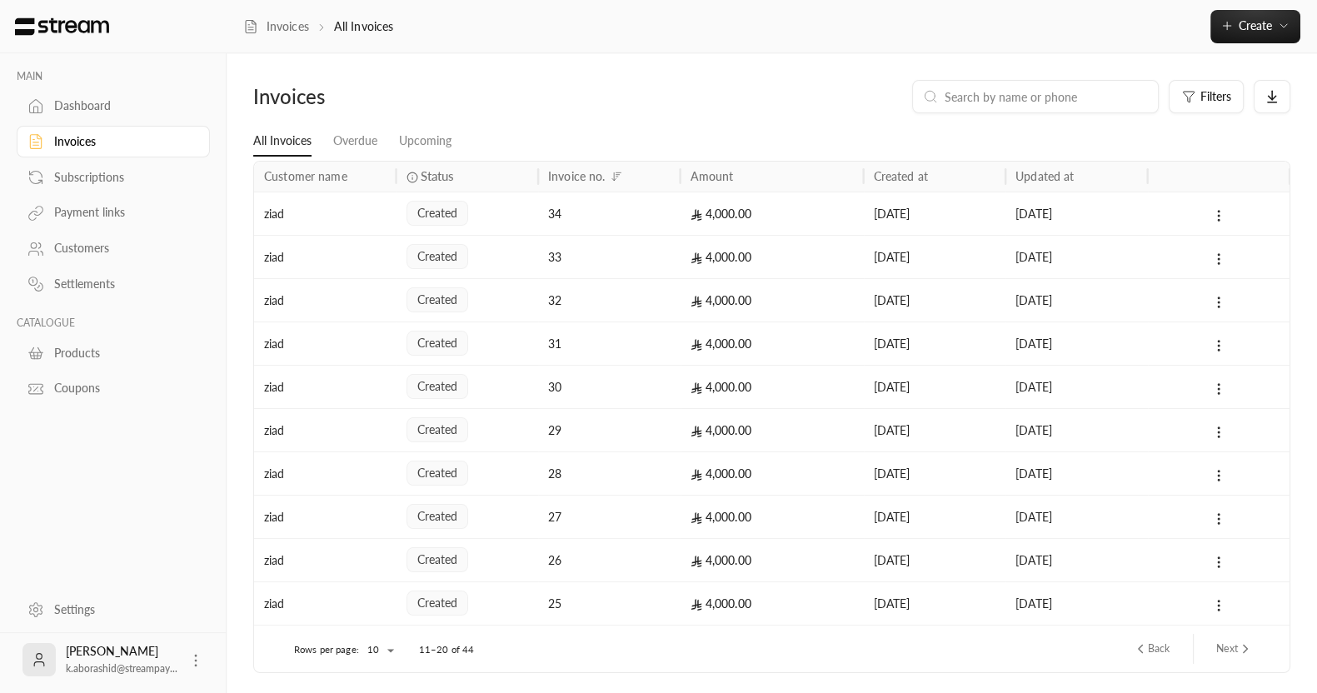
click at [1157, 667] on div "Back Next" at bounding box center [881, 649] width 774 height 47
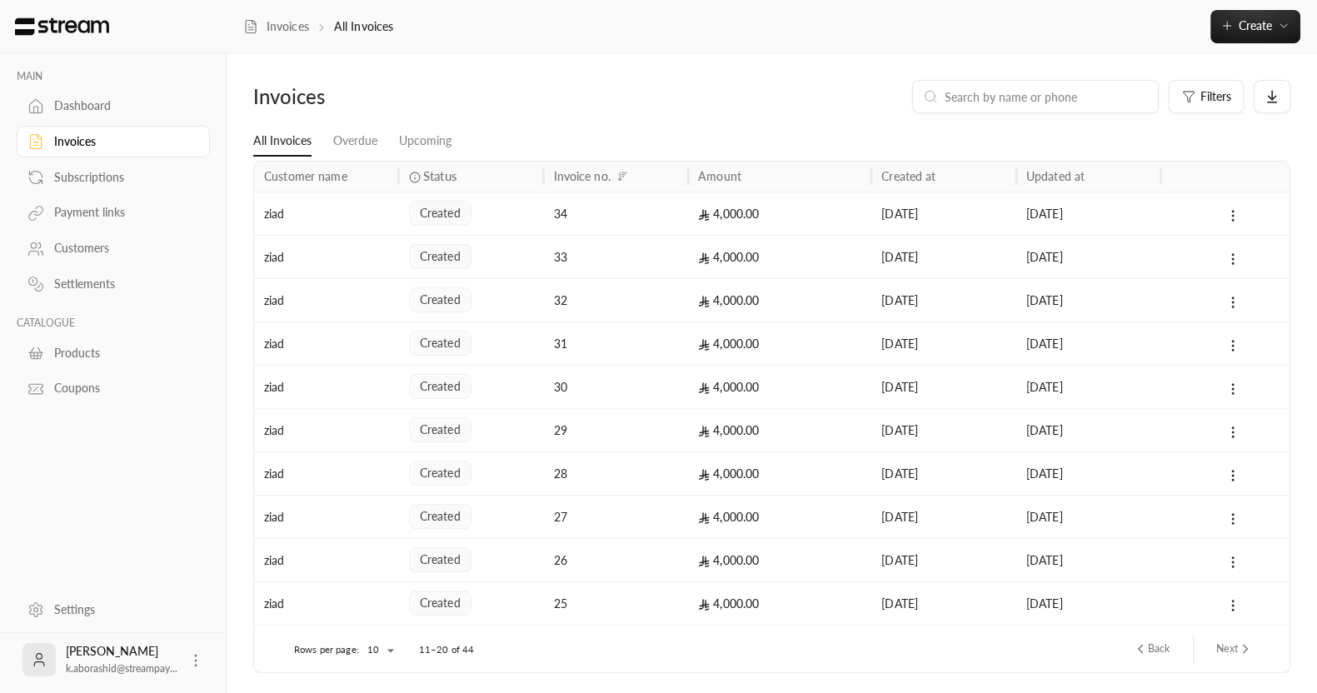
click at [1144, 654] on icon "previous page" at bounding box center [1140, 649] width 15 height 15
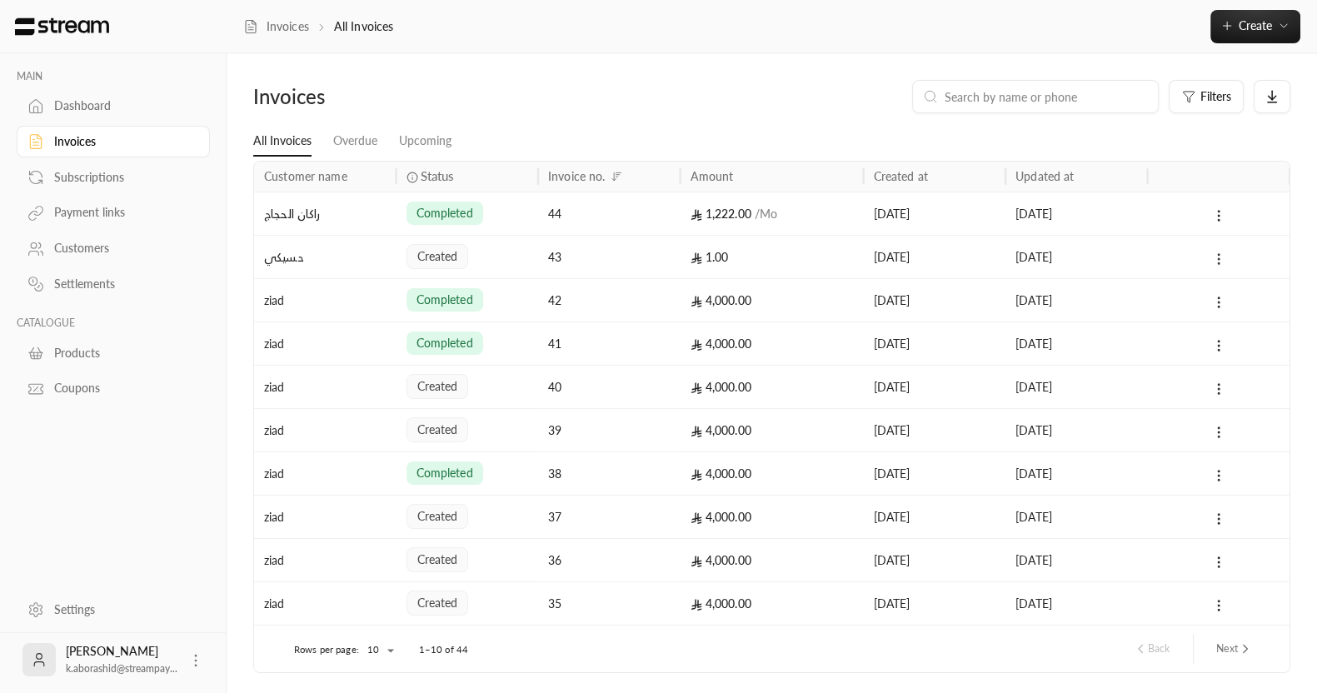
click at [1214, 254] on icon at bounding box center [1218, 259] width 15 height 15
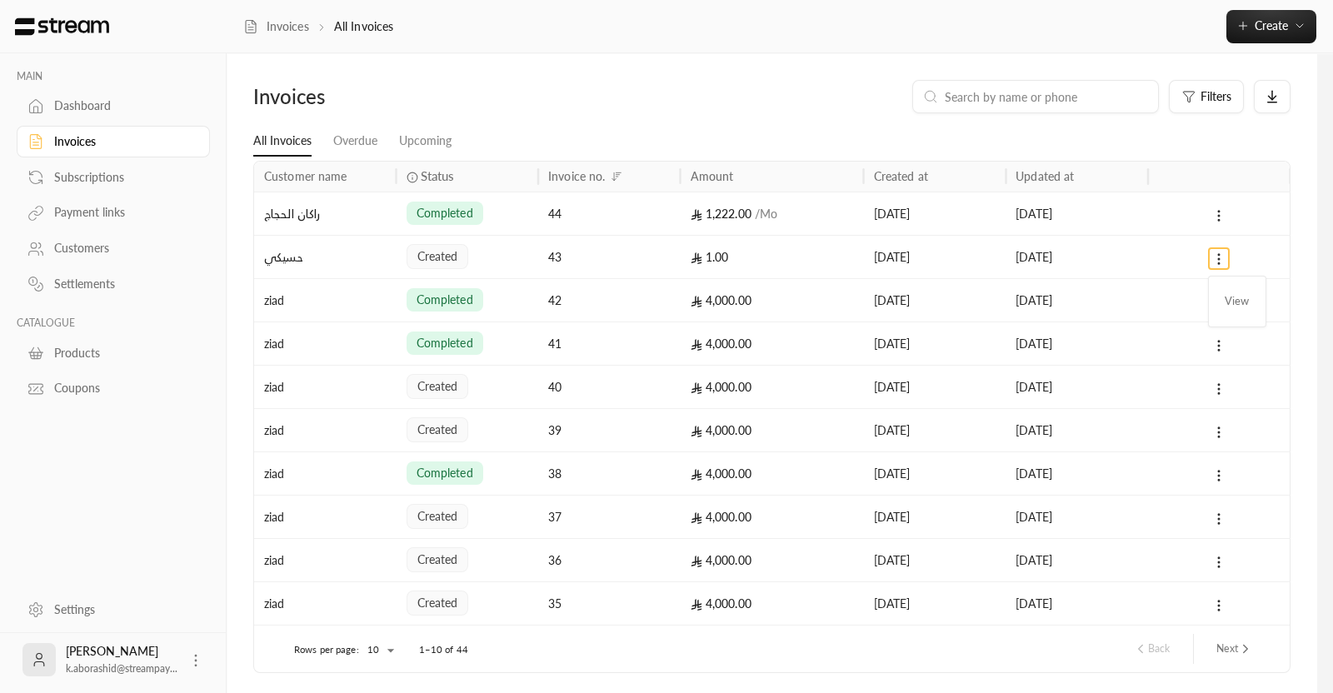
click at [682, 269] on div at bounding box center [666, 346] width 1333 height 693
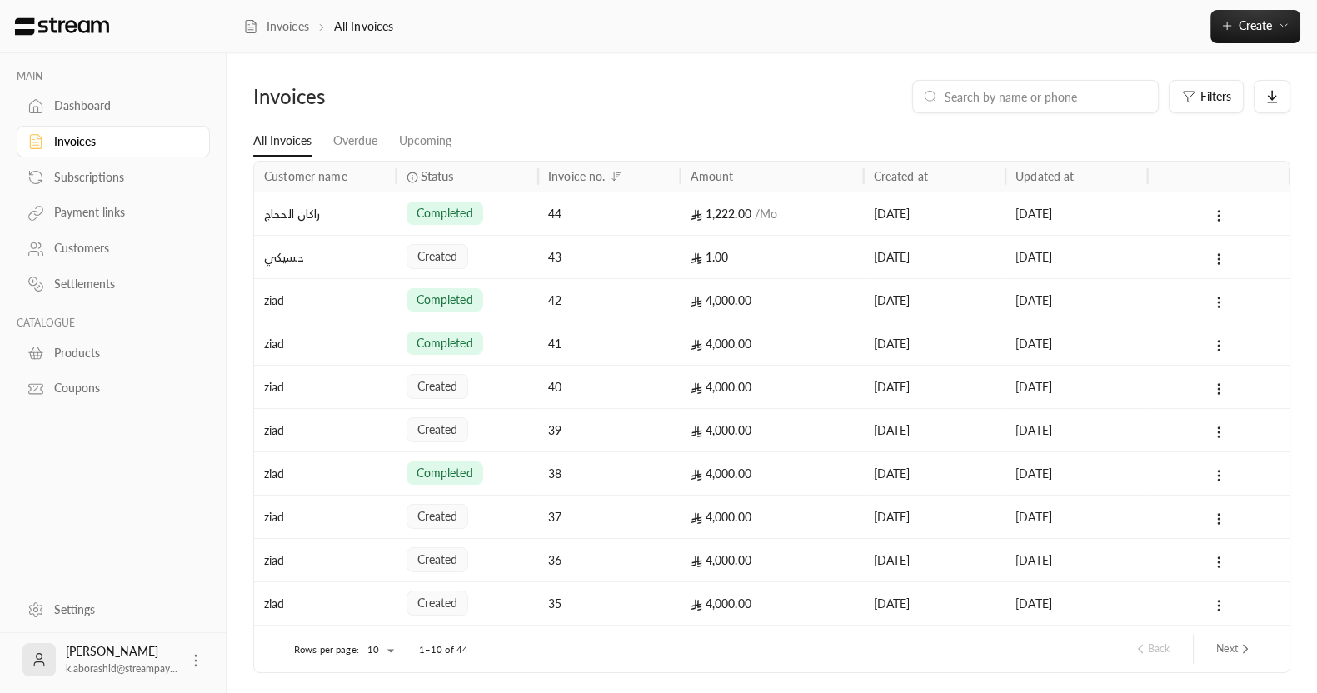
click at [635, 254] on div "43" at bounding box center [609, 257] width 122 height 42
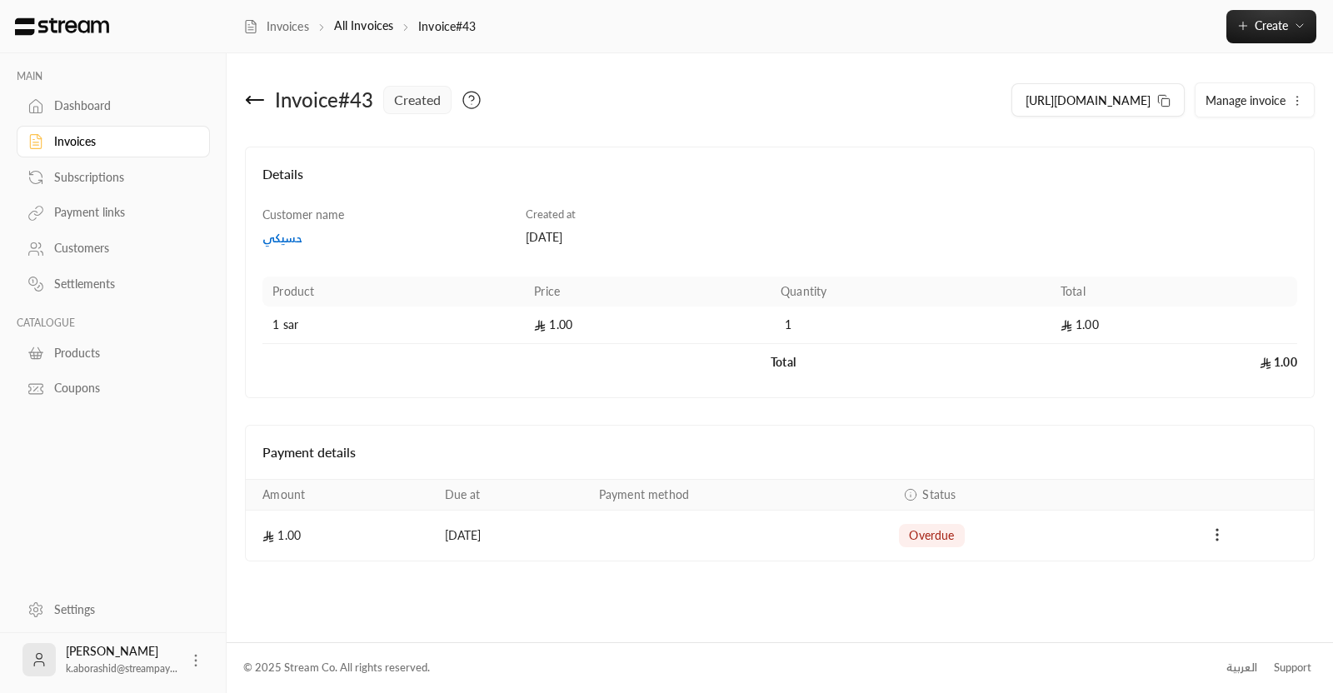
click at [1213, 534] on icon "Payments" at bounding box center [1217, 535] width 17 height 17
click at [1213, 373] on div at bounding box center [666, 346] width 1333 height 693
click at [1300, 107] on icon "button" at bounding box center [1297, 100] width 13 height 13
click at [980, 185] on h4 "Details" at bounding box center [779, 182] width 1035 height 37
click at [1215, 535] on icon "Payments" at bounding box center [1217, 535] width 17 height 17
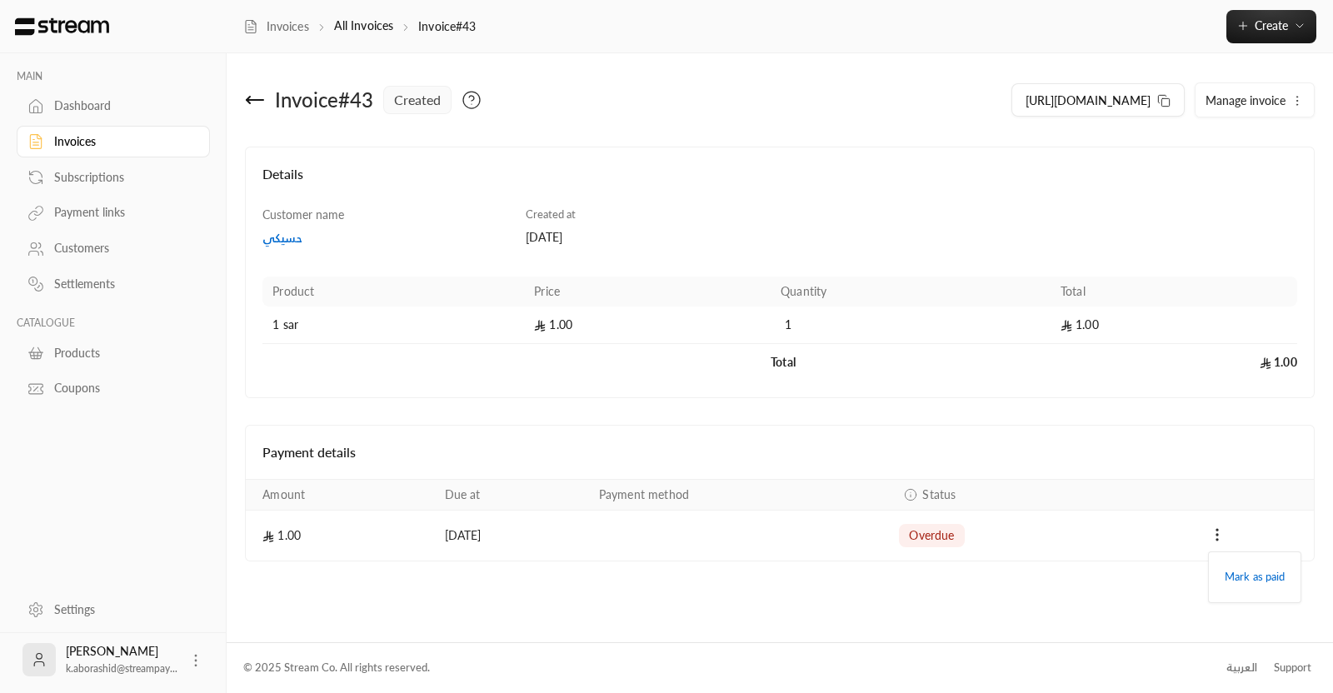
click at [992, 242] on div at bounding box center [666, 346] width 1333 height 693
click at [1296, 97] on circle "button" at bounding box center [1296, 97] width 1 height 1
click at [1244, 185] on link "Cancel" at bounding box center [1257, 178] width 103 height 30
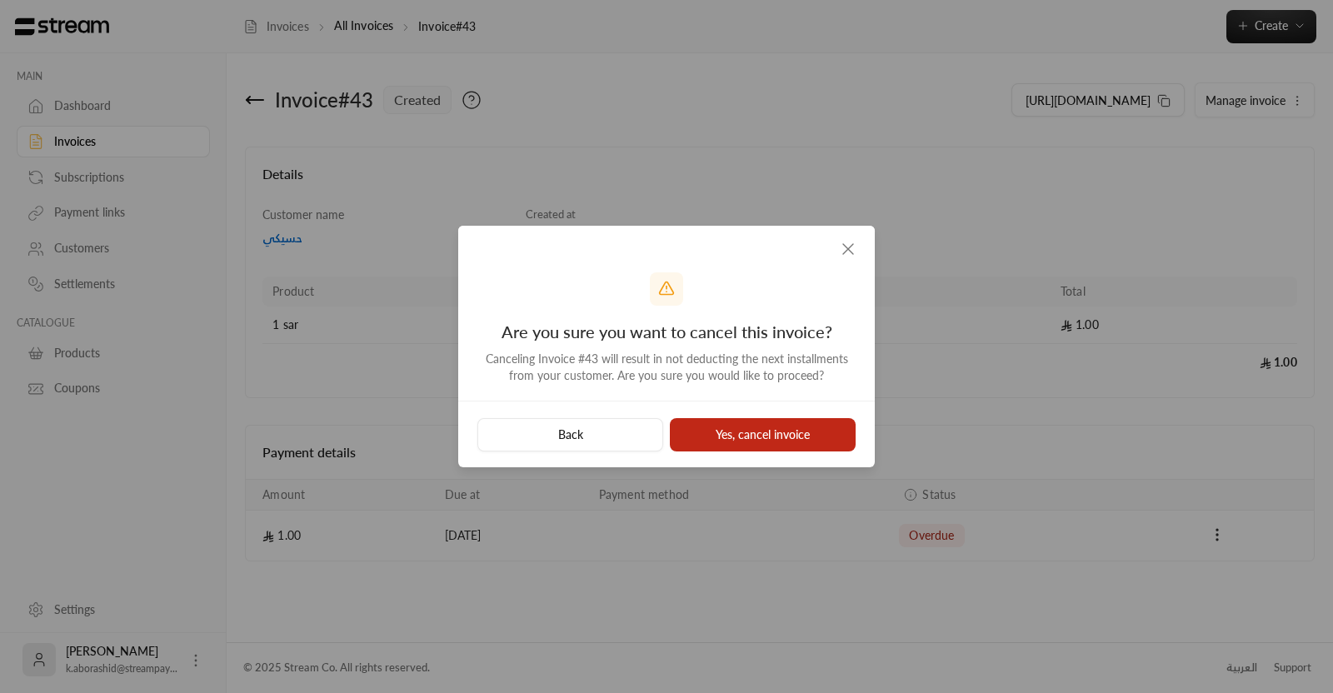
click at [775, 431] on button "Yes, cancel invoice" at bounding box center [763, 434] width 186 height 33
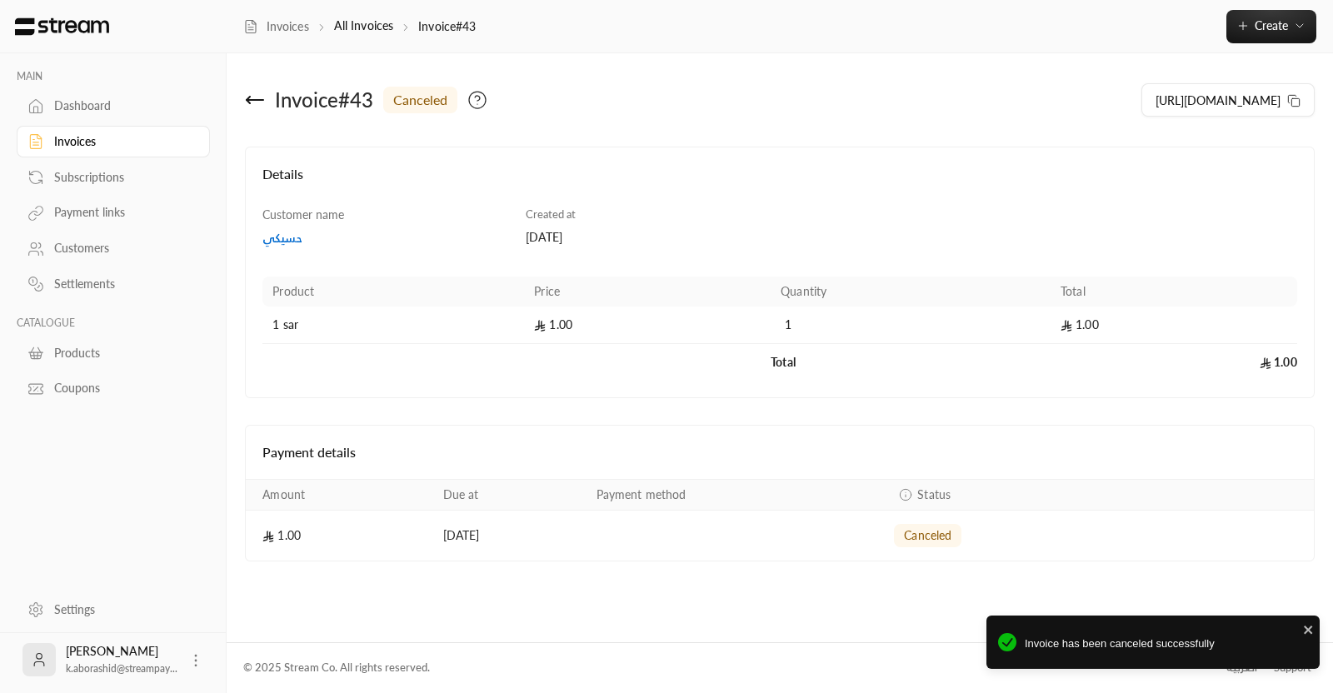
click at [262, 100] on icon at bounding box center [255, 100] width 17 height 0
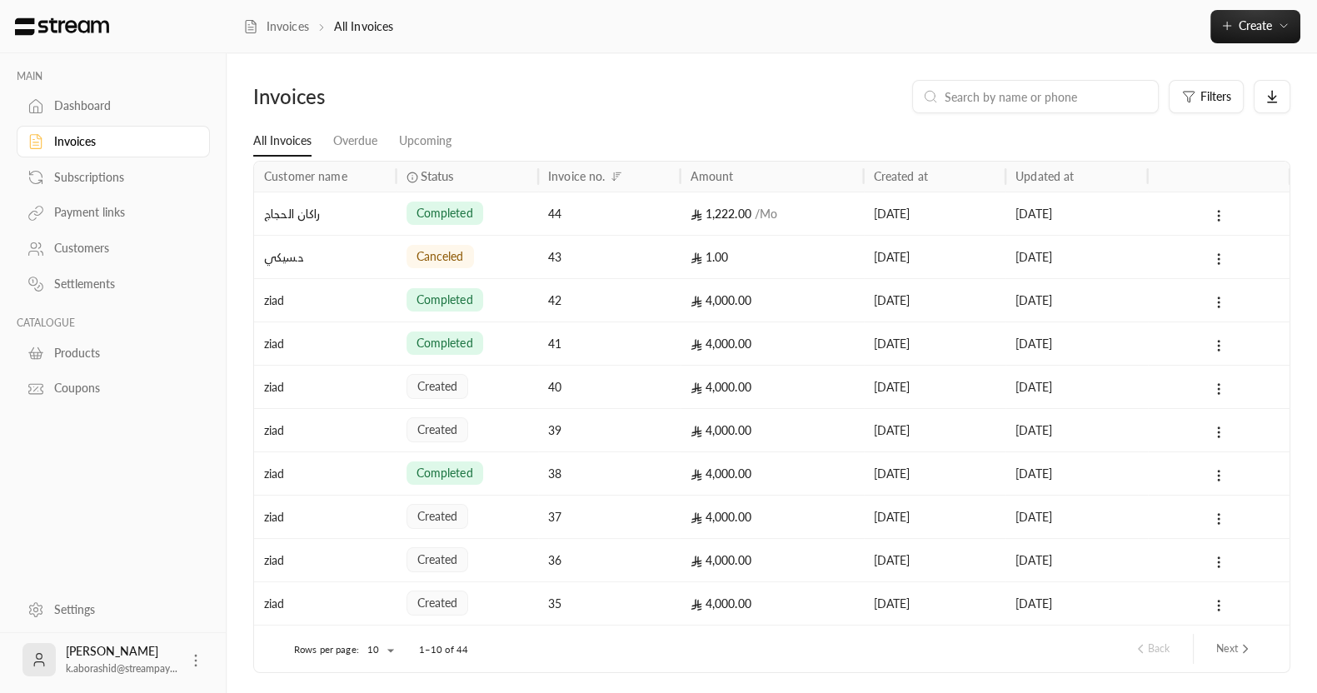
click at [1095, 384] on div "[DATE]" at bounding box center [1077, 387] width 122 height 42
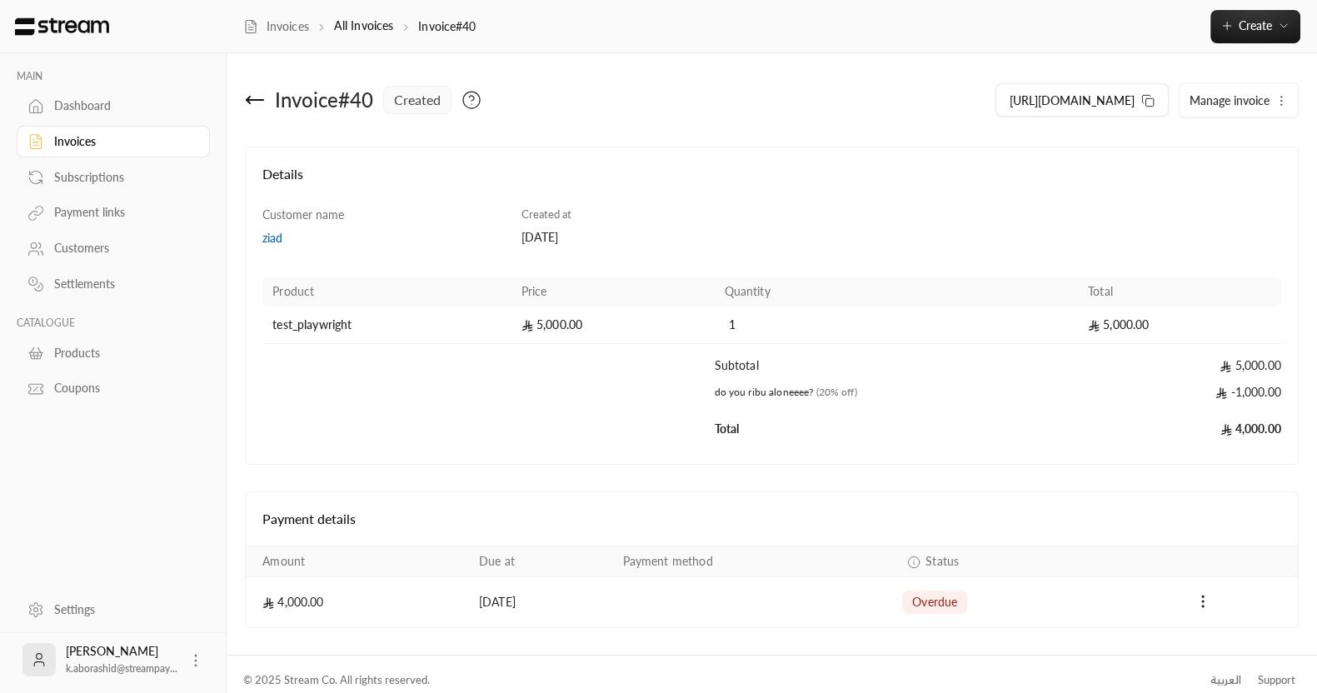
scroll to position [11, 0]
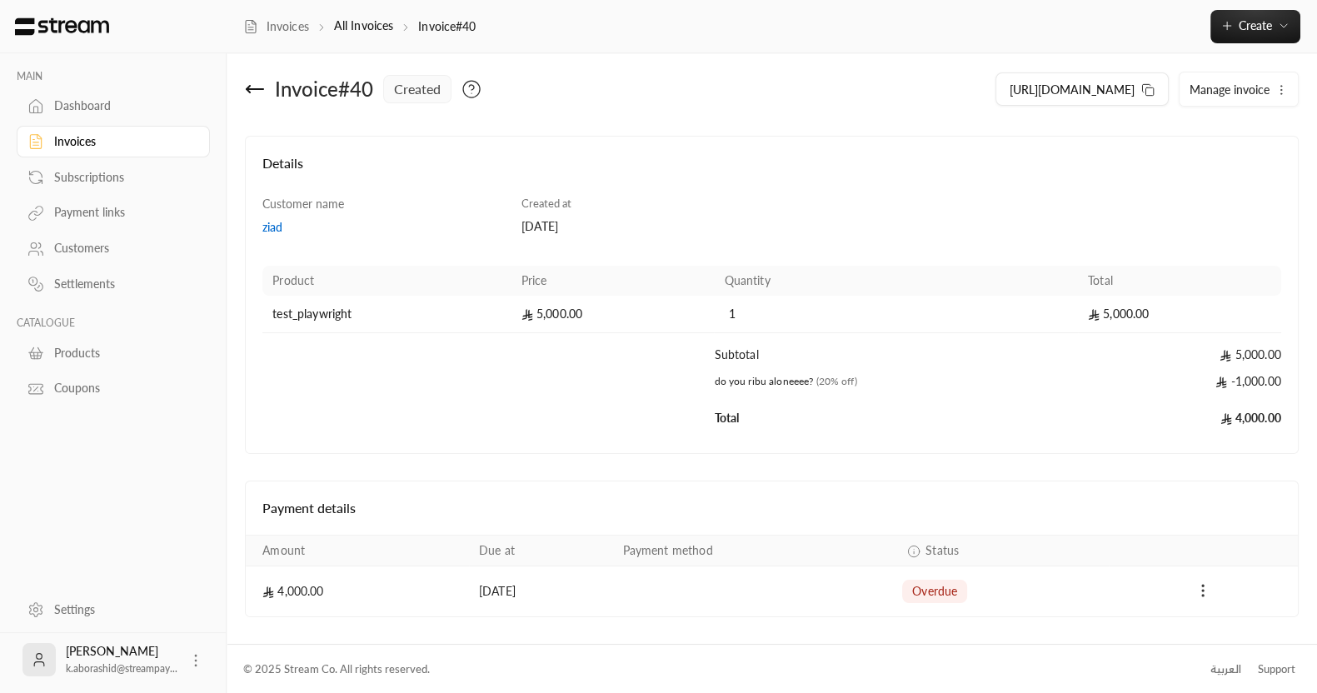
click at [1199, 582] on icon "Payments" at bounding box center [1203, 590] width 17 height 17
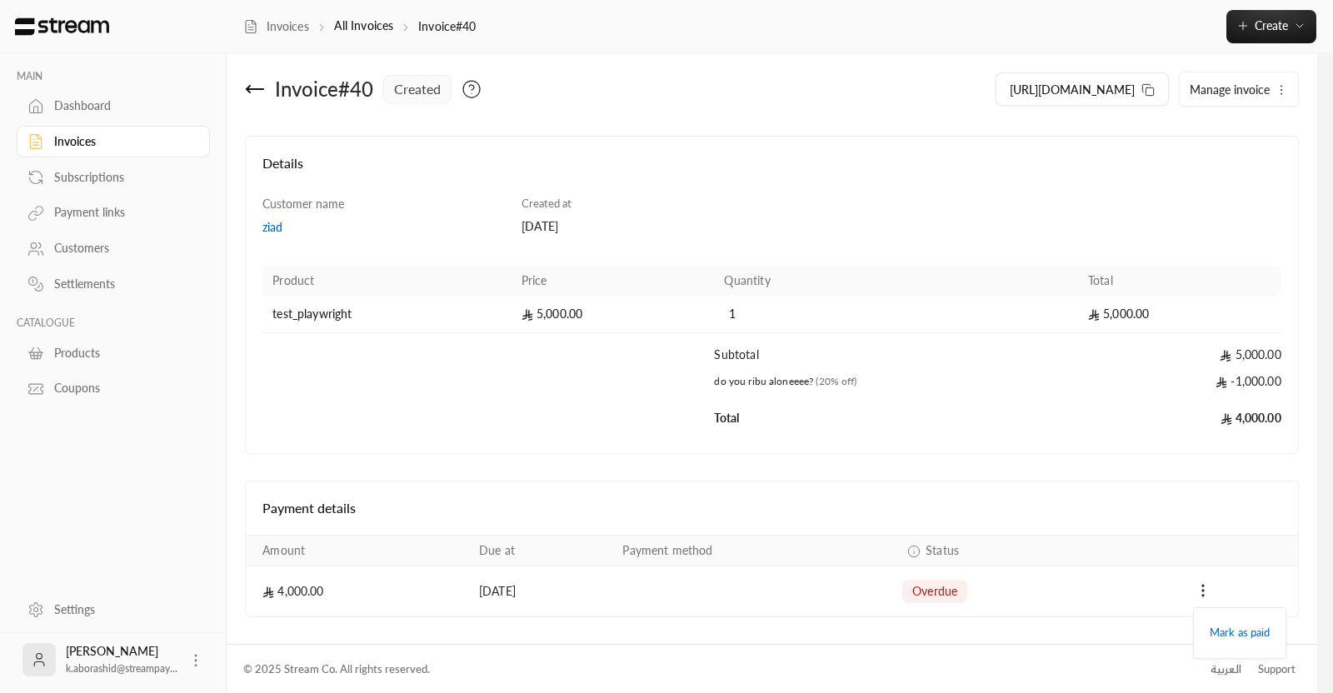
click at [1191, 514] on div at bounding box center [666, 346] width 1333 height 693
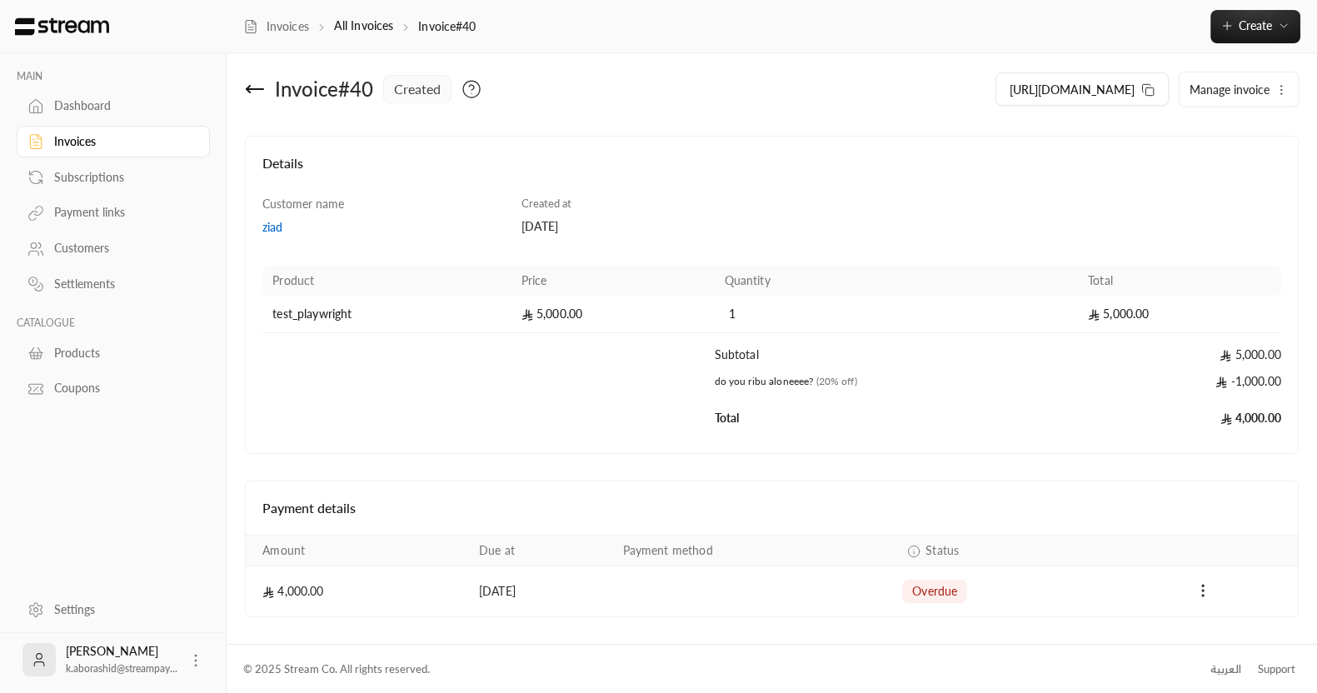
click at [1283, 87] on icon "button" at bounding box center [1281, 89] width 13 height 13
click at [1106, 174] on h4 "Details" at bounding box center [771, 171] width 1019 height 37
click at [254, 95] on icon at bounding box center [255, 89] width 20 height 20
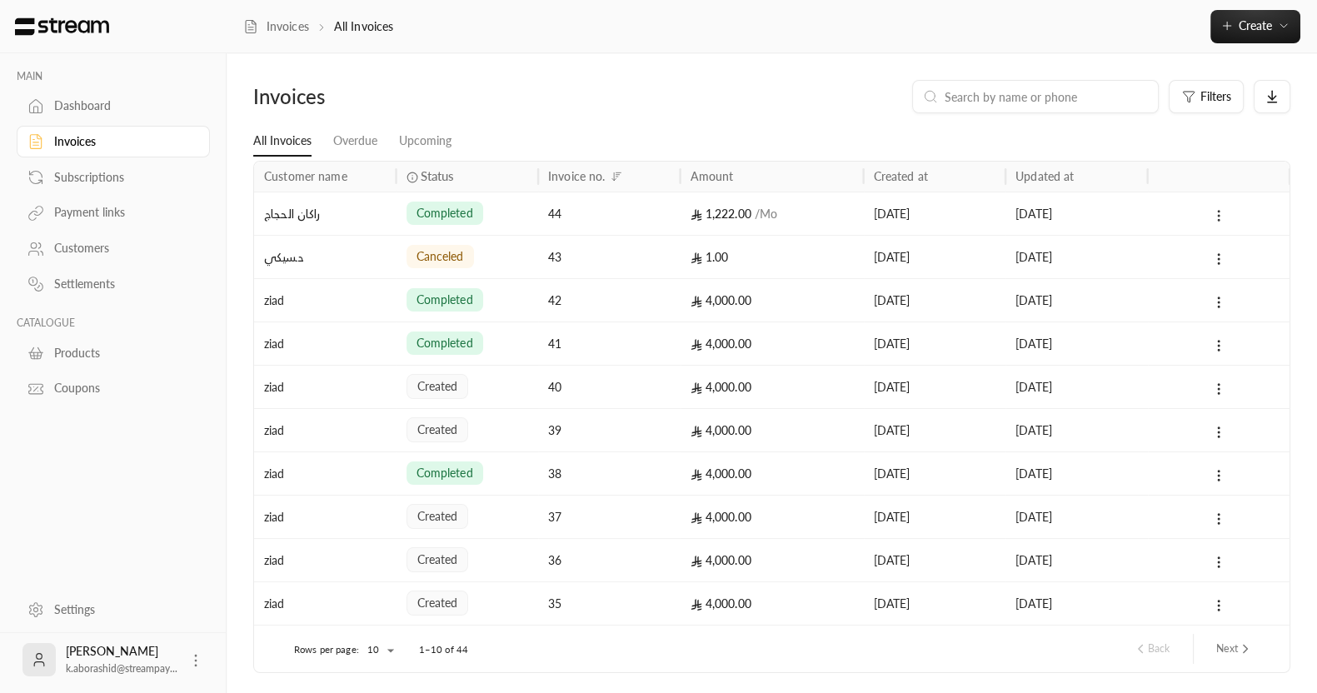
click at [1223, 214] on icon at bounding box center [1218, 215] width 15 height 15
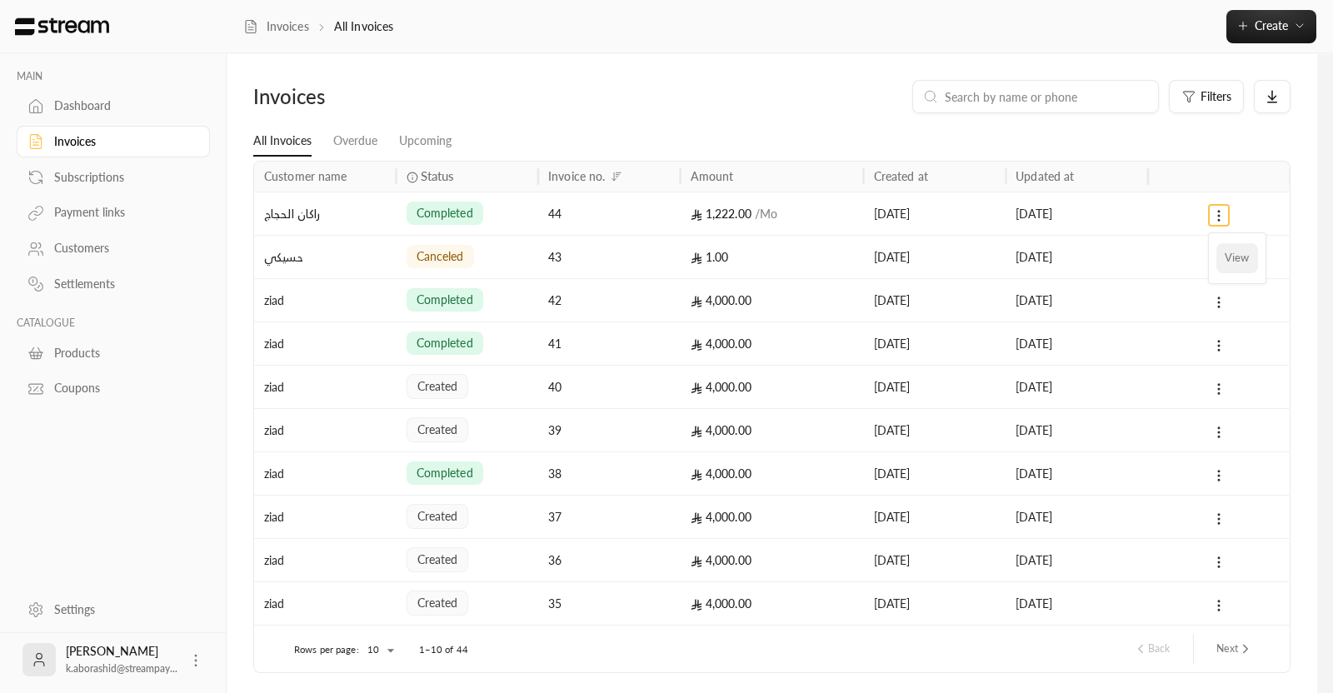
click at [1237, 260] on li "View" at bounding box center [1237, 258] width 42 height 30
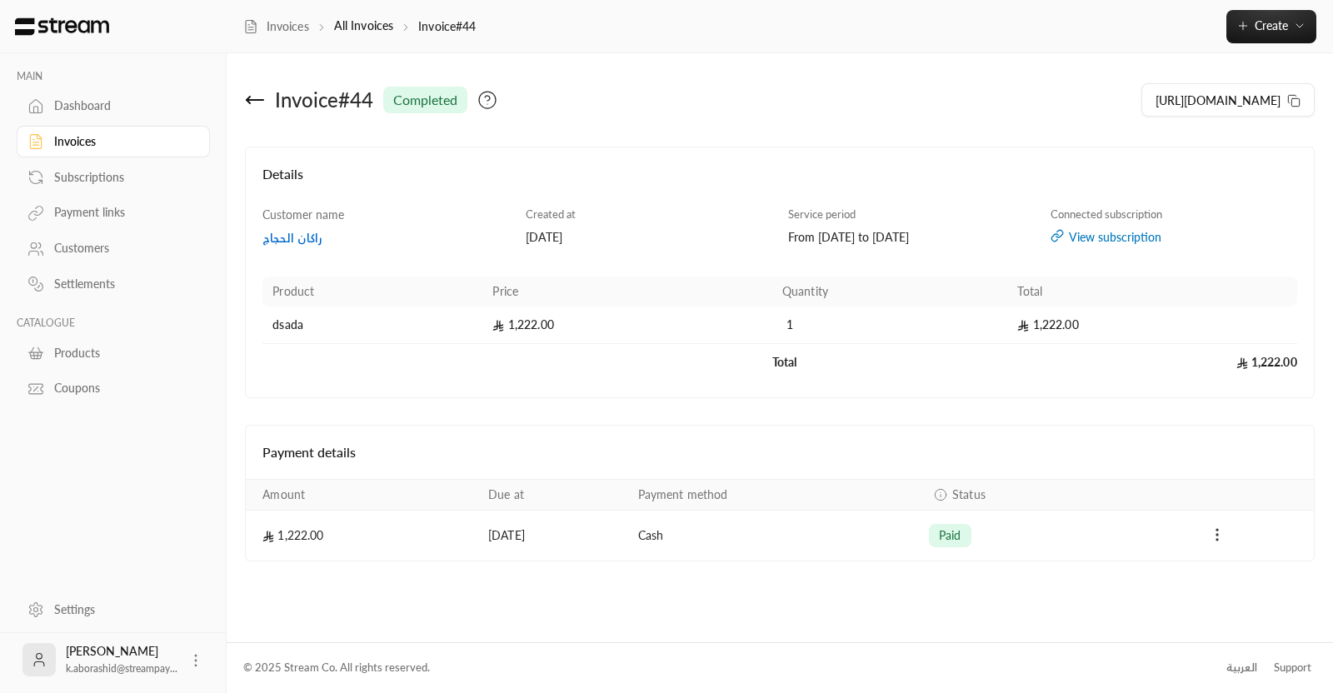
click at [1220, 538] on icon "Payments" at bounding box center [1217, 535] width 17 height 17
click at [1075, 597] on div at bounding box center [666, 346] width 1333 height 693
click at [260, 116] on div "Invoice # 44 completed" at bounding box center [508, 100] width 543 height 40
click at [260, 107] on icon at bounding box center [255, 100] width 20 height 20
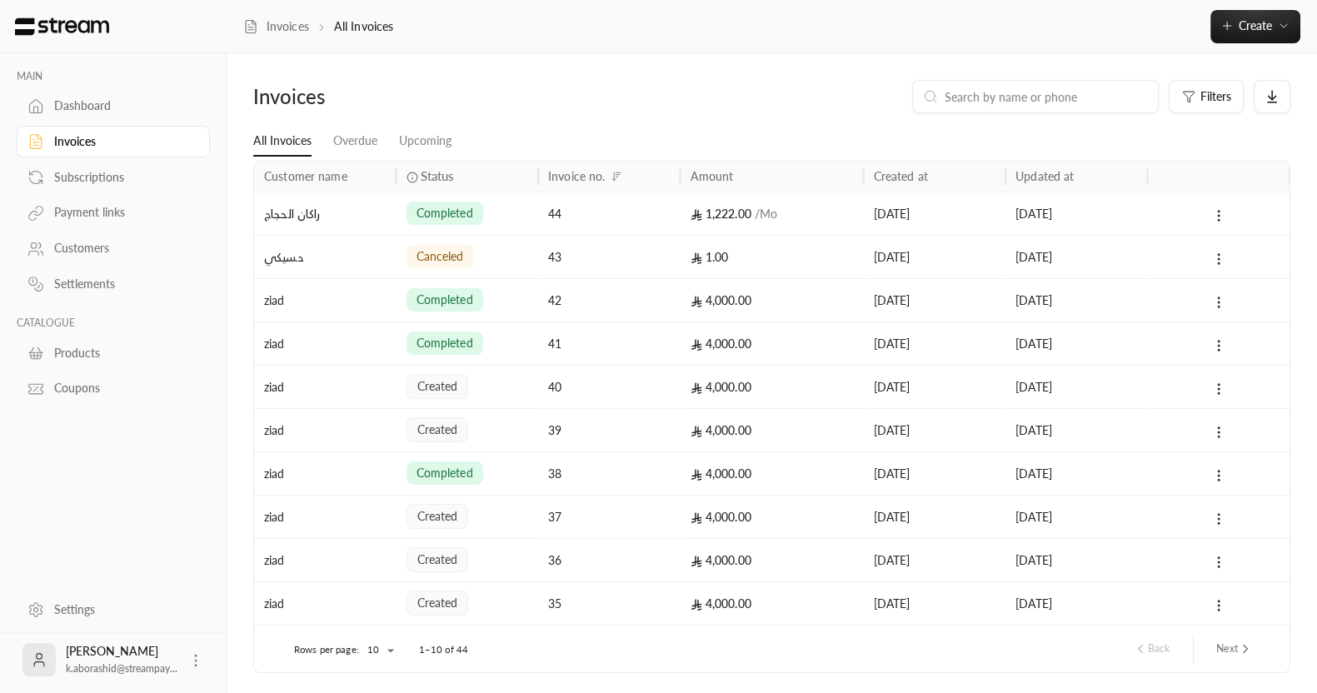
click at [1236, 634] on div "Back Next" at bounding box center [1192, 649] width 133 height 30
click at [1241, 649] on icon "next page" at bounding box center [1245, 649] width 15 height 15
click at [1232, 651] on button "Next" at bounding box center [1235, 649] width 50 height 28
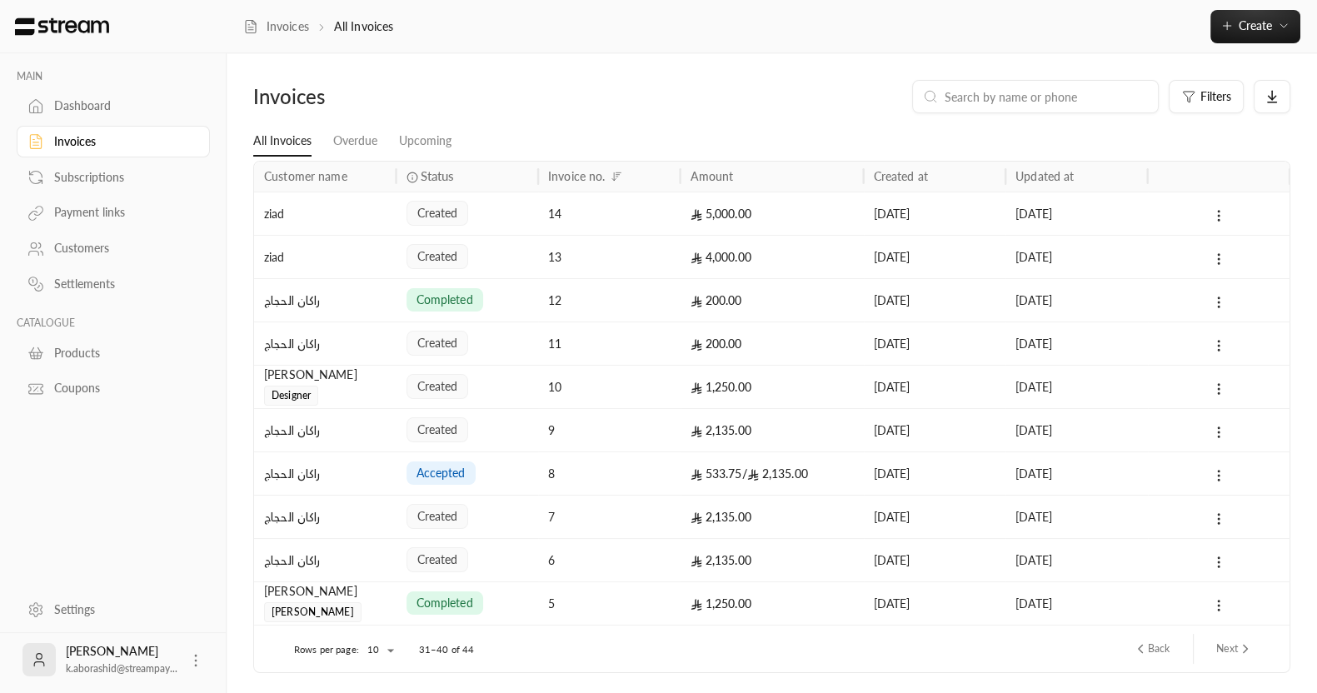
click at [765, 470] on div "533.75 / 2,135.00" at bounding box center [772, 473] width 163 height 42
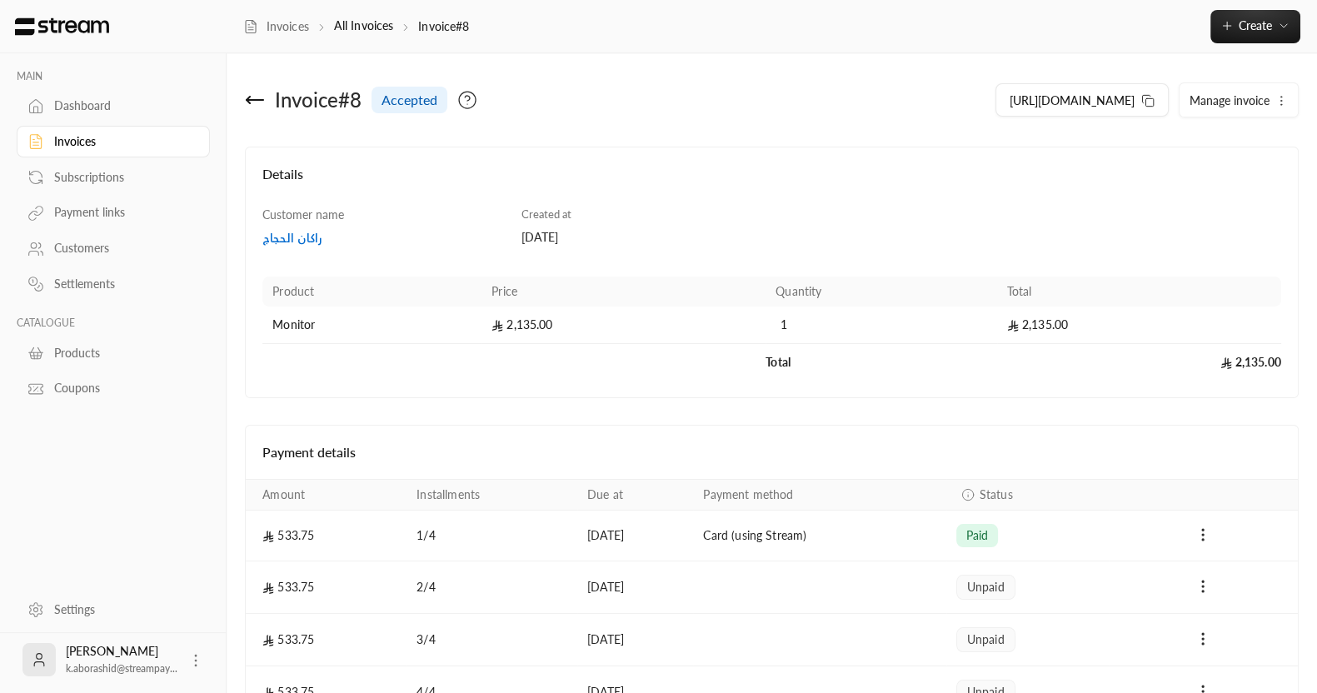
click at [258, 87] on div "Invoice # 8 accepted" at bounding box center [504, 100] width 535 height 40
click at [250, 93] on icon at bounding box center [255, 100] width 20 height 20
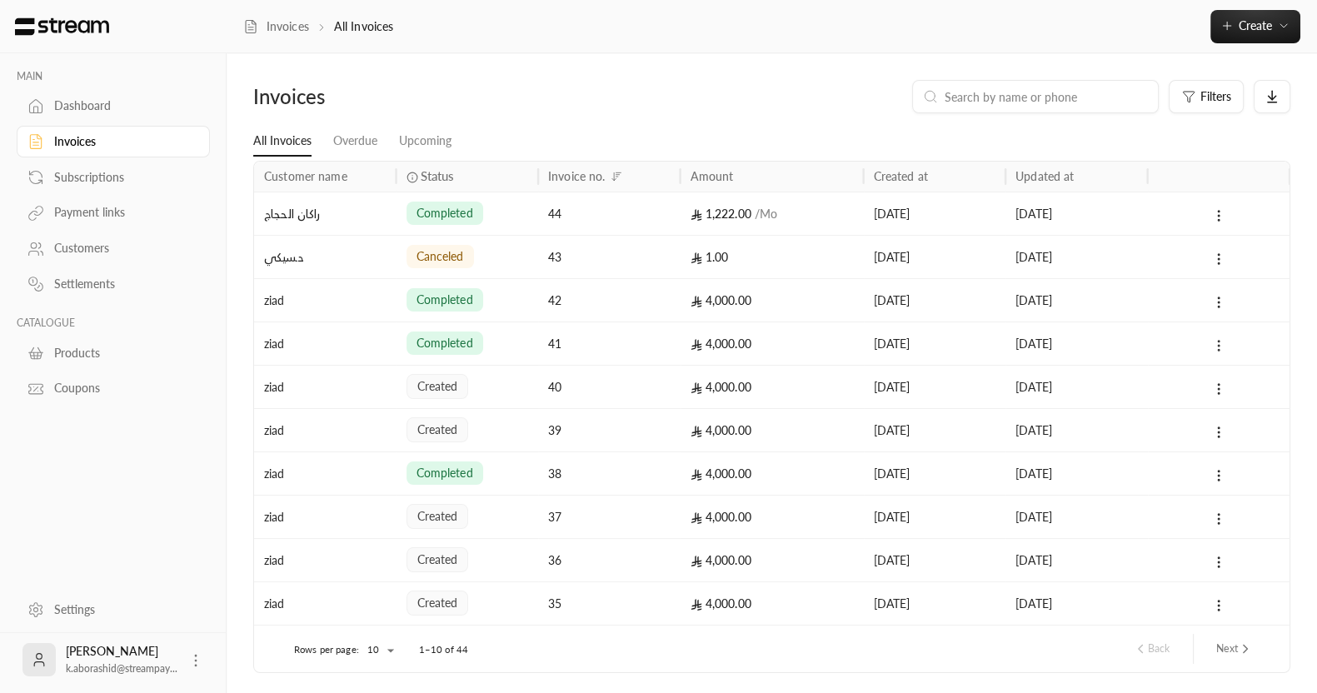
click at [1216, 347] on icon at bounding box center [1218, 345] width 15 height 15
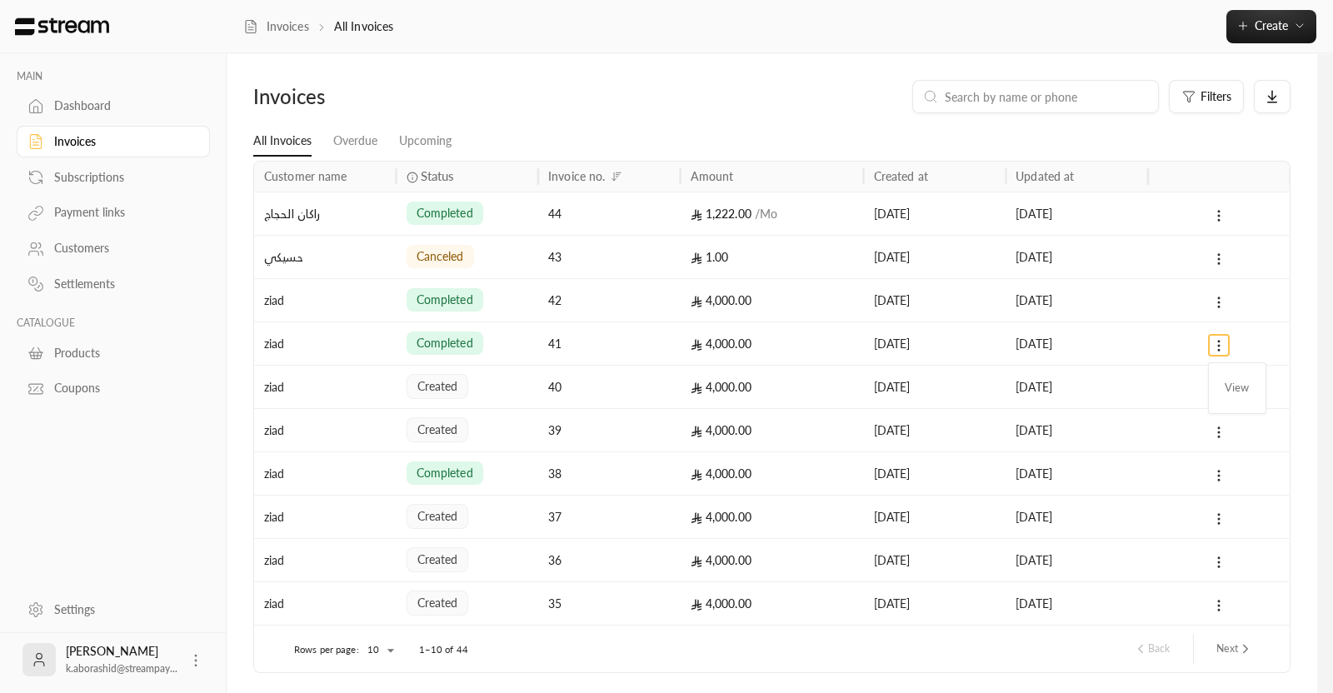
click at [1149, 359] on div at bounding box center [666, 346] width 1333 height 693
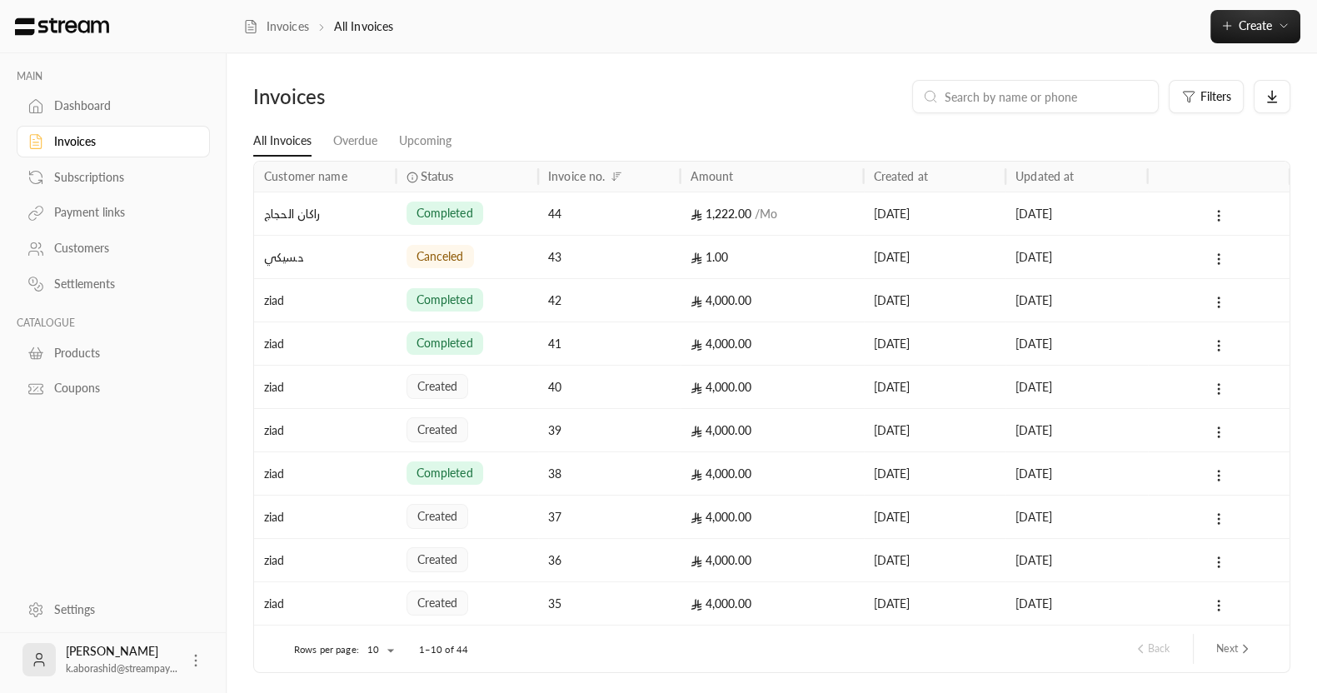
click at [1136, 351] on div "[DATE]" at bounding box center [1077, 343] width 122 height 42
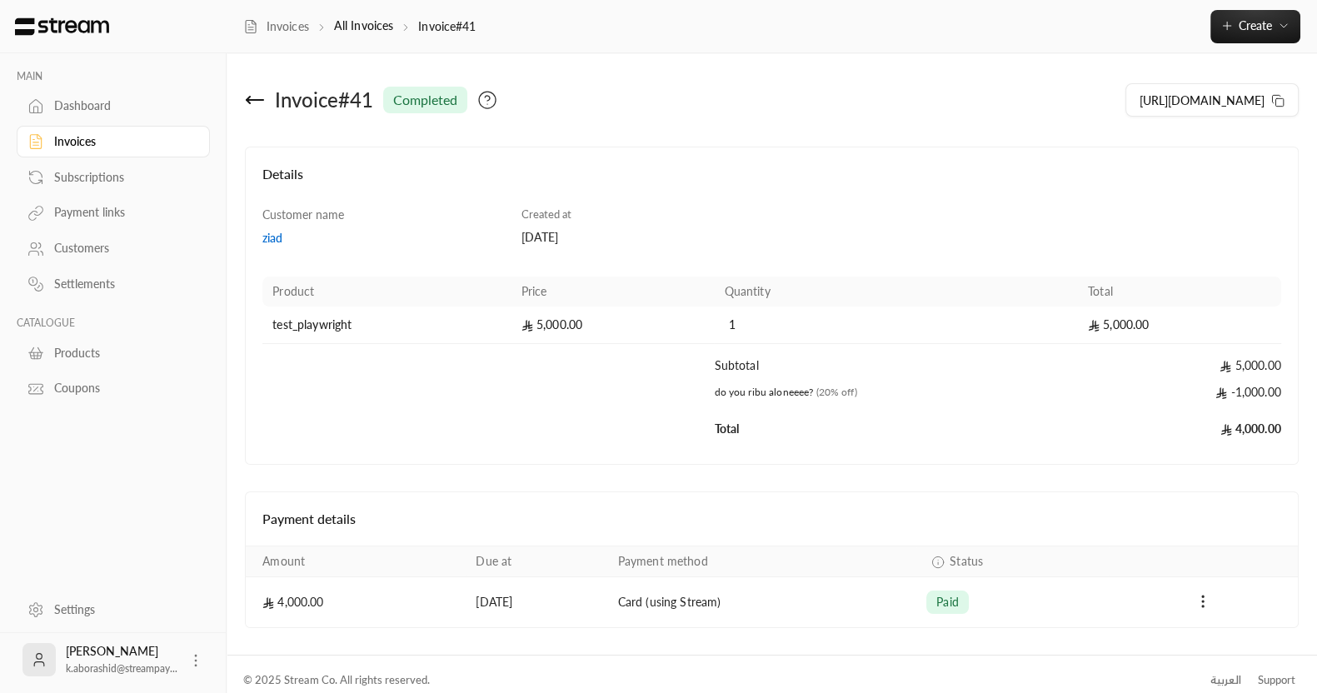
click at [1217, 600] on div "Payments" at bounding box center [1203, 602] width 169 height 20
click at [1206, 600] on icon "Payments" at bounding box center [1203, 601] width 17 height 17
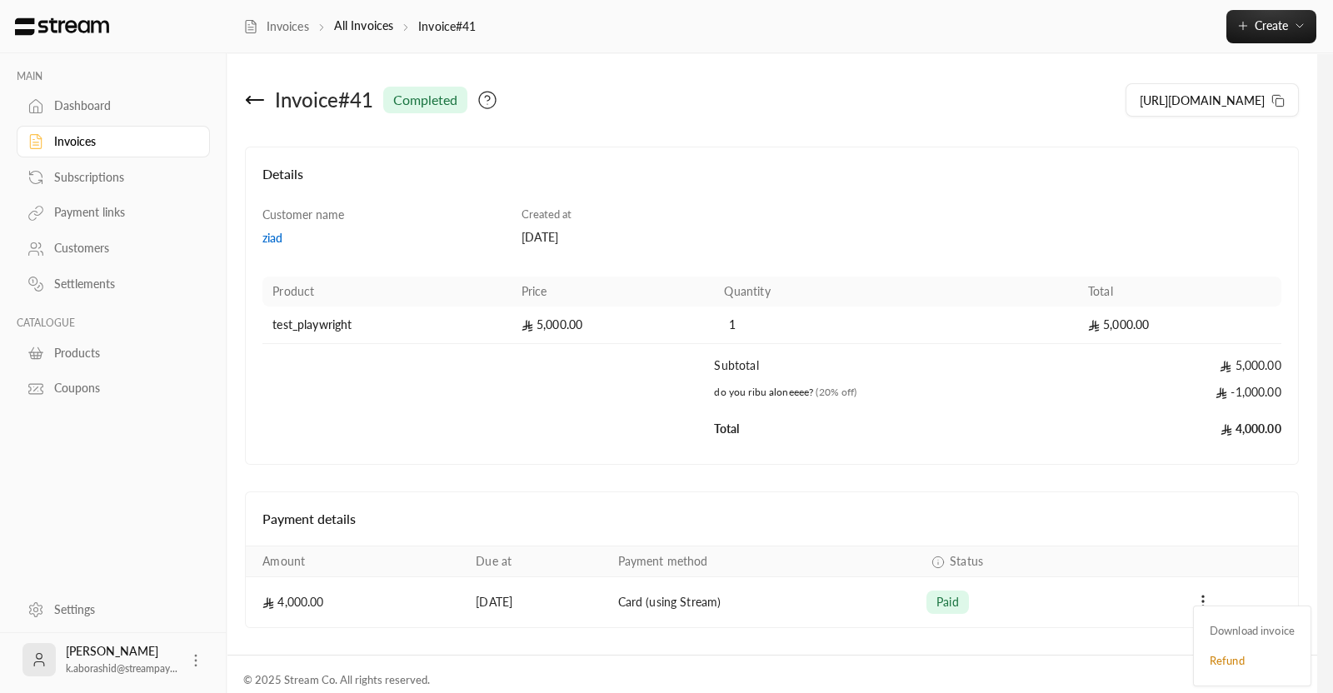
click at [1075, 514] on div at bounding box center [666, 346] width 1333 height 693
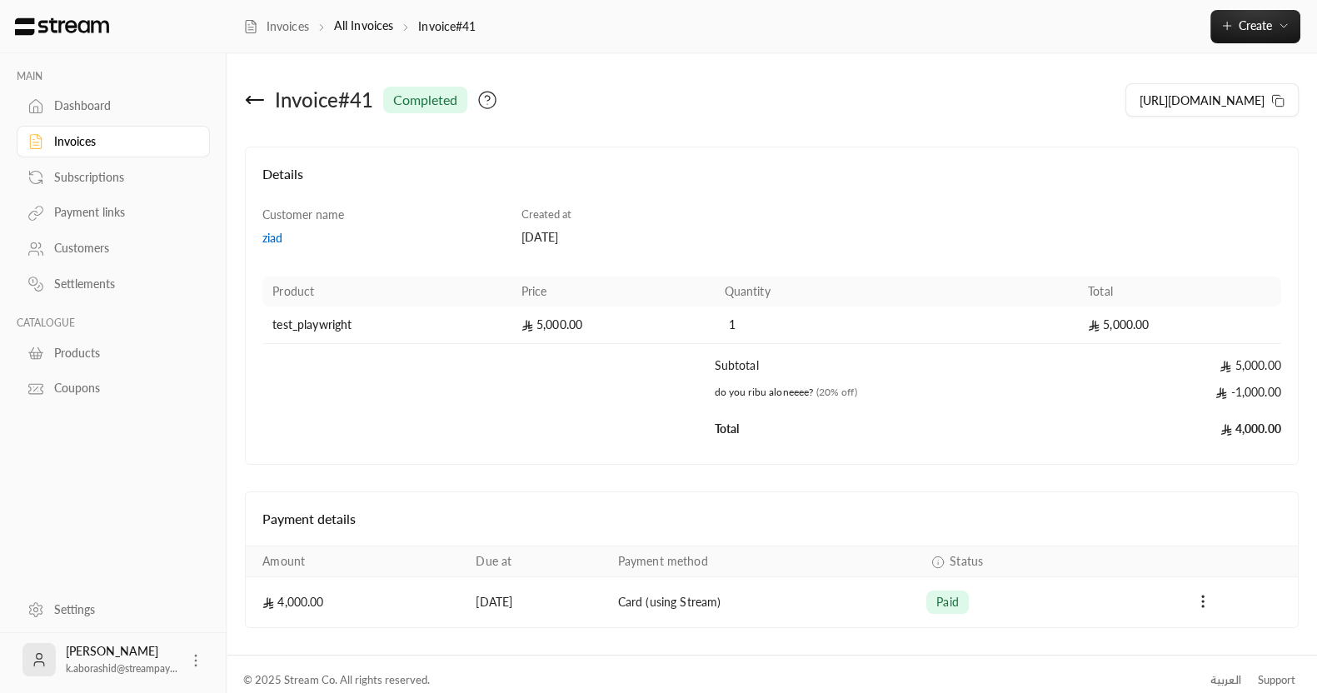
scroll to position [11, 0]
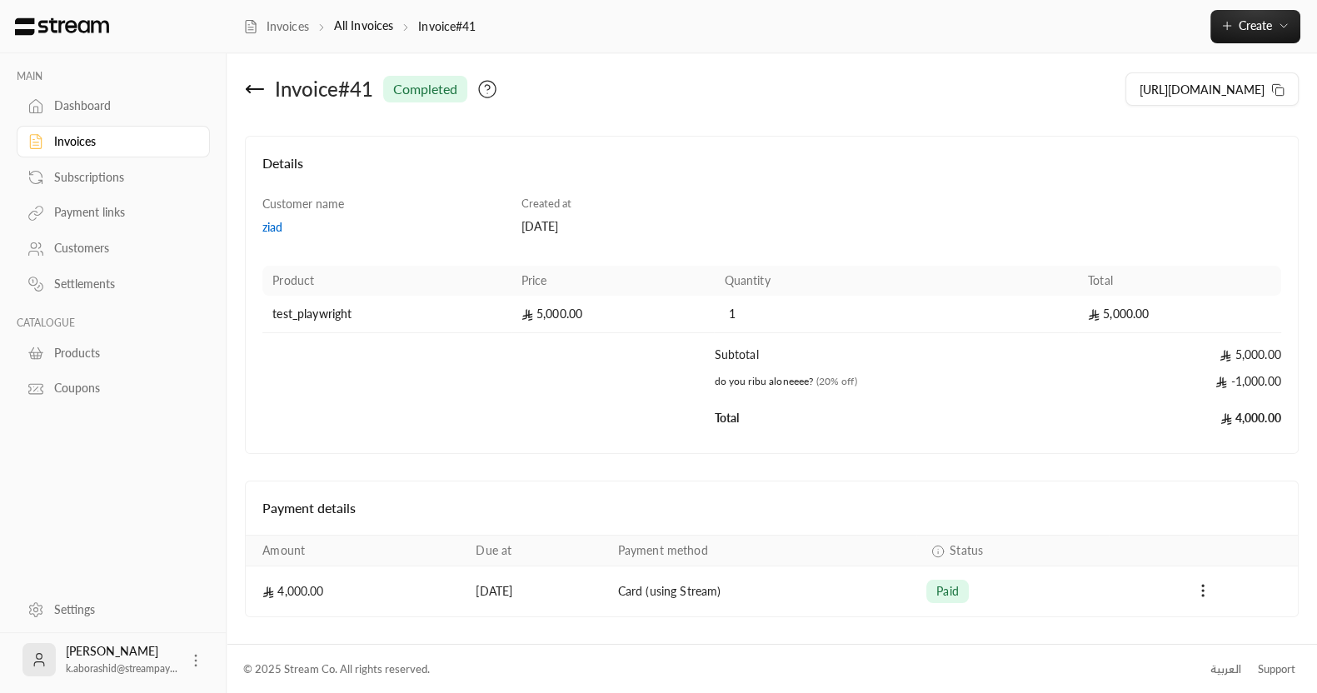
click at [71, 106] on div "Dashboard" at bounding box center [121, 105] width 135 height 17
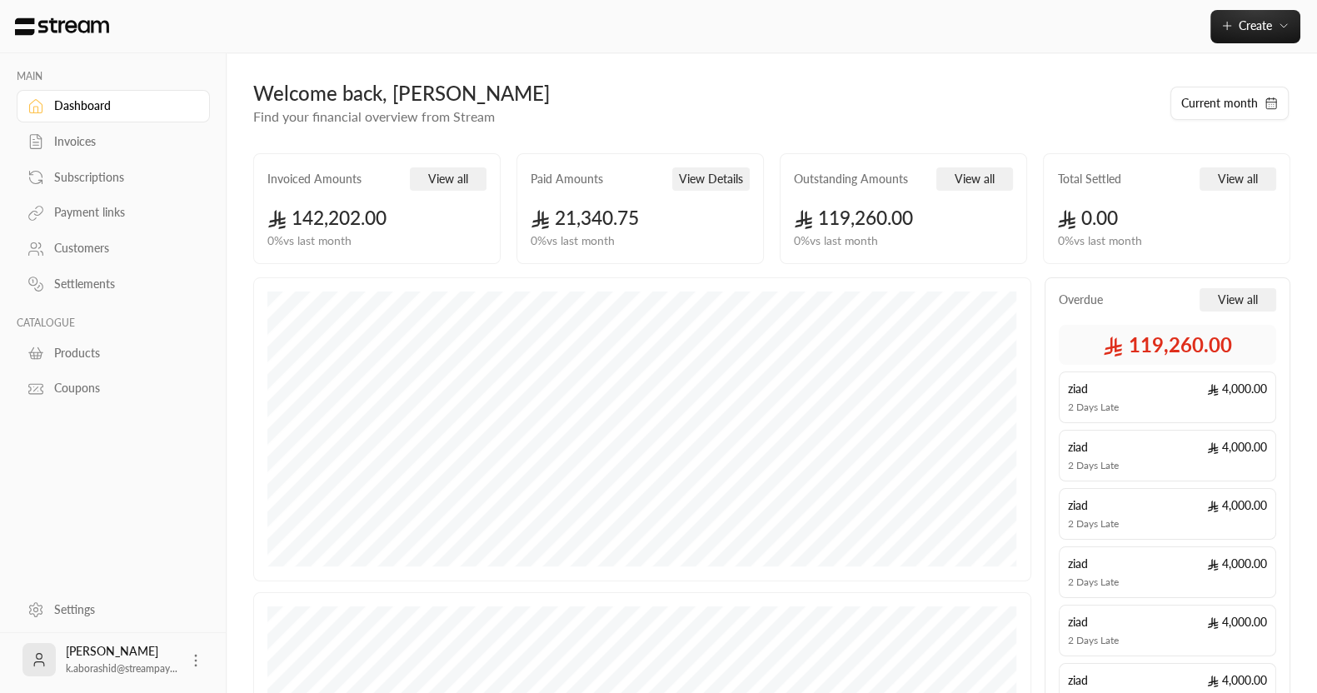
click at [61, 177] on div "Subscriptions" at bounding box center [121, 177] width 135 height 17
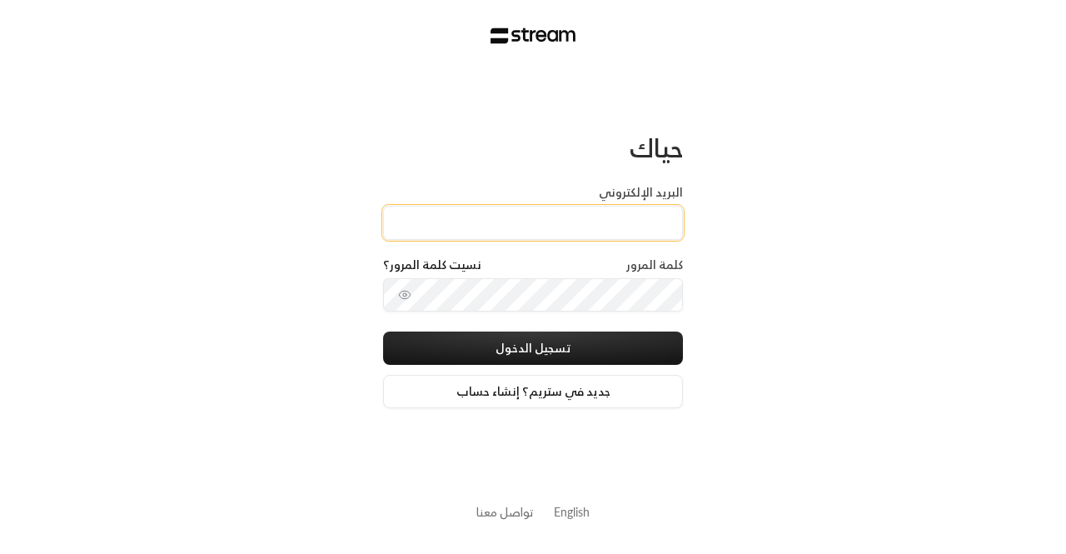
click at [462, 216] on input "البريد الإلكتروني" at bounding box center [533, 223] width 300 height 34
click at [508, 167] on div "حياك" at bounding box center [533, 158] width 300 height 52
click at [562, 235] on input "البريد الإلكتروني" at bounding box center [533, 223] width 300 height 34
paste input "technology+v2@streampay.sa"
type input "technology+v2@streampay.sa"
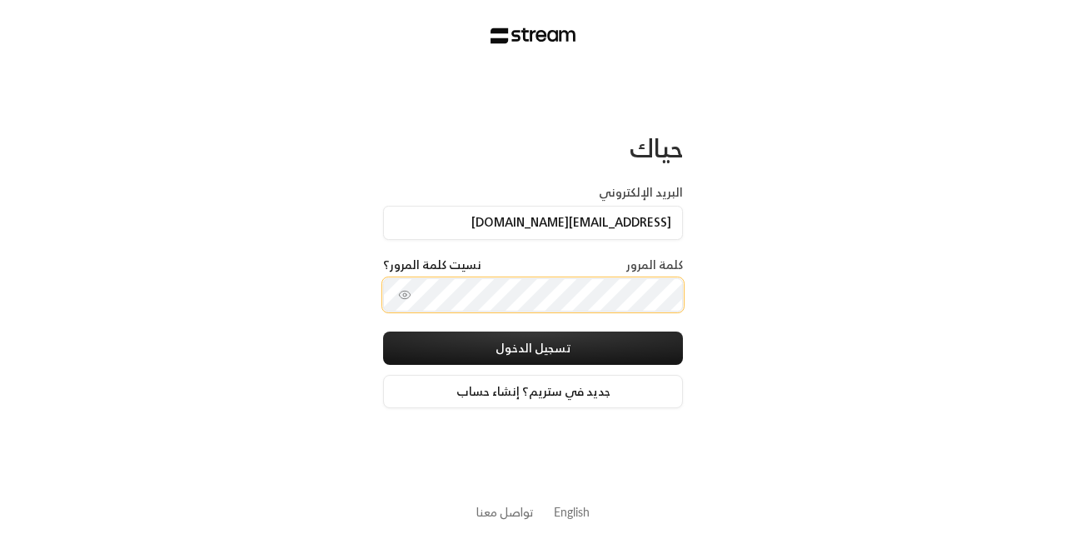
click at [383, 332] on button "تسجيل الدخول" at bounding box center [533, 348] width 300 height 33
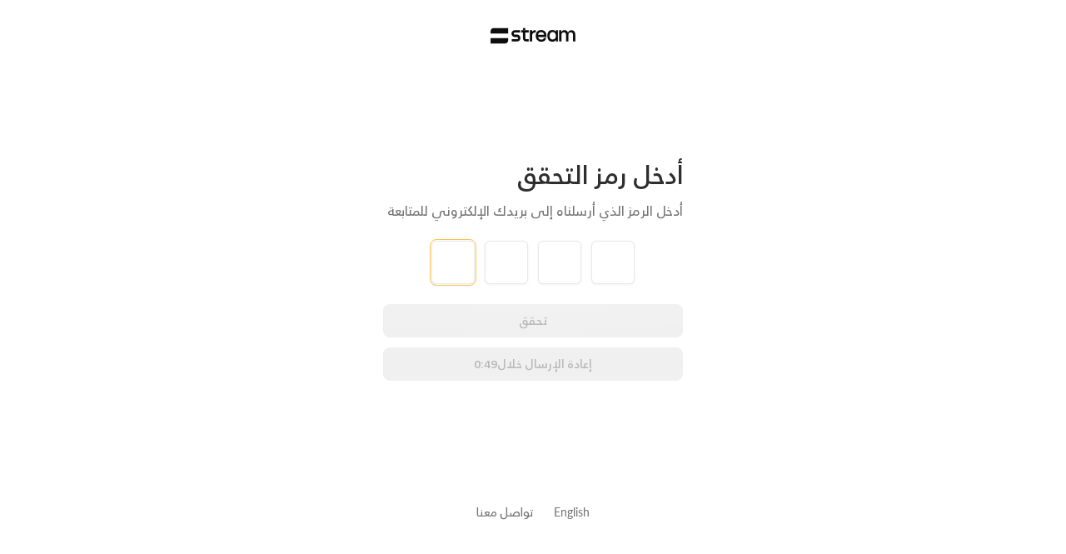
paste input "9"
type input "9"
type input "0"
type input "6"
type input "4"
